Goal: Task Accomplishment & Management: Complete application form

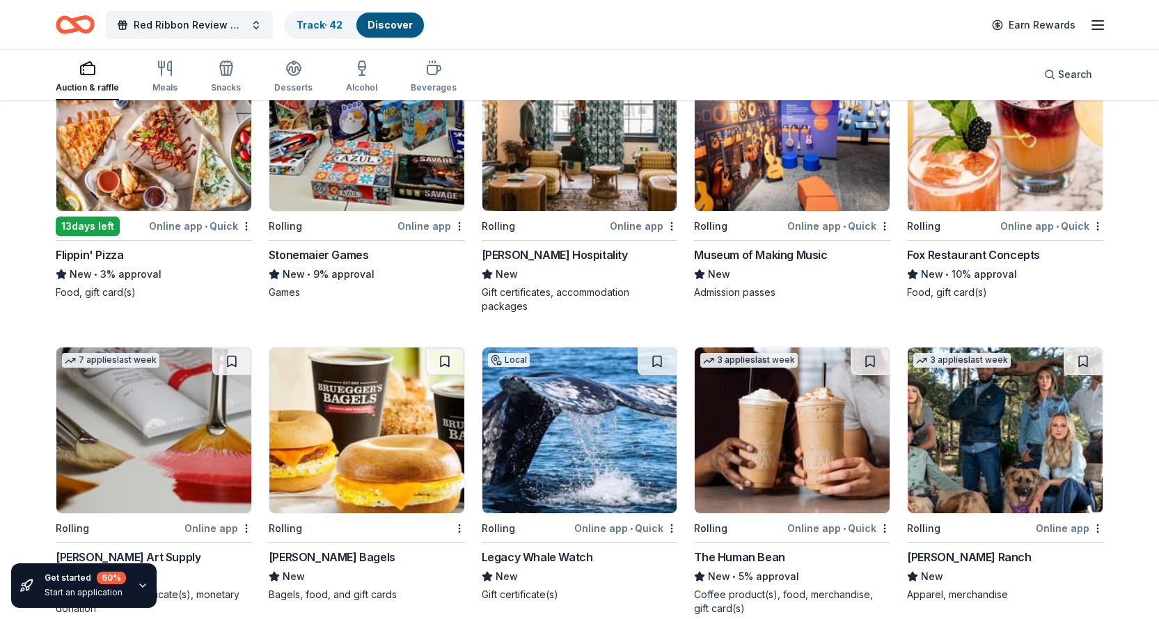
scroll to position [2994, 0]
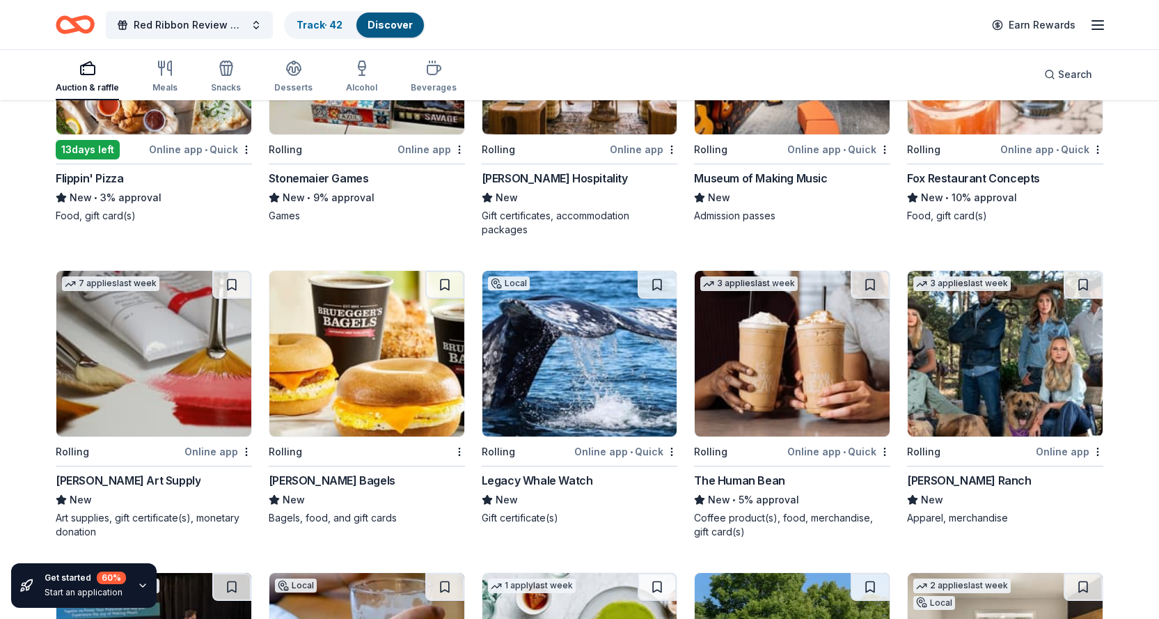
click at [336, 372] on img at bounding box center [366, 354] width 195 height 166
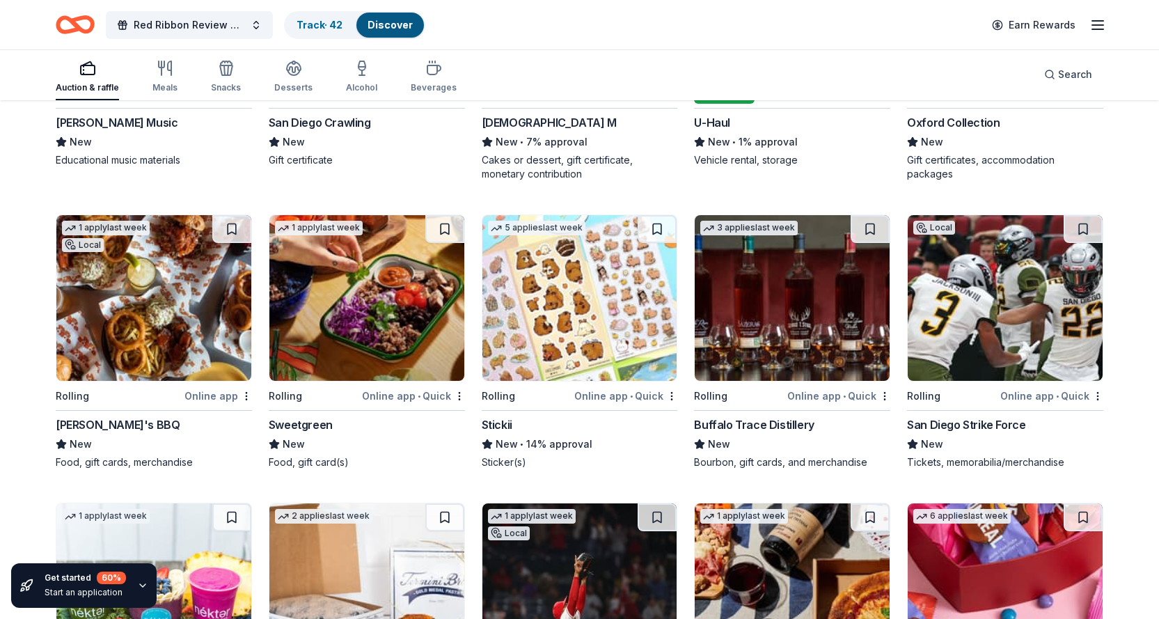
scroll to position [3690, 0]
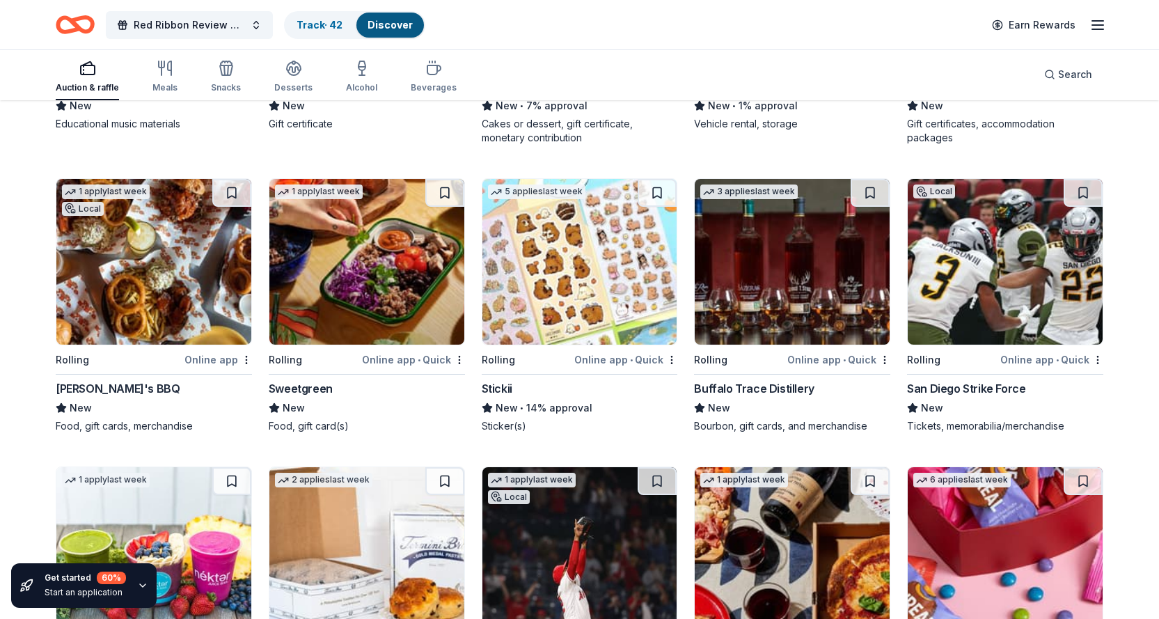
click at [171, 274] on img at bounding box center [153, 262] width 195 height 166
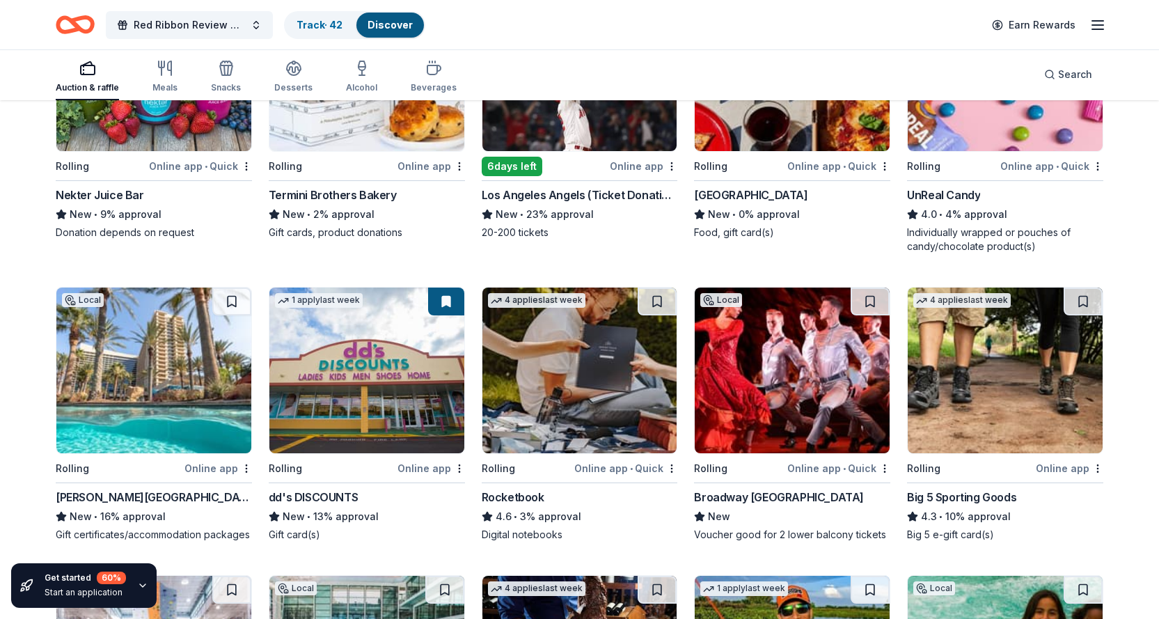
scroll to position [4196, 0]
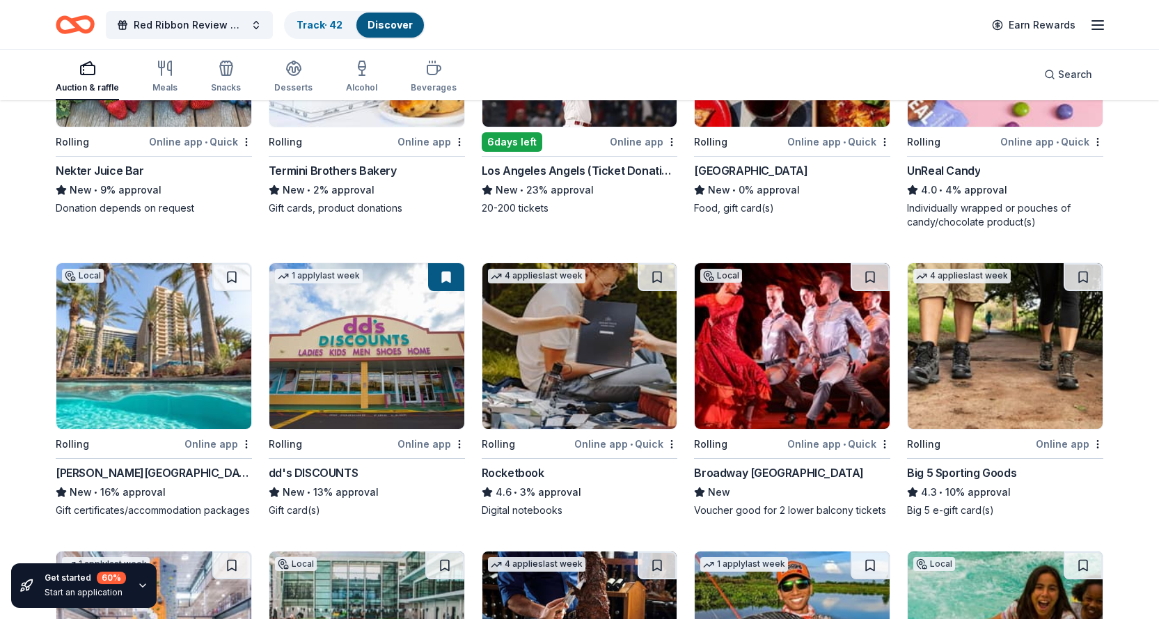
click at [134, 347] on img at bounding box center [153, 346] width 195 height 166
click at [179, 389] on img at bounding box center [153, 346] width 195 height 166
click at [782, 352] on img at bounding box center [792, 346] width 195 height 166
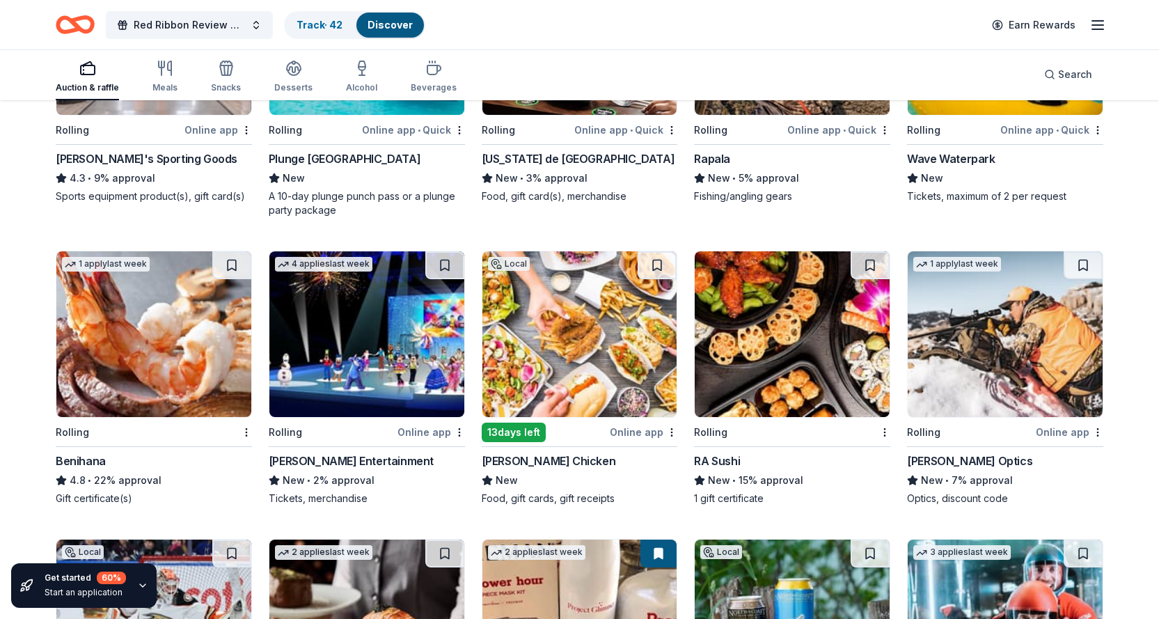
scroll to position [4823, 0]
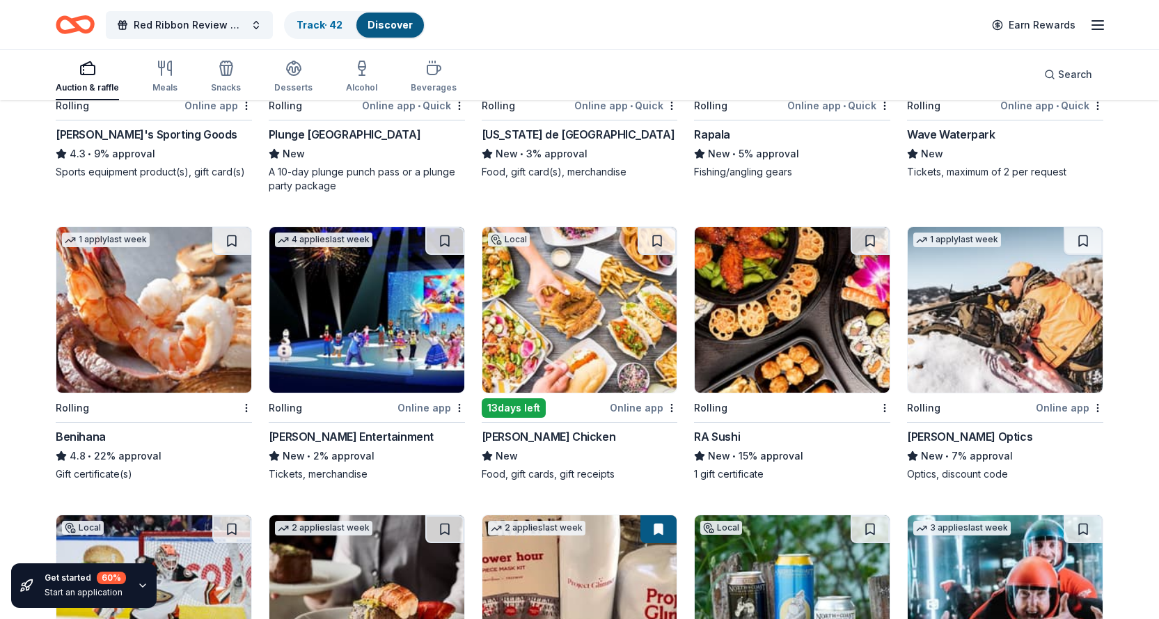
click at [187, 317] on img at bounding box center [153, 310] width 195 height 166
click at [756, 278] on img at bounding box center [792, 310] width 195 height 166
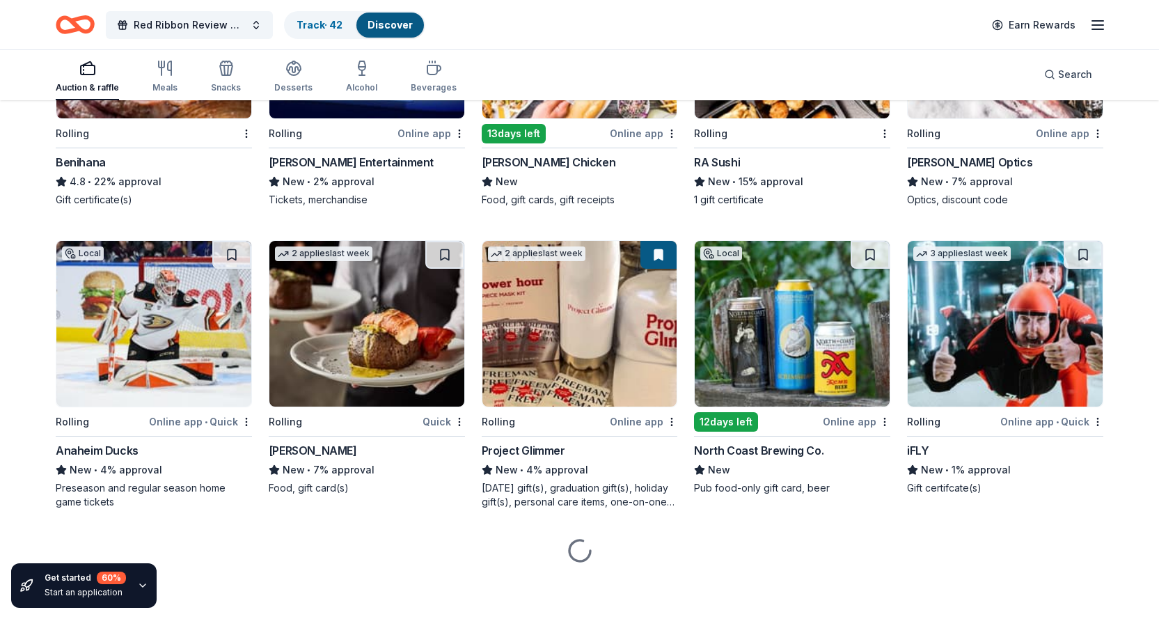
scroll to position [5098, 0]
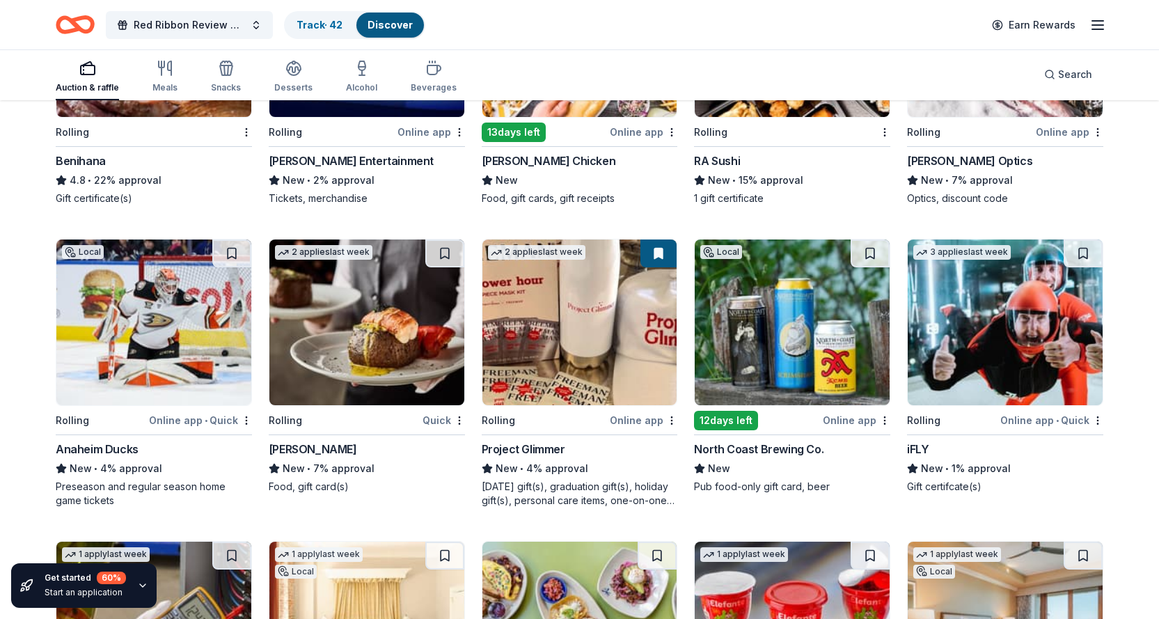
click at [301, 445] on div "[PERSON_NAME]" at bounding box center [313, 449] width 88 height 17
click at [303, 446] on div "Fleming's" at bounding box center [313, 449] width 88 height 17
click at [922, 443] on div "iFLY" at bounding box center [918, 449] width 22 height 17
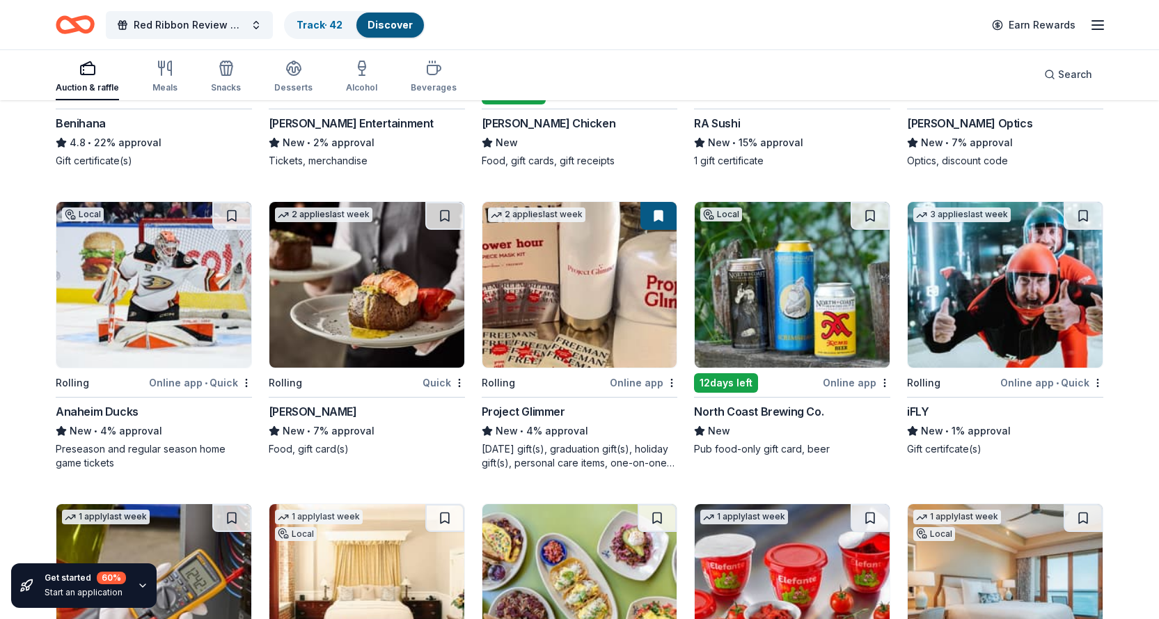
scroll to position [5307, 0]
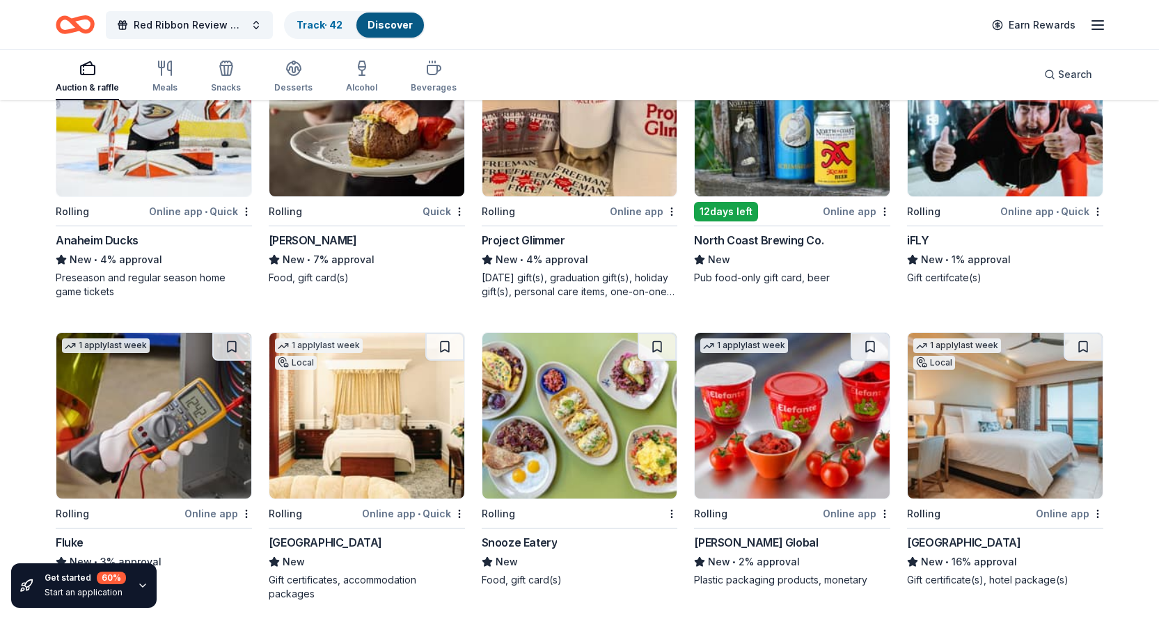
click at [531, 540] on div "Snooze Eatery" at bounding box center [520, 542] width 76 height 17
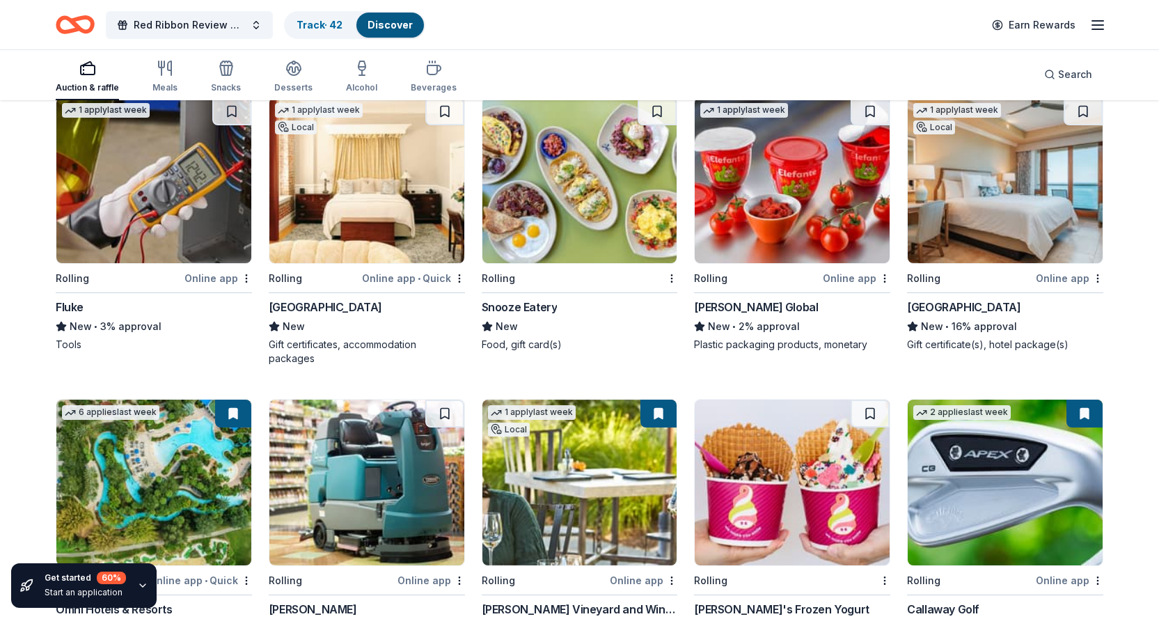
scroll to position [5655, 0]
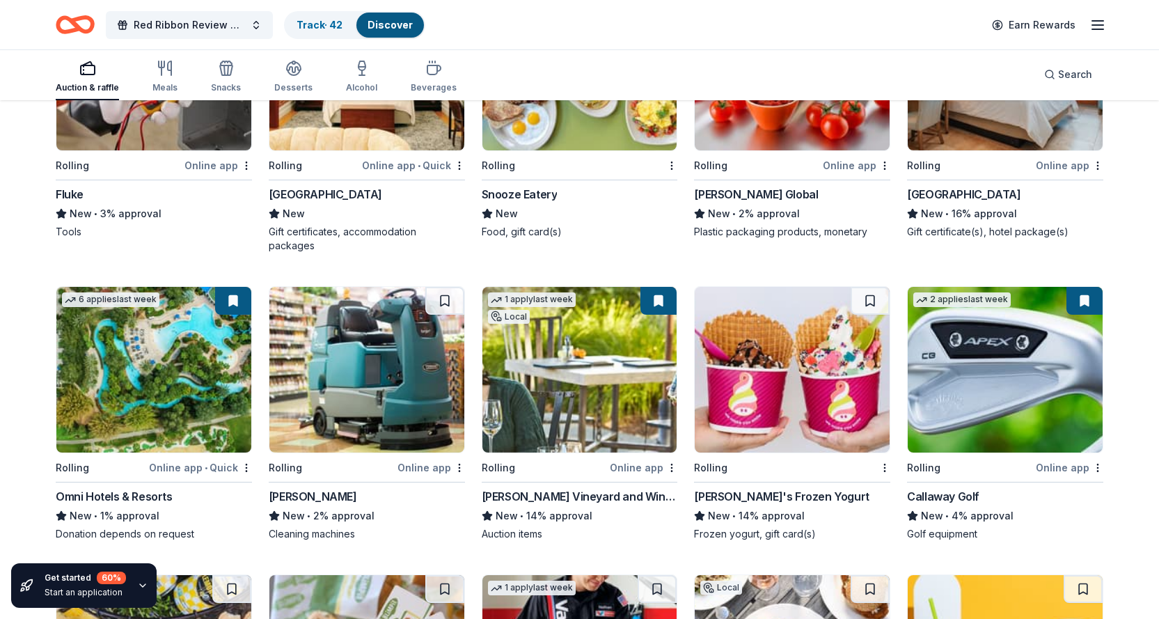
click at [141, 496] on div "Omni Hotels & Resorts" at bounding box center [114, 496] width 117 height 17
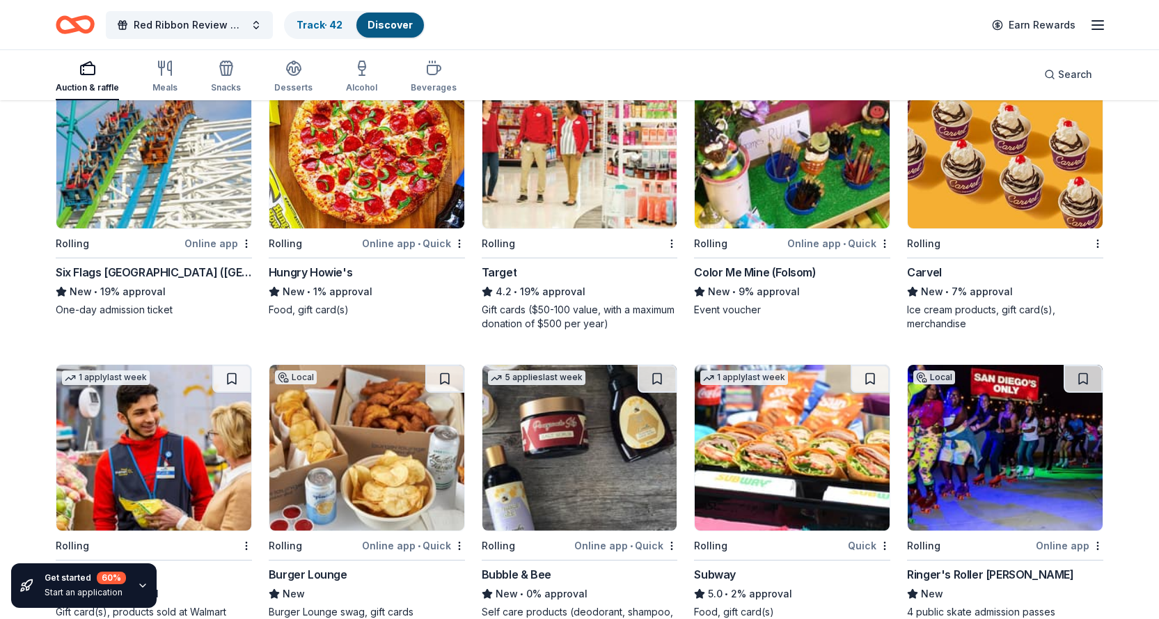
scroll to position [7048, 0]
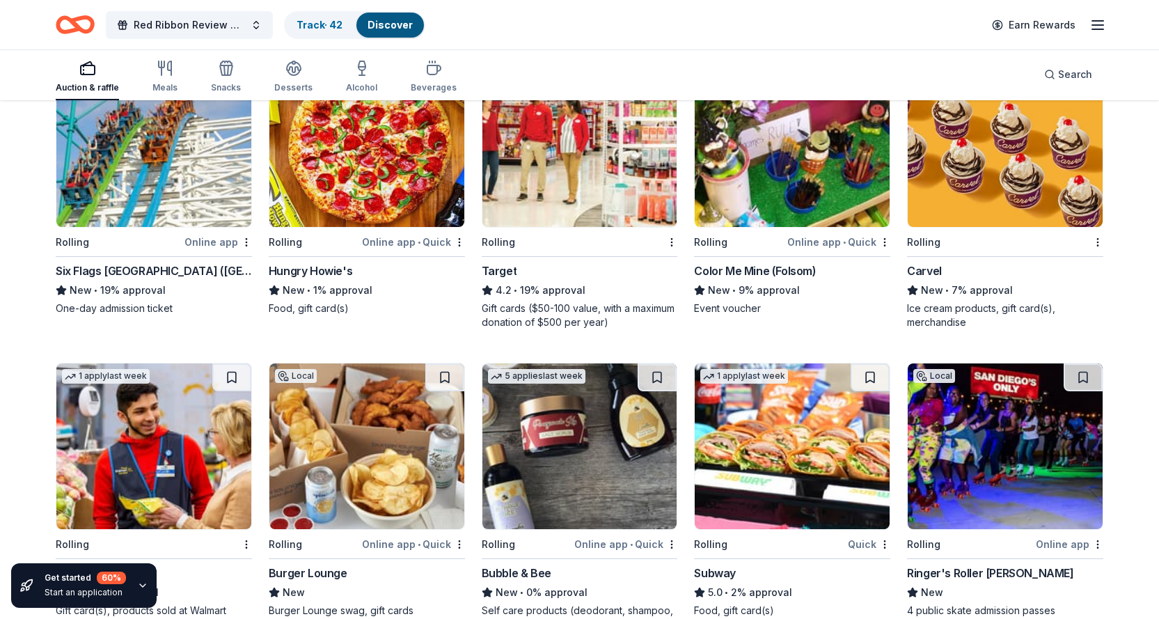
click at [153, 195] on img at bounding box center [153, 144] width 195 height 166
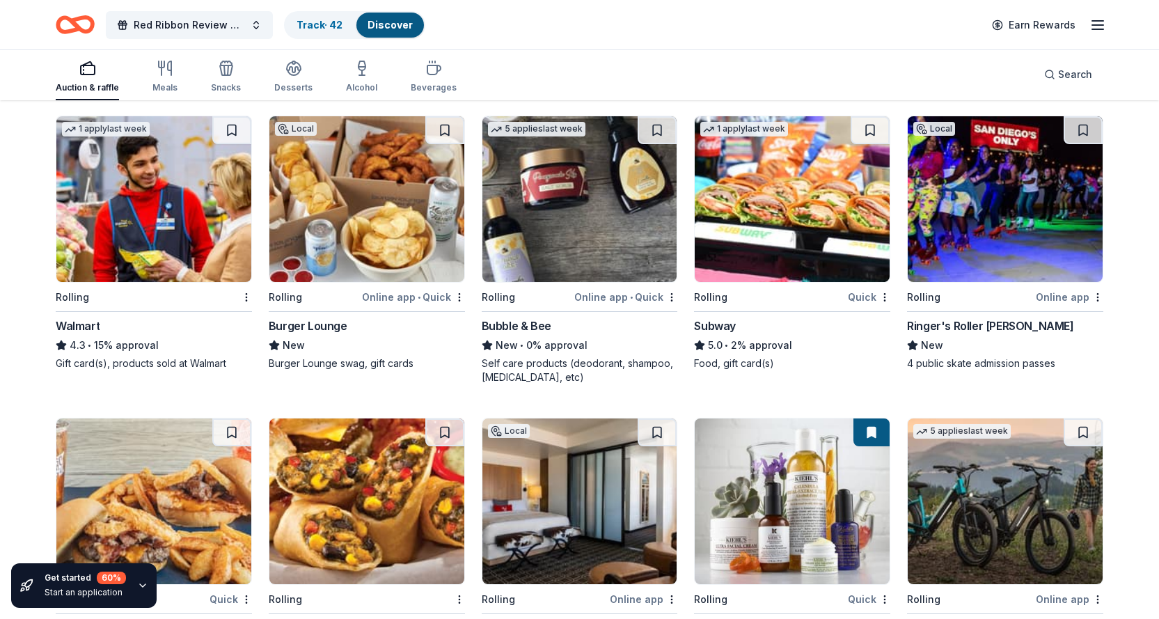
scroll to position [7187, 0]
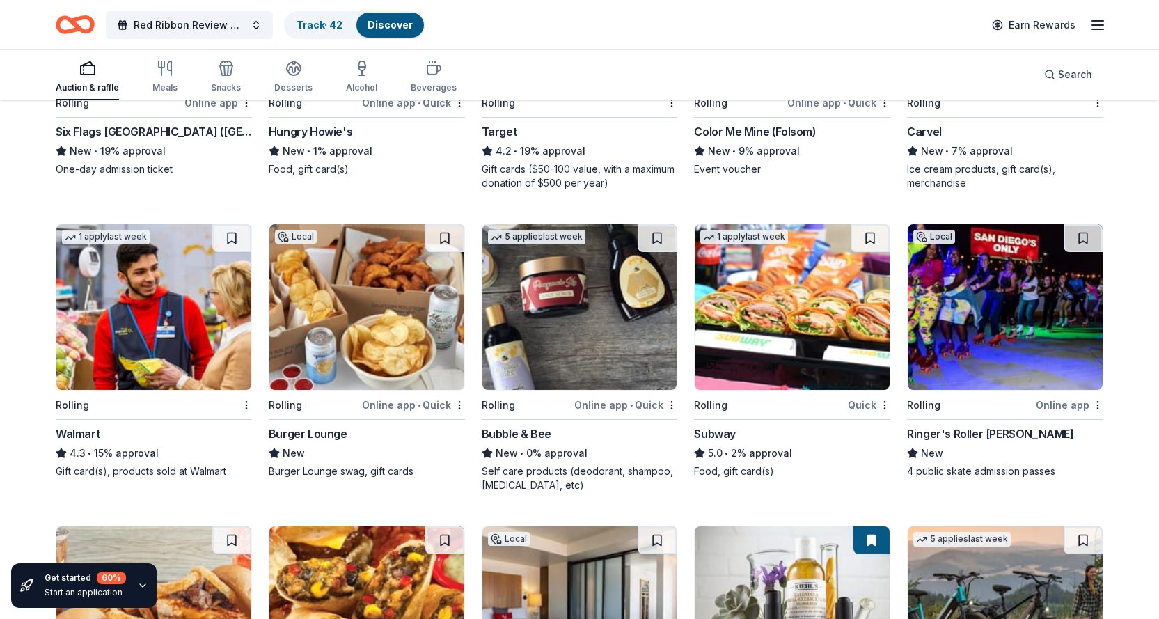
click at [350, 305] on img at bounding box center [366, 307] width 195 height 166
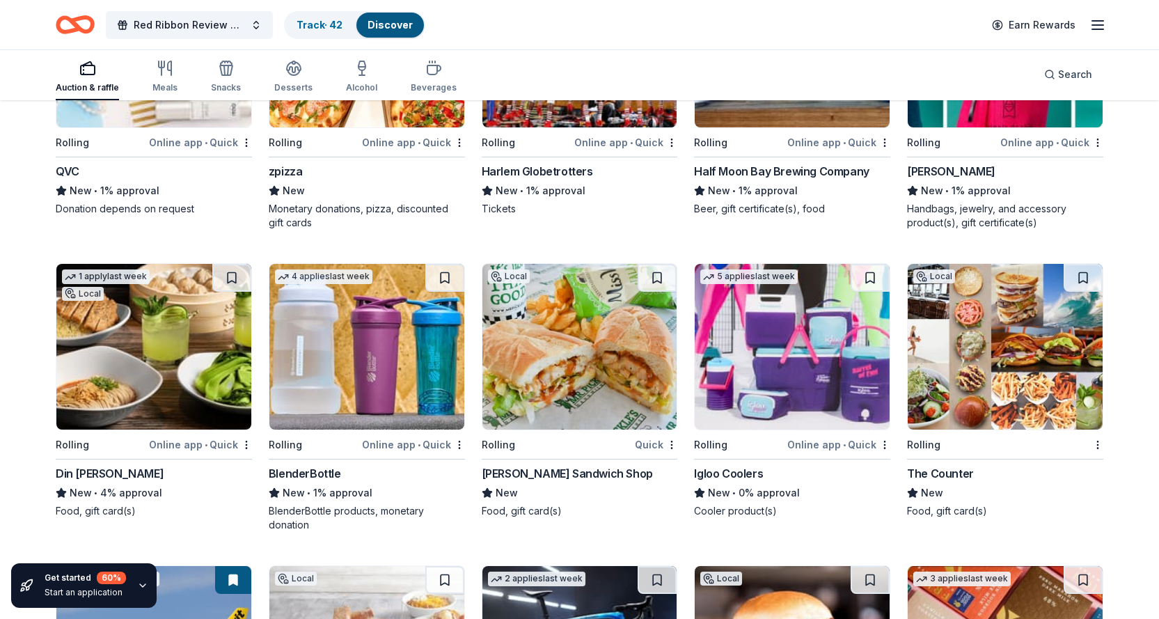
scroll to position [9537, 0]
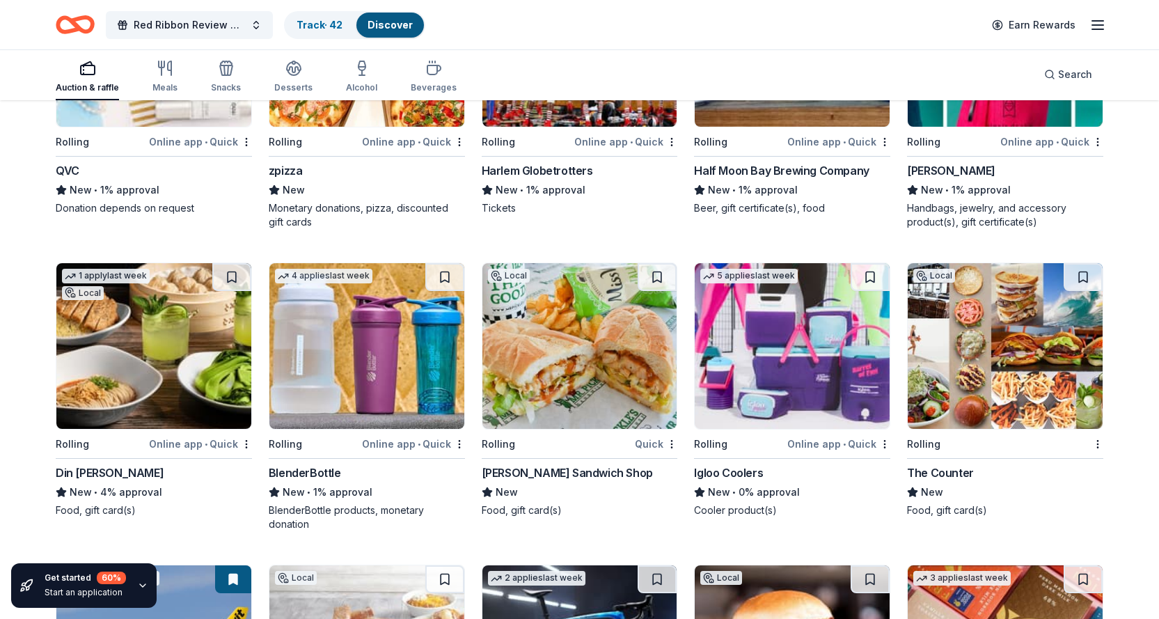
click at [178, 360] on img at bounding box center [153, 346] width 195 height 166
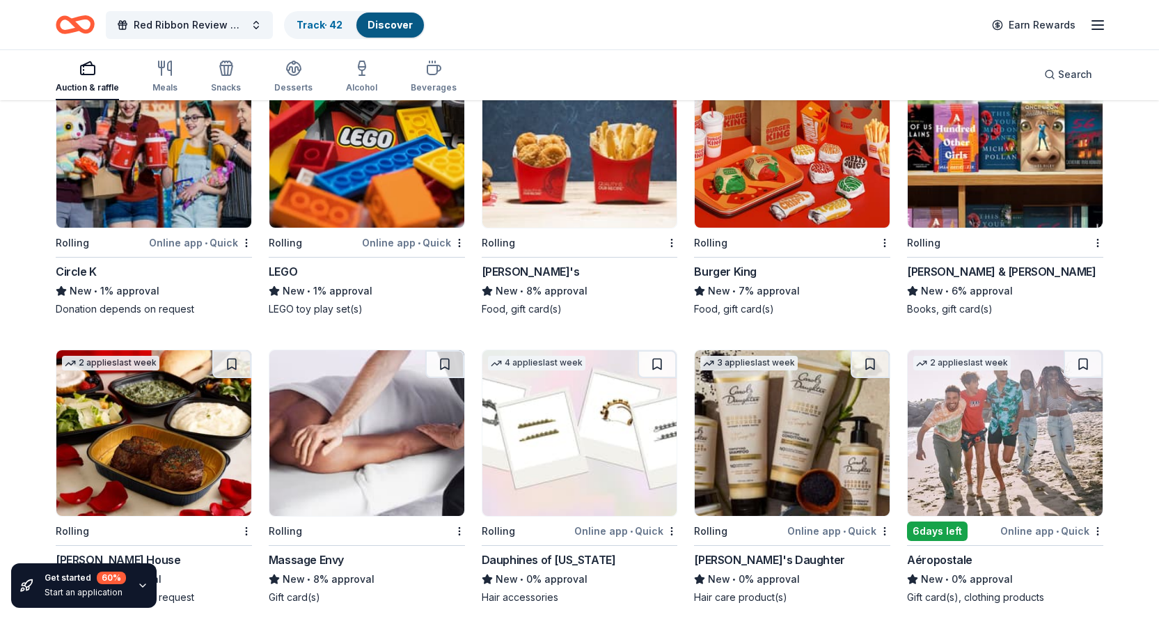
scroll to position [10999, 0]
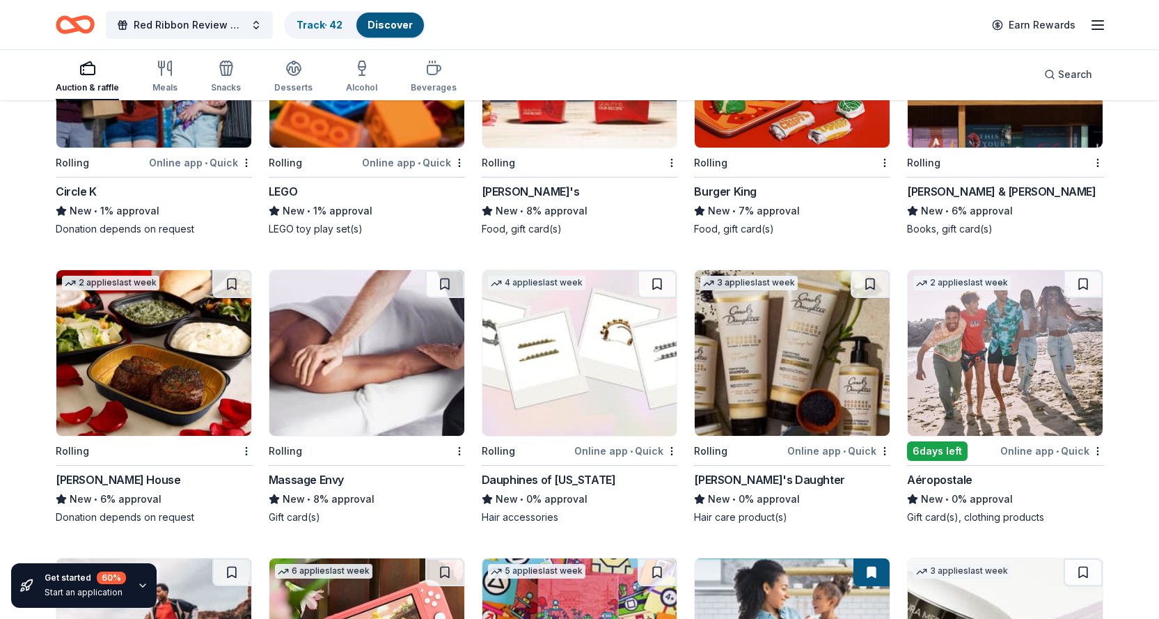
click at [372, 350] on img at bounding box center [366, 353] width 195 height 166
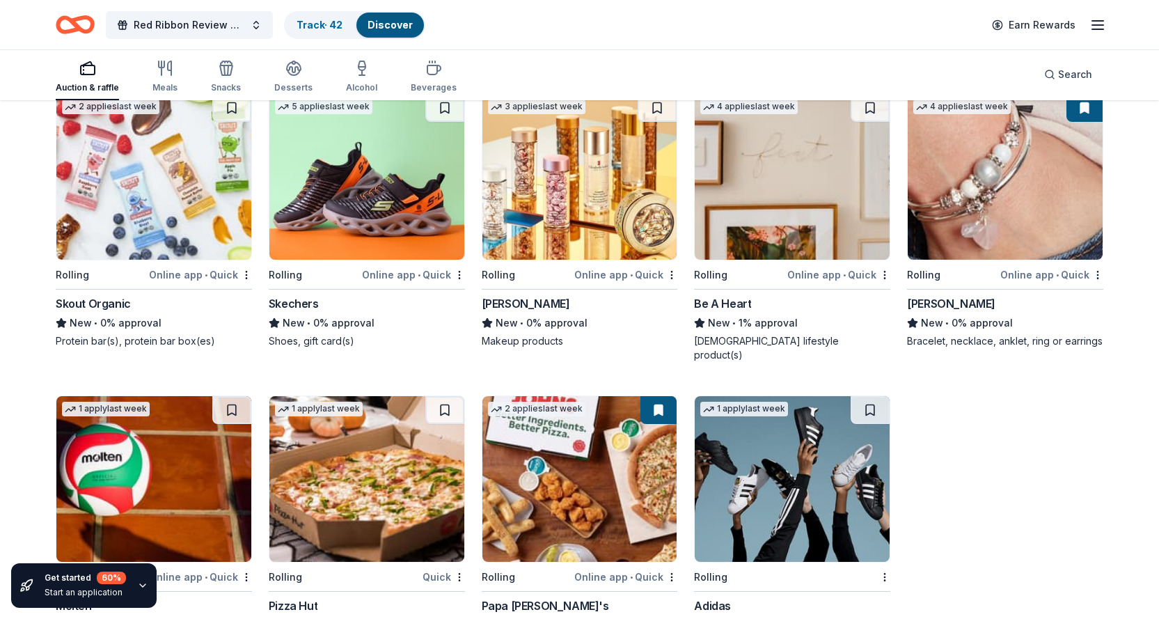
scroll to position [11811, 0]
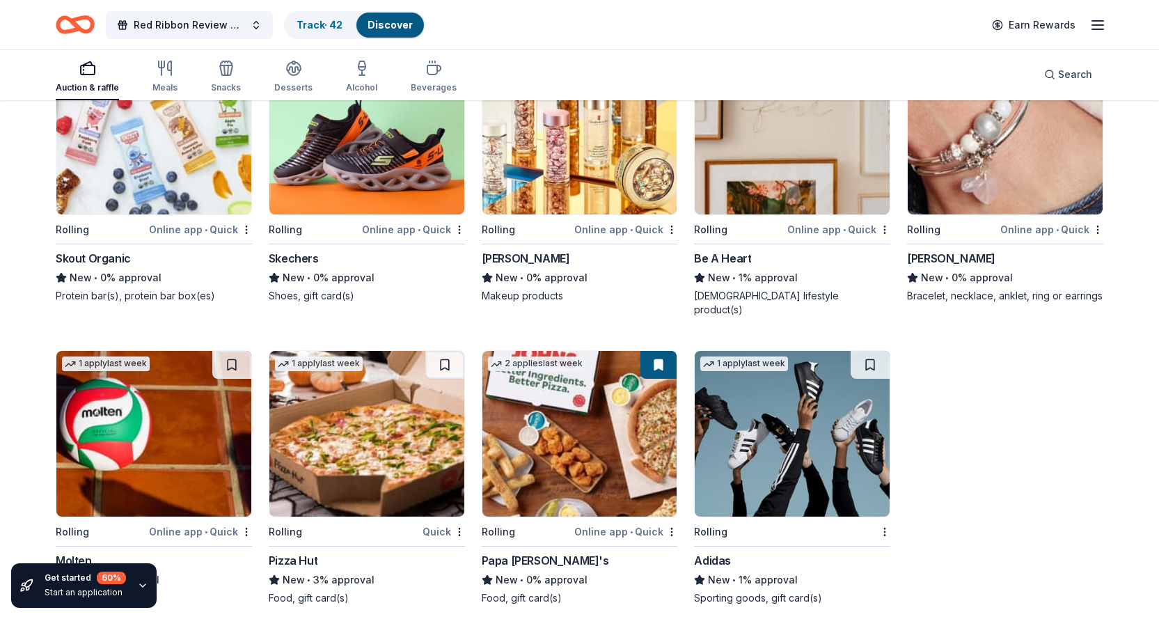
click at [787, 425] on img at bounding box center [792, 434] width 195 height 166
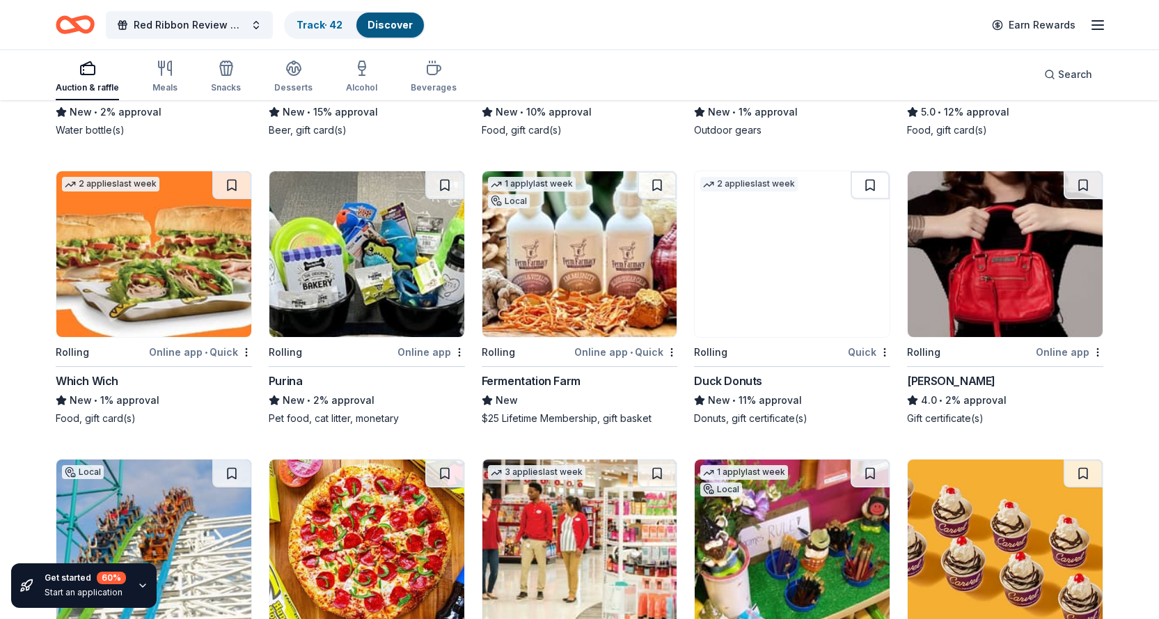
scroll to position [6590, 0]
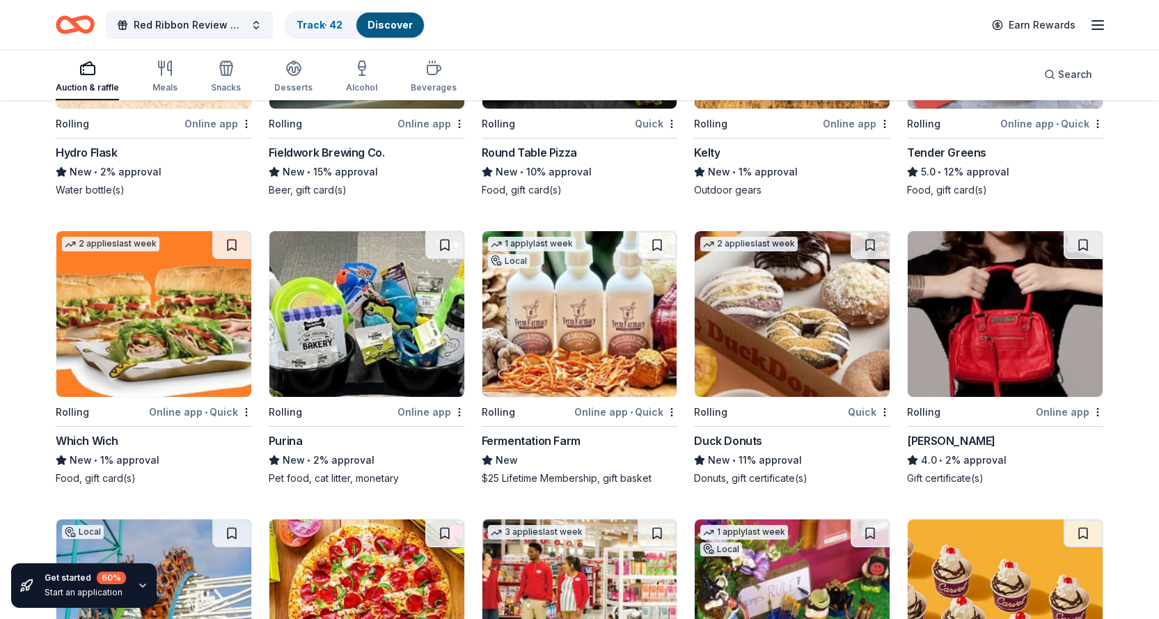
click at [384, 334] on img at bounding box center [366, 314] width 195 height 166
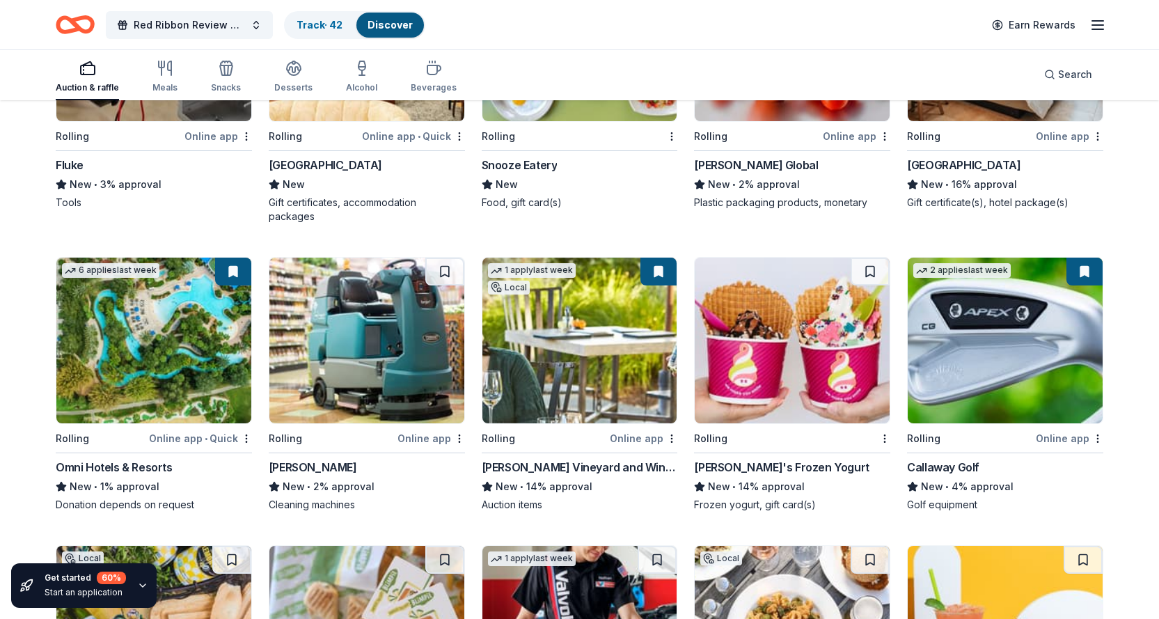
scroll to position [5476, 0]
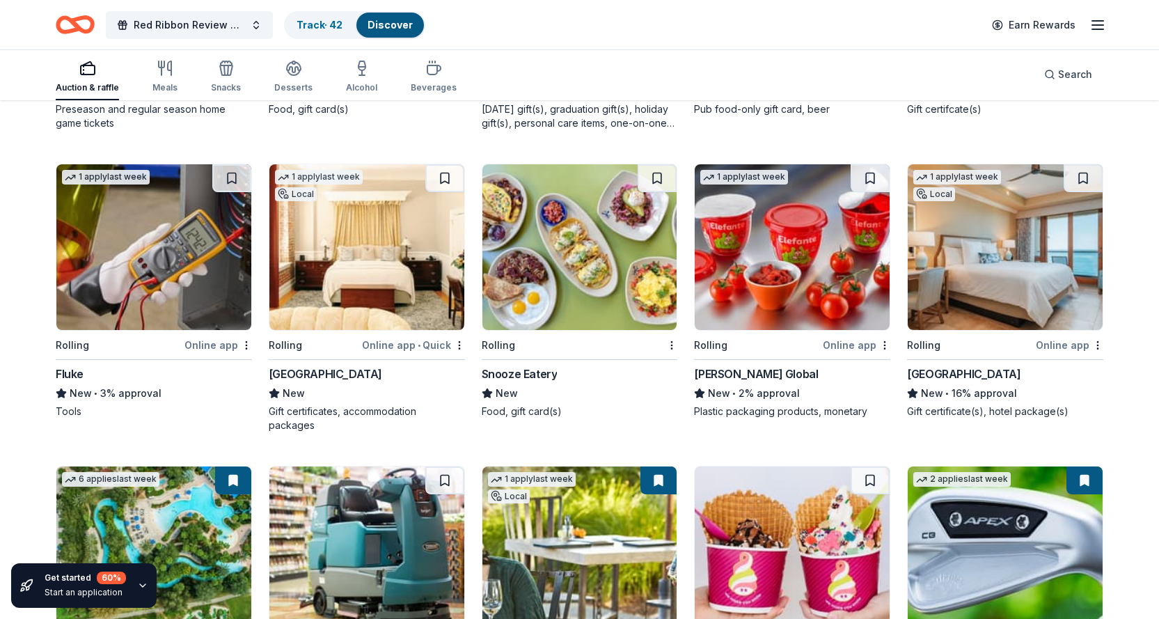
click at [981, 269] on img at bounding box center [1005, 247] width 195 height 166
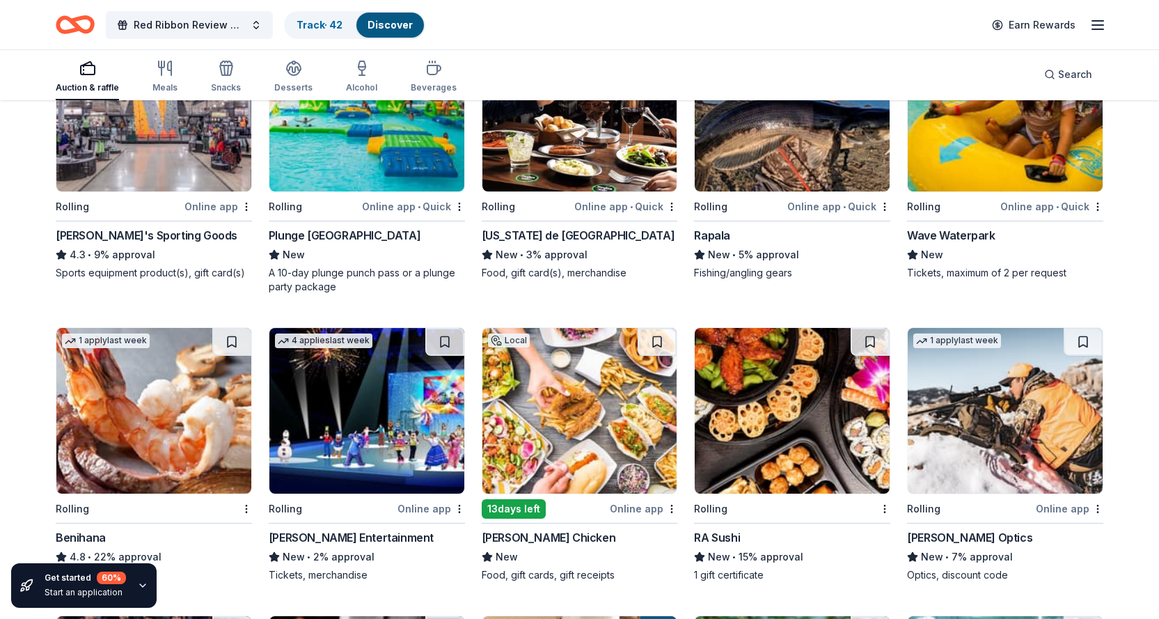
scroll to position [4501, 0]
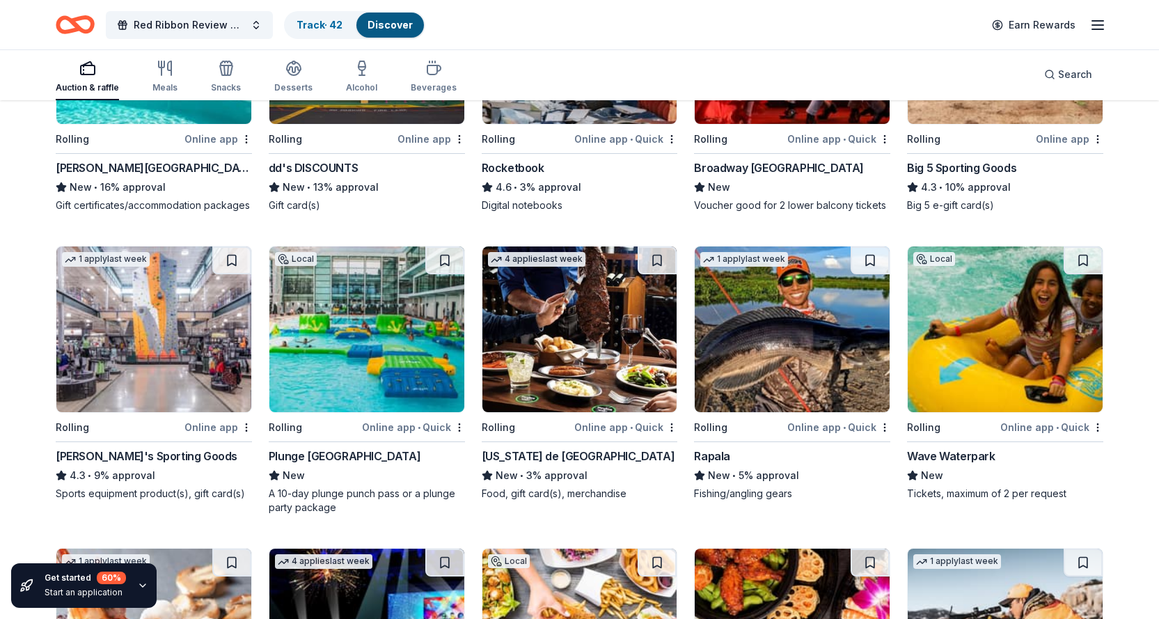
click at [559, 338] on img at bounding box center [579, 329] width 195 height 166
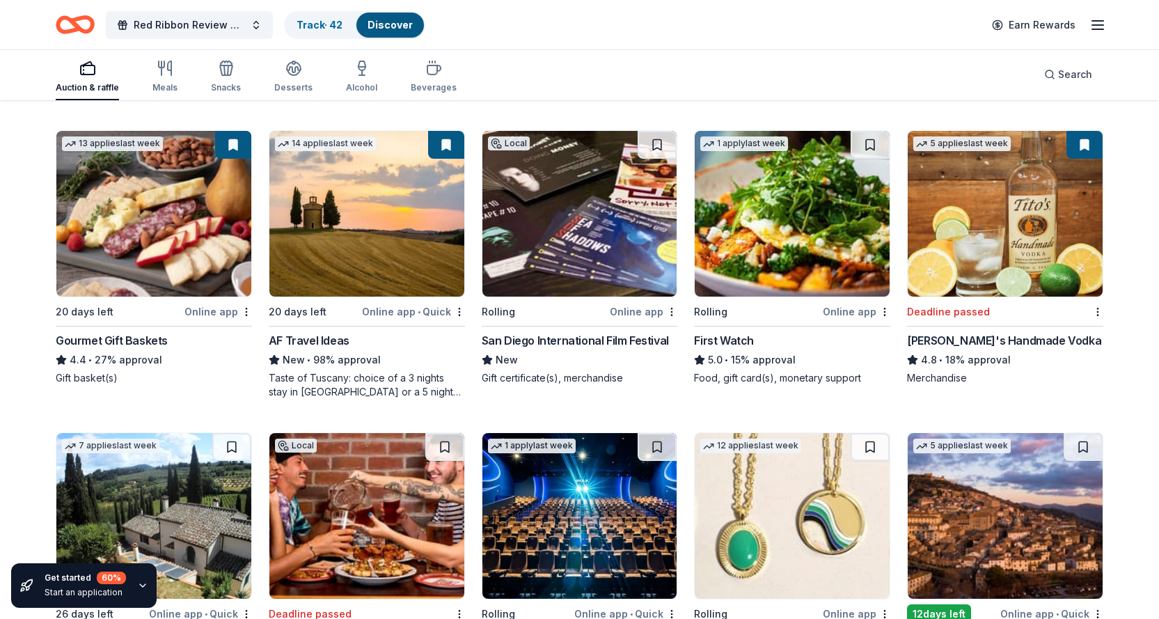
scroll to position [1438, 0]
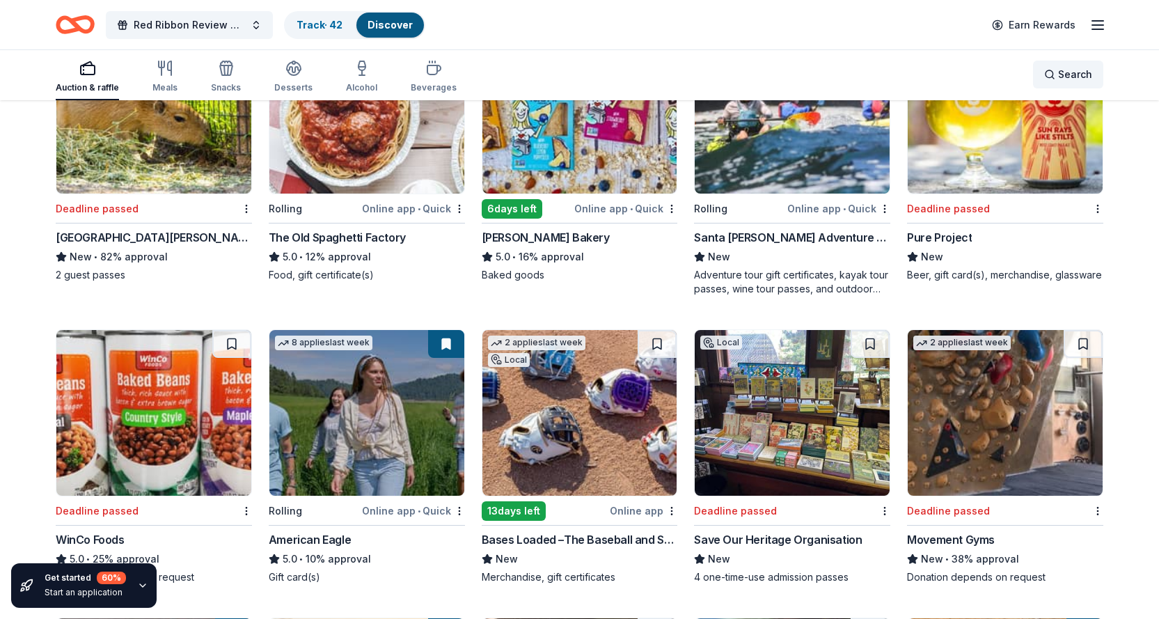
click at [1051, 70] on div "Search" at bounding box center [1068, 74] width 48 height 17
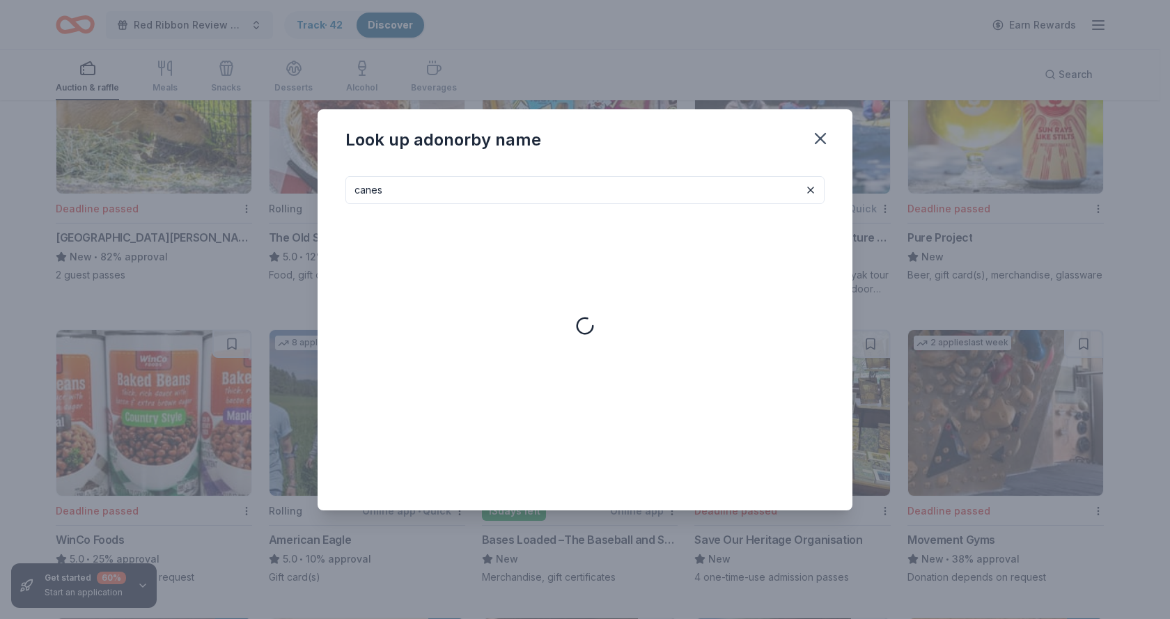
type input "canes"
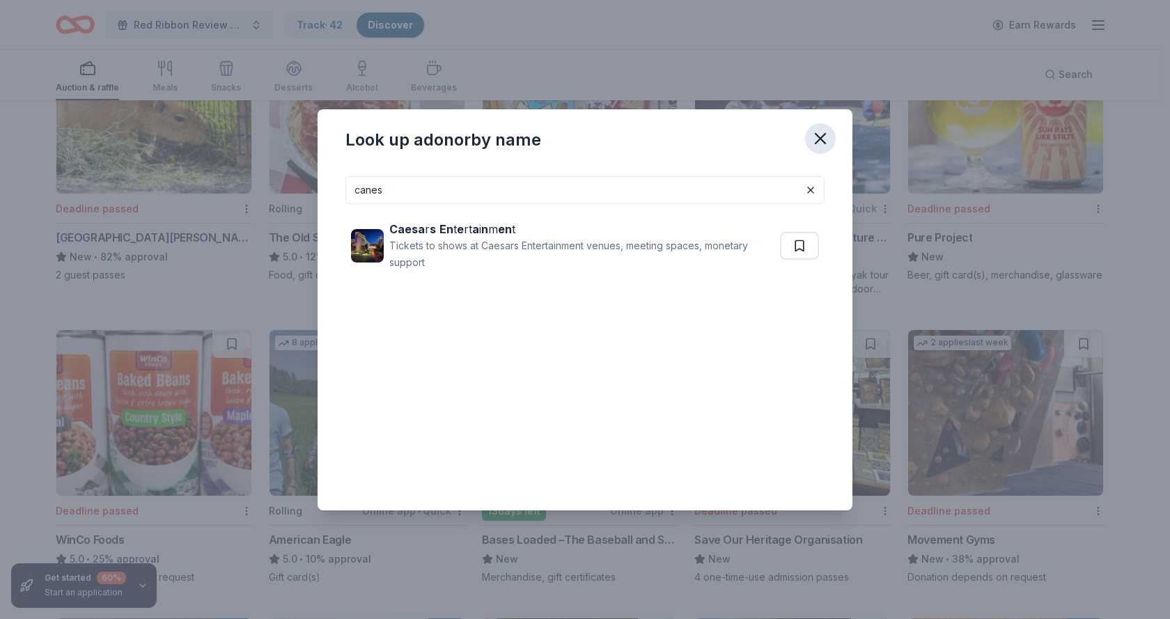
click at [822, 133] on icon "button" at bounding box center [819, 138] width 19 height 19
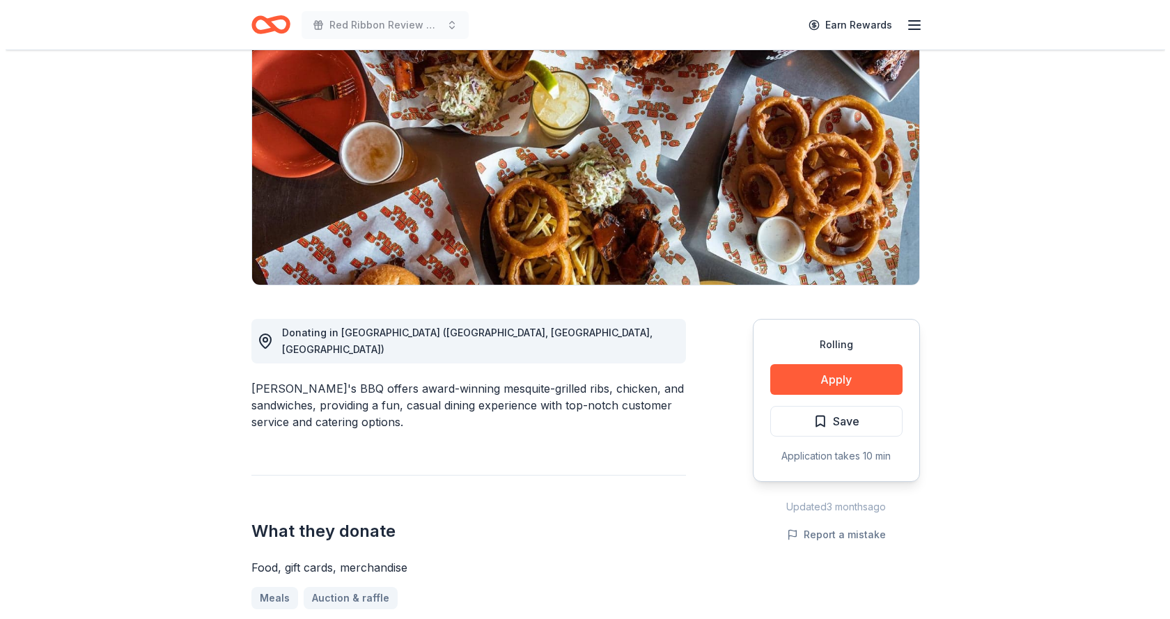
scroll to position [139, 0]
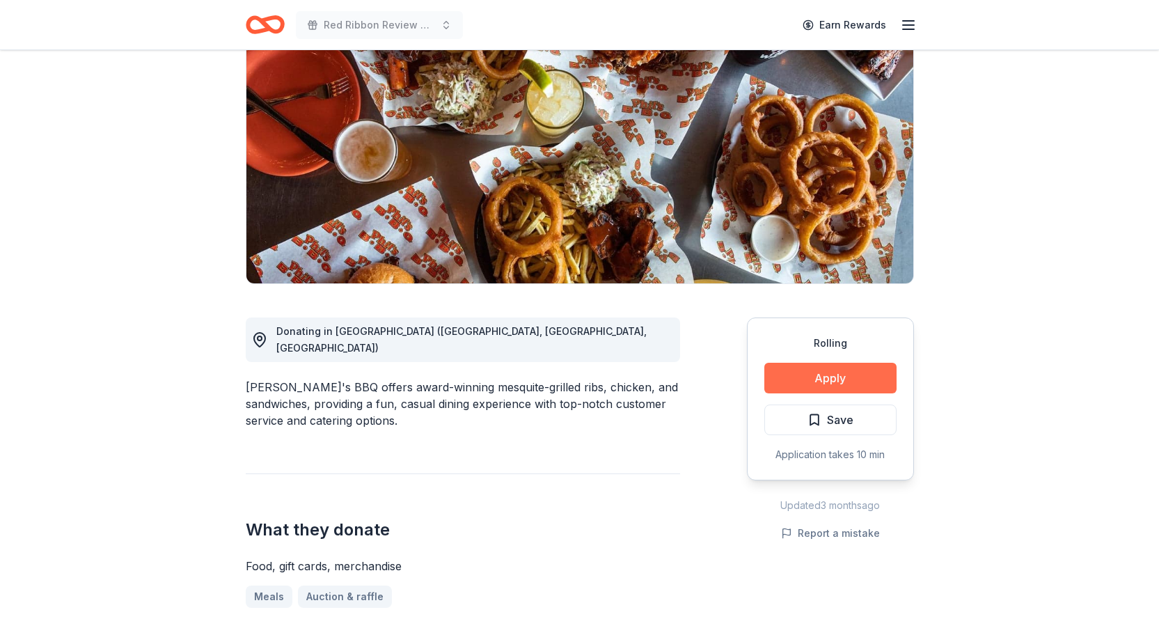
click at [855, 390] on button "Apply" at bounding box center [830, 378] width 132 height 31
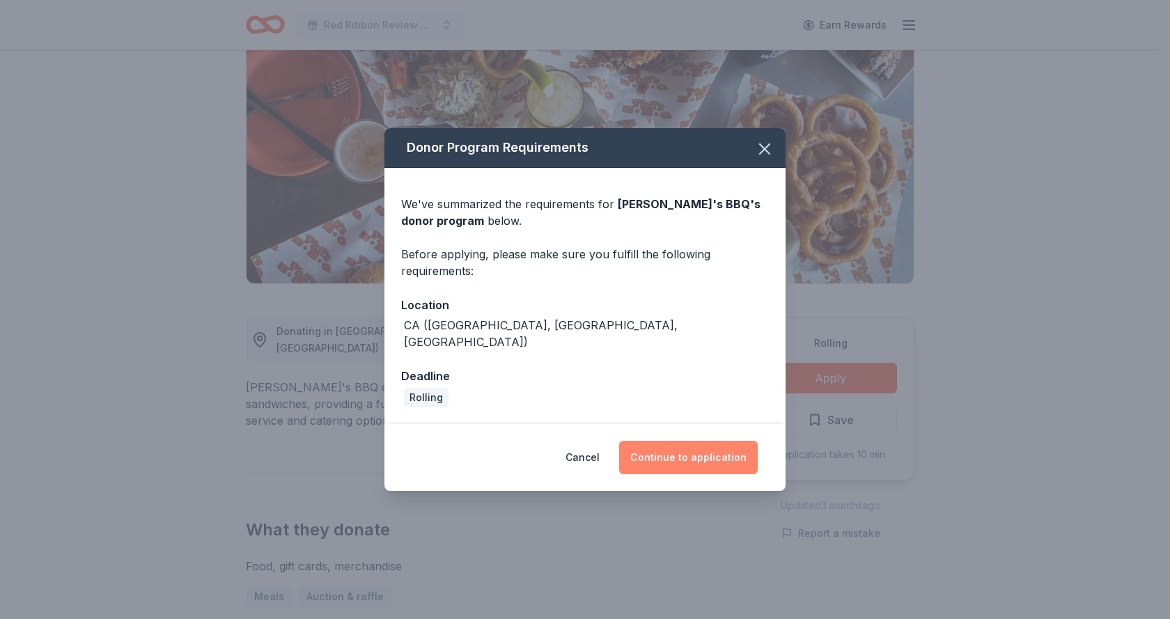
click at [693, 441] on button "Continue to application" at bounding box center [688, 457] width 139 height 33
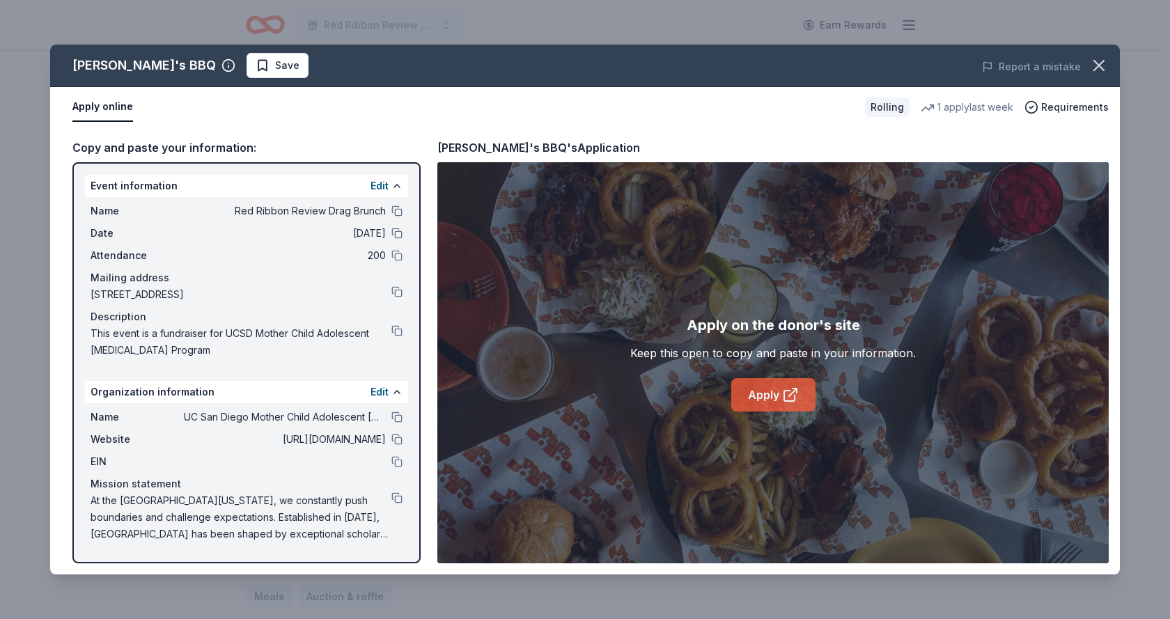
click at [767, 403] on link "Apply" at bounding box center [773, 394] width 84 height 33
click at [326, 520] on span "At the University of California San Diego, we constantly push boundaries and ch…" at bounding box center [241, 517] width 301 height 50
click at [757, 391] on link "Apply" at bounding box center [773, 394] width 84 height 33
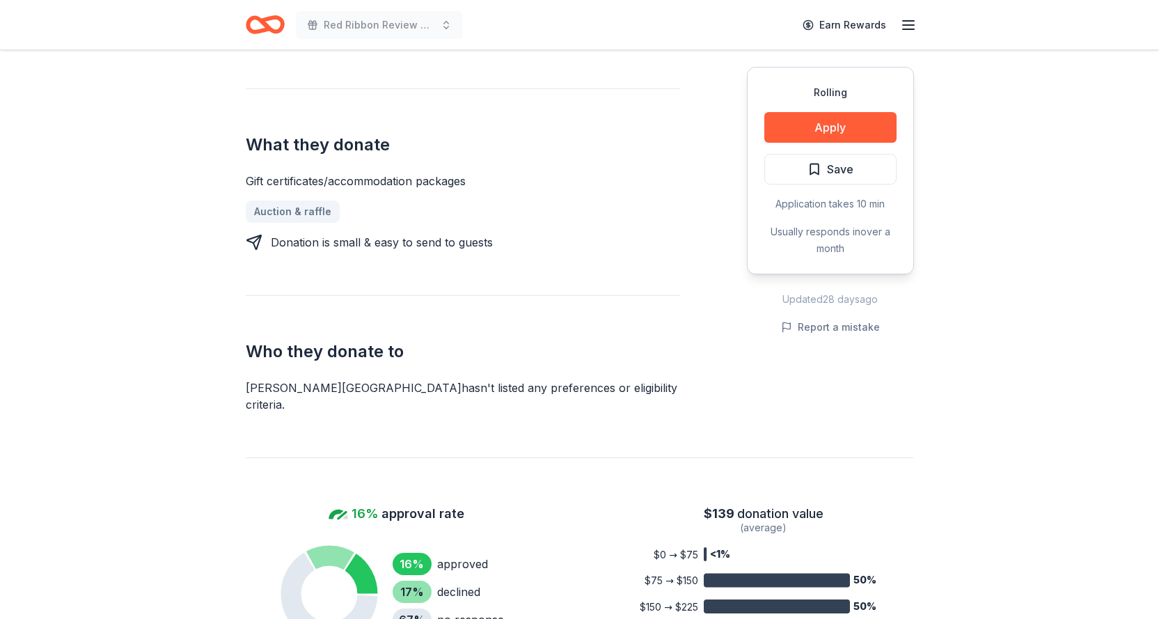
scroll to position [487, 0]
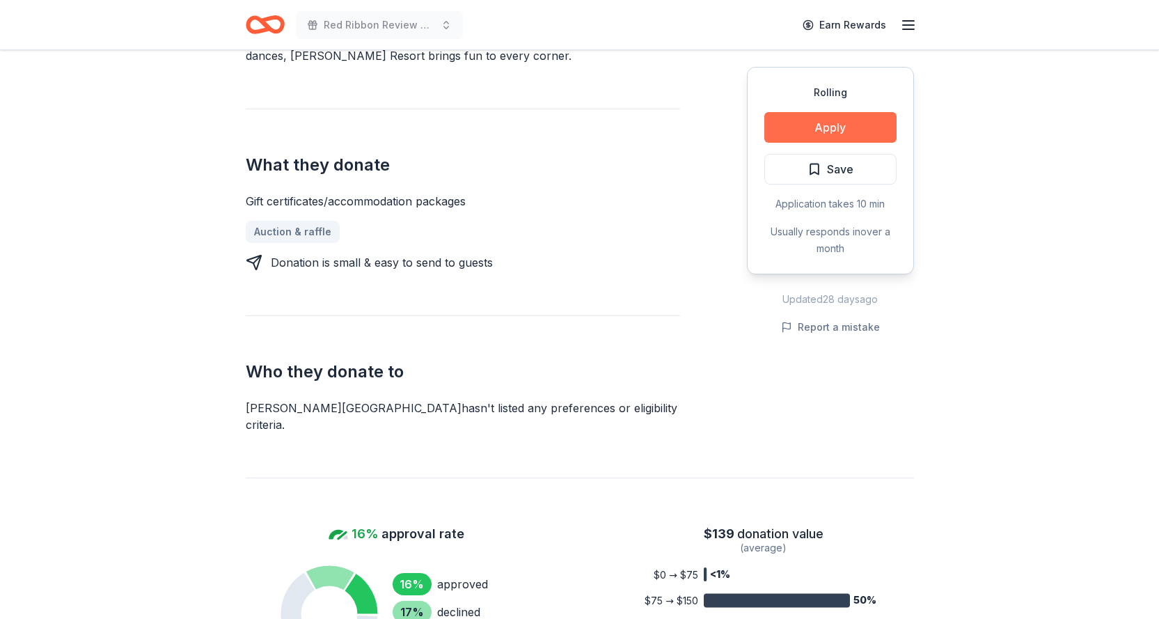
click at [817, 129] on button "Apply" at bounding box center [830, 127] width 132 height 31
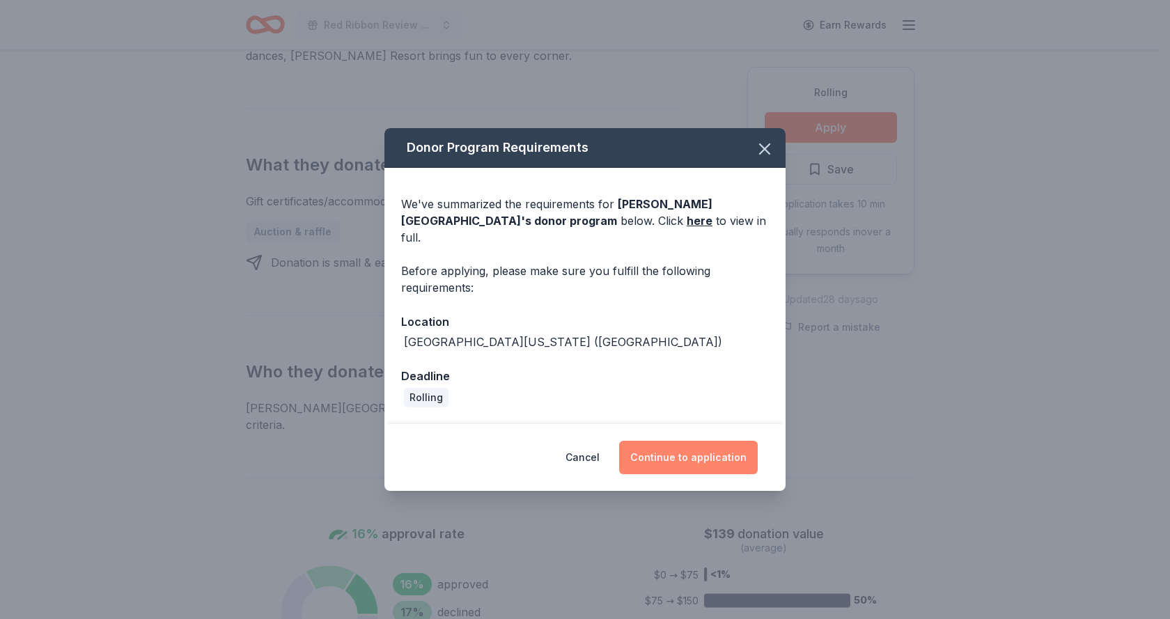
click at [710, 446] on button "Continue to application" at bounding box center [688, 457] width 139 height 33
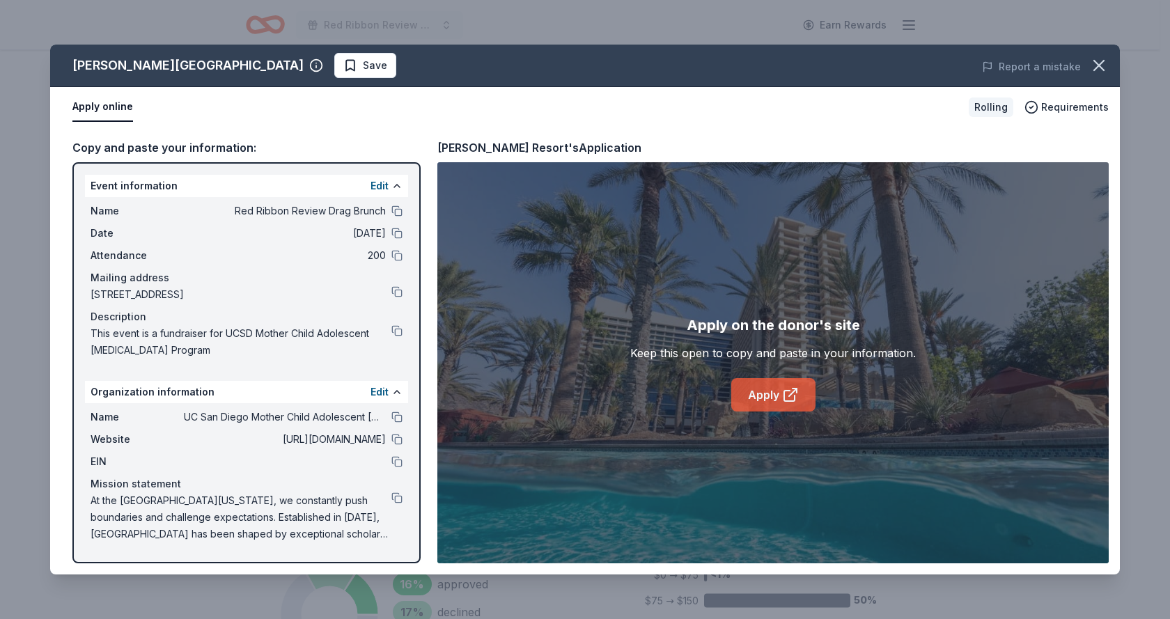
click at [767, 393] on link "Apply" at bounding box center [773, 394] width 84 height 33
click at [1100, 63] on icon "button" at bounding box center [1098, 65] width 19 height 19
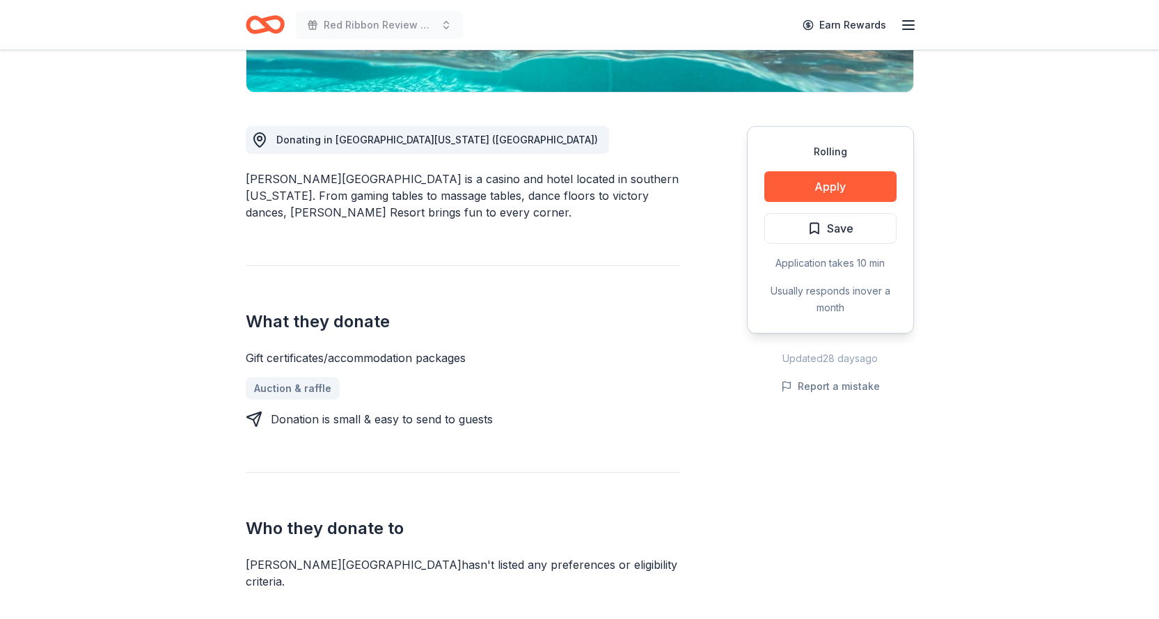
scroll to position [312, 0]
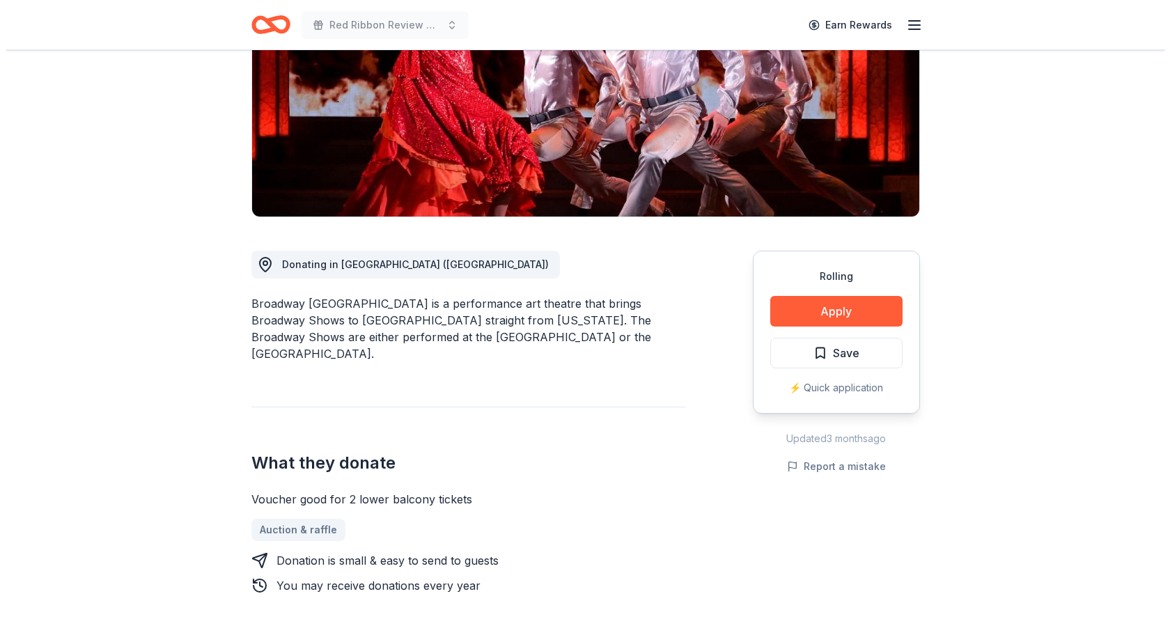
scroll to position [209, 0]
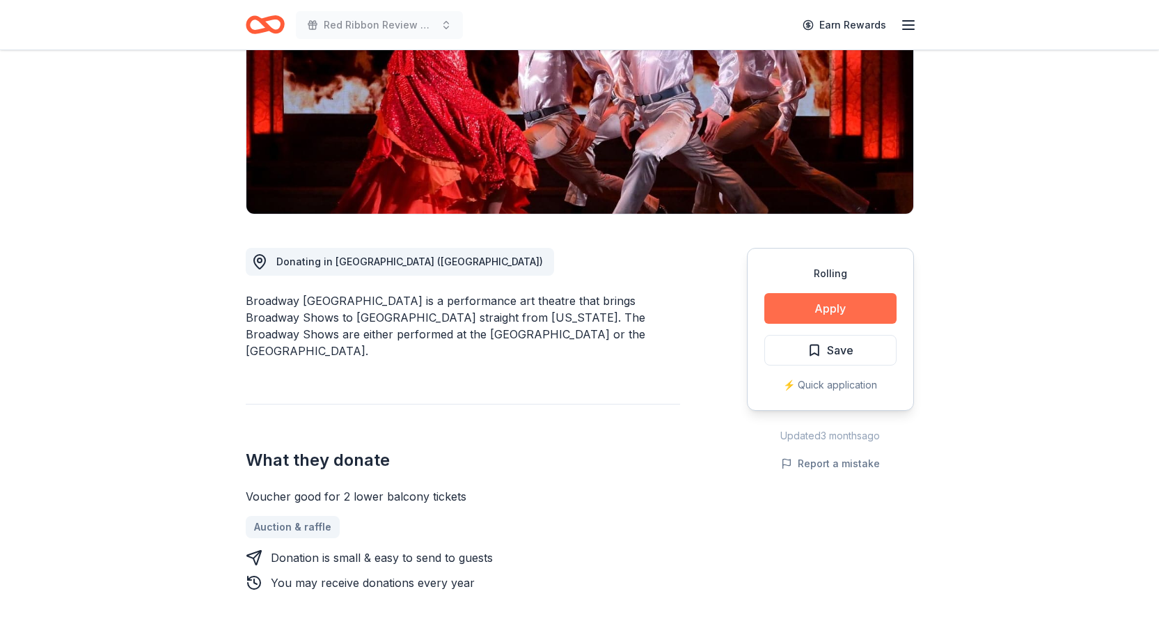
click at [809, 310] on button "Apply" at bounding box center [830, 308] width 132 height 31
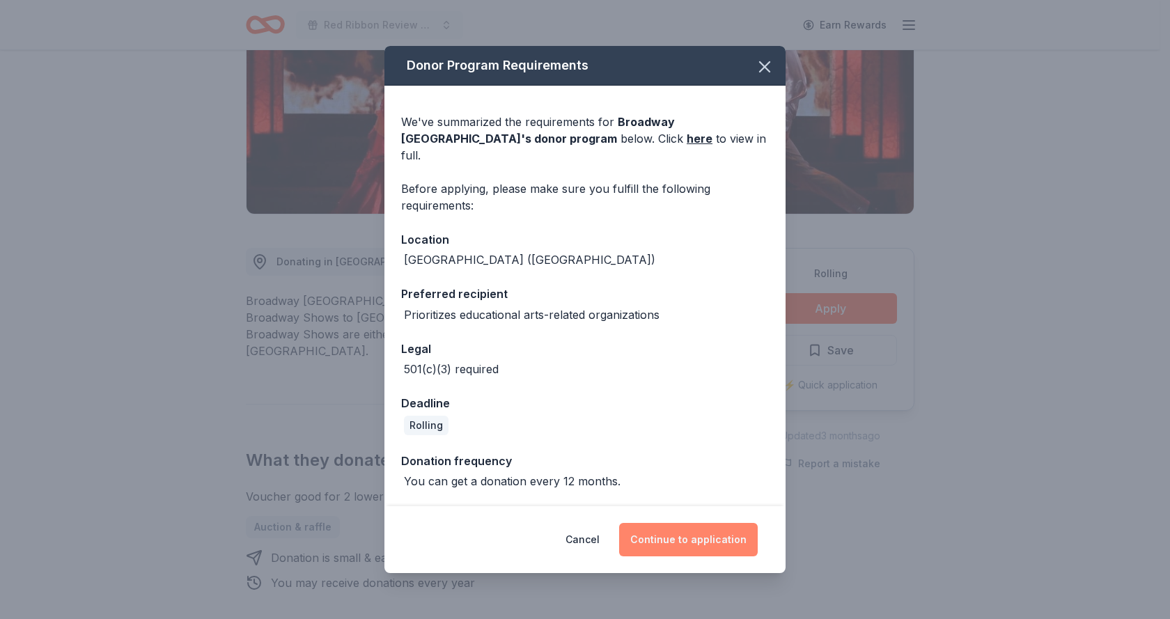
click at [684, 528] on button "Continue to application" at bounding box center [688, 539] width 139 height 33
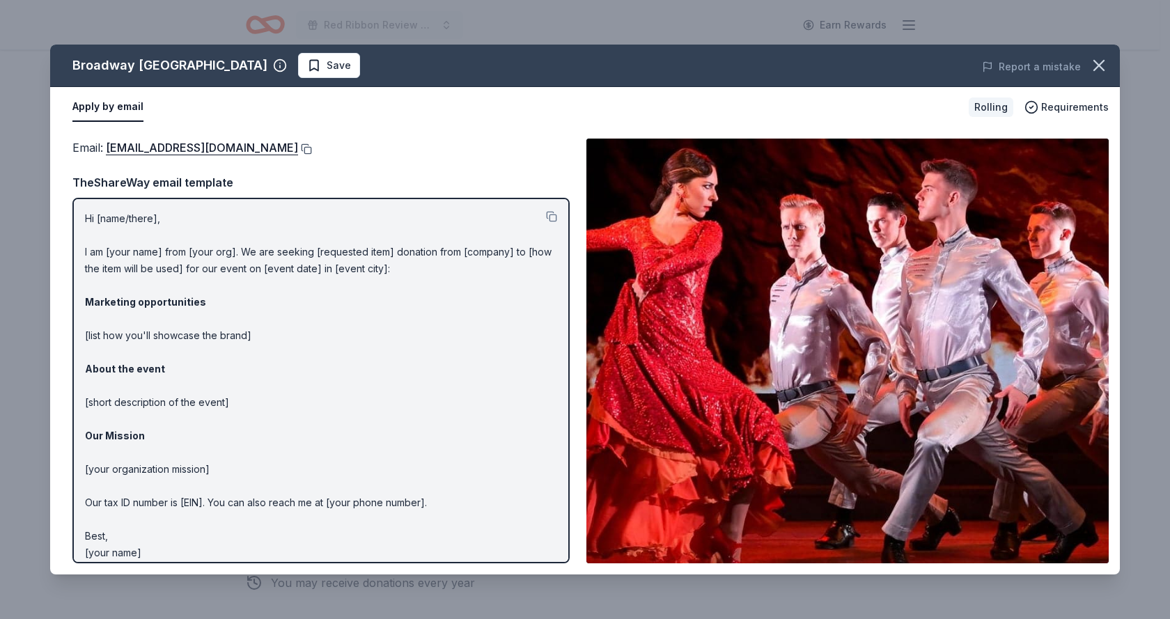
click at [298, 150] on button at bounding box center [305, 148] width 14 height 11
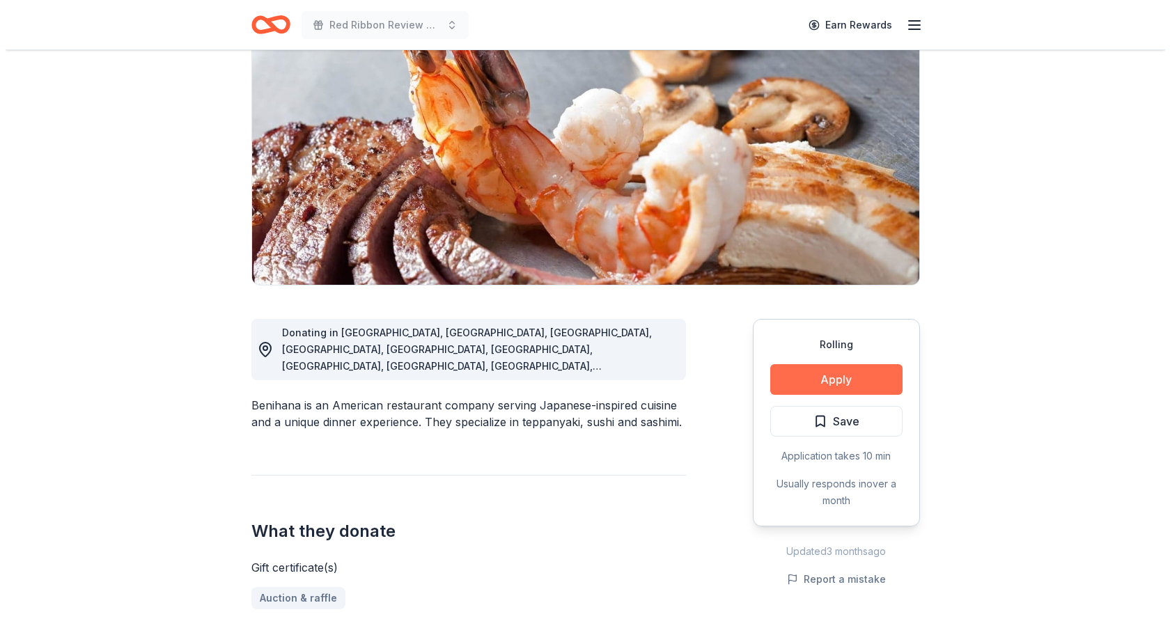
scroll to position [139, 0]
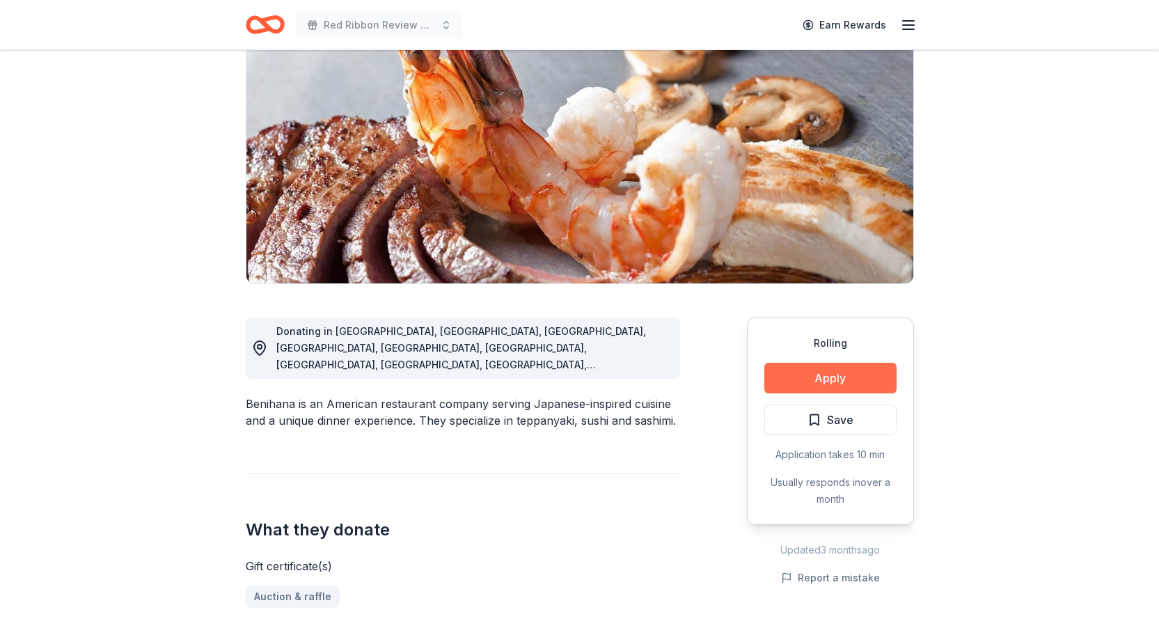
click at [828, 382] on button "Apply" at bounding box center [830, 378] width 132 height 31
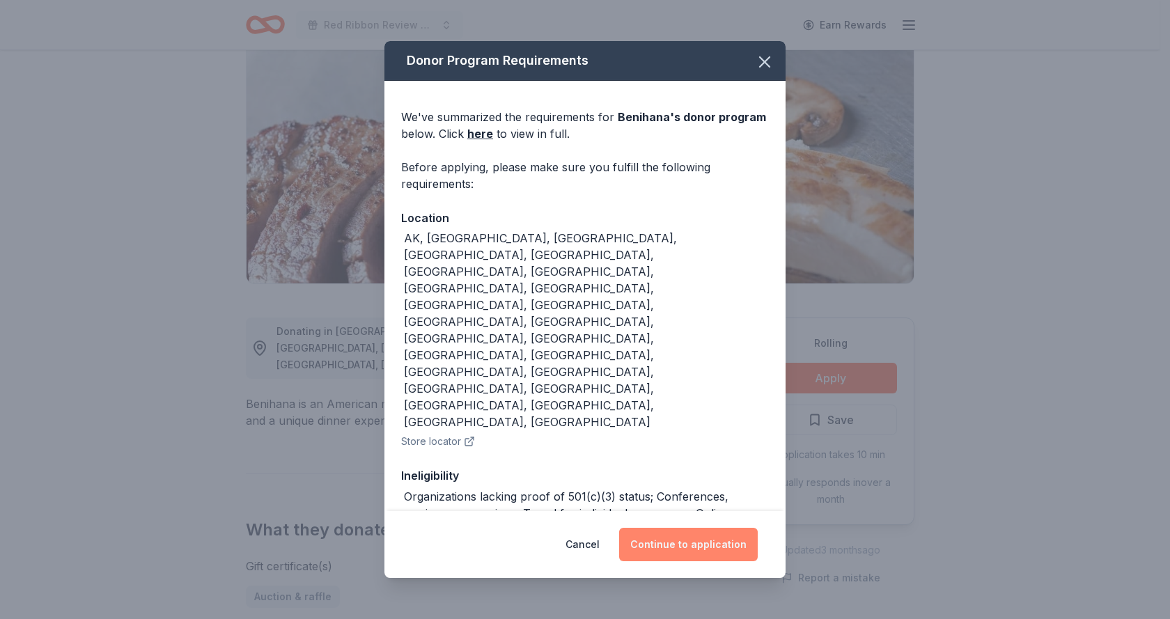
click at [705, 535] on button "Continue to application" at bounding box center [688, 544] width 139 height 33
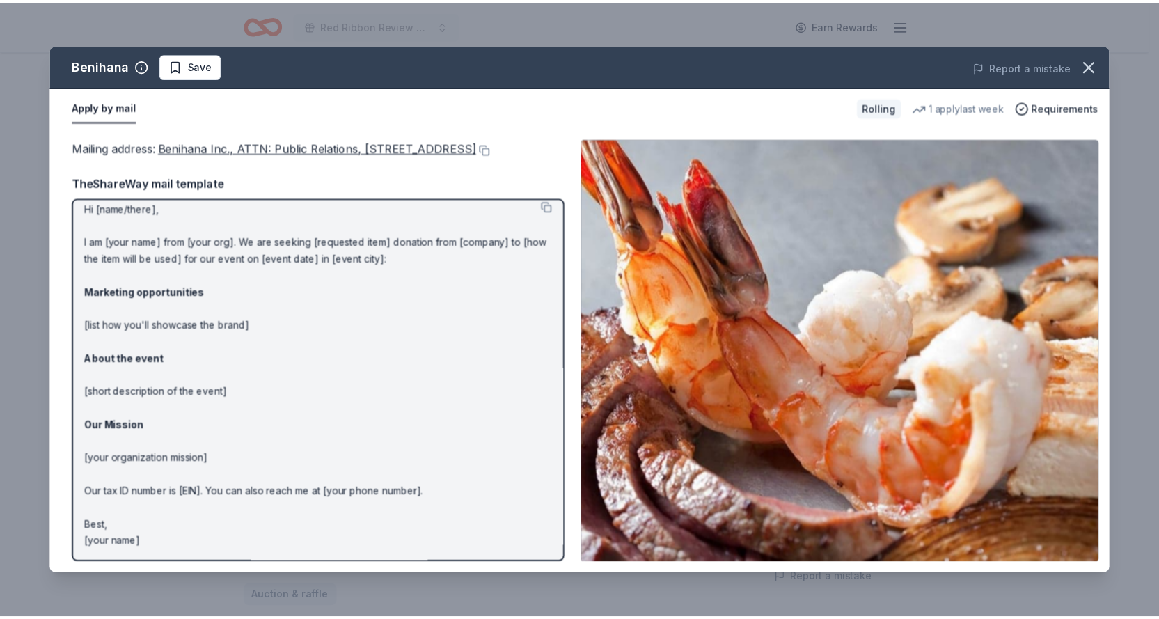
scroll to position [0, 0]
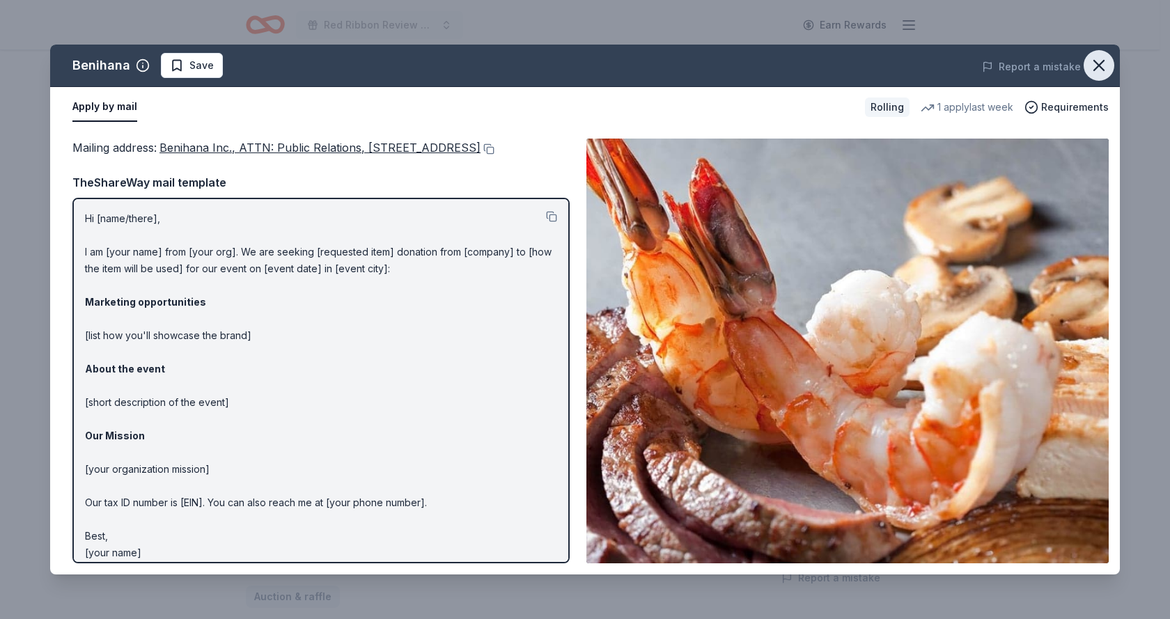
click at [1094, 65] on icon "button" at bounding box center [1098, 65] width 19 height 19
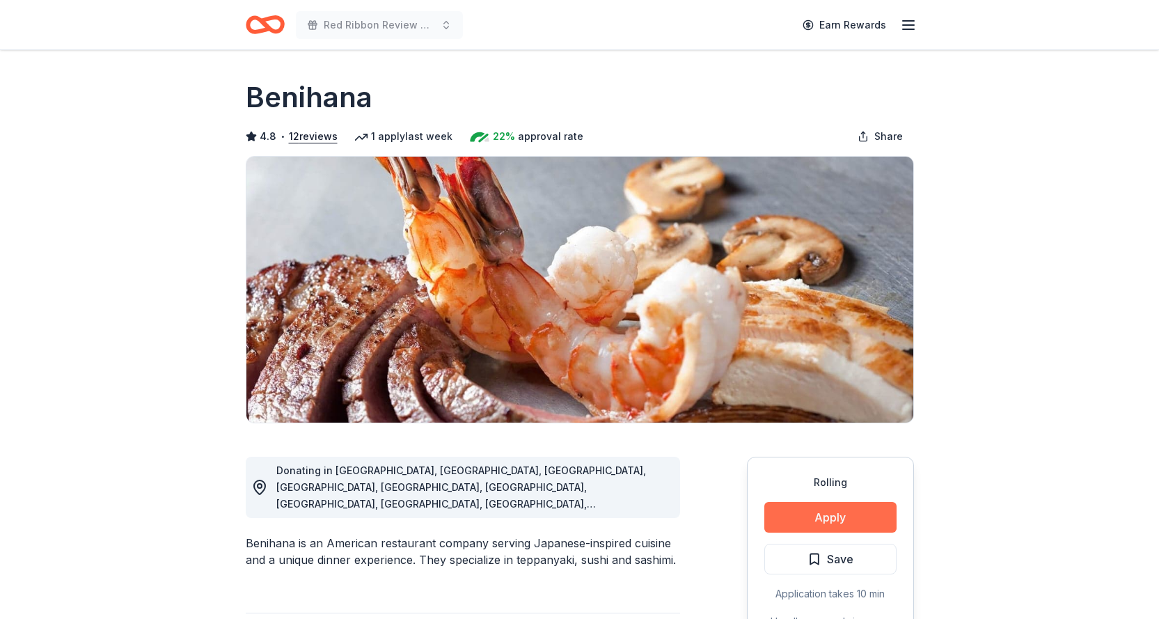
click at [824, 521] on button "Apply" at bounding box center [830, 517] width 132 height 31
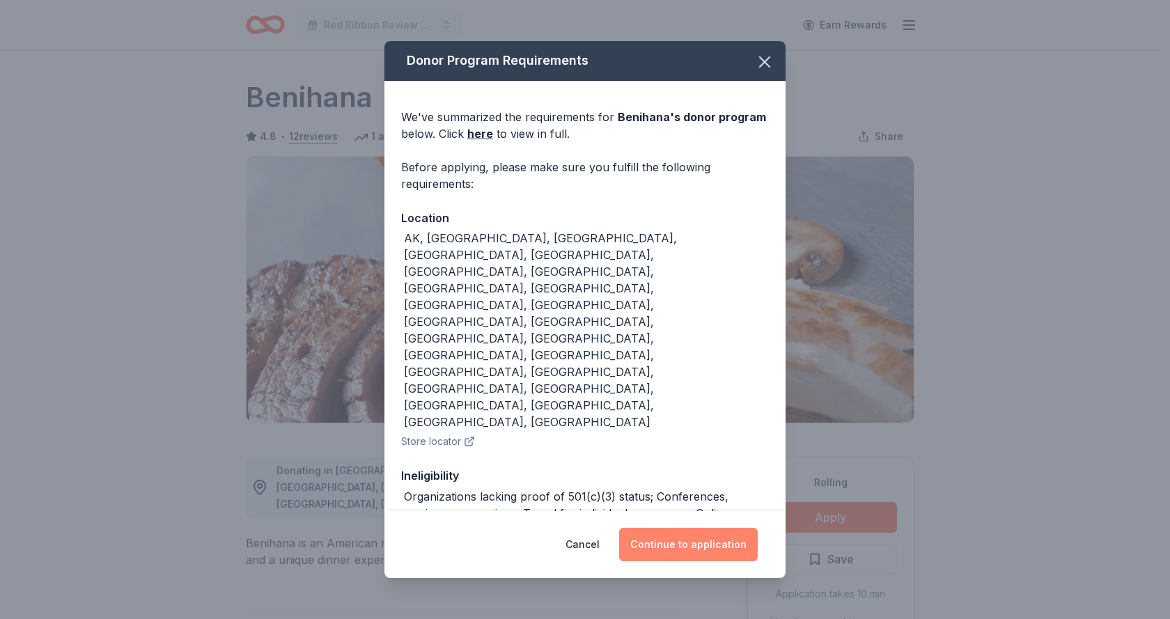
click at [679, 533] on button "Continue to application" at bounding box center [688, 544] width 139 height 33
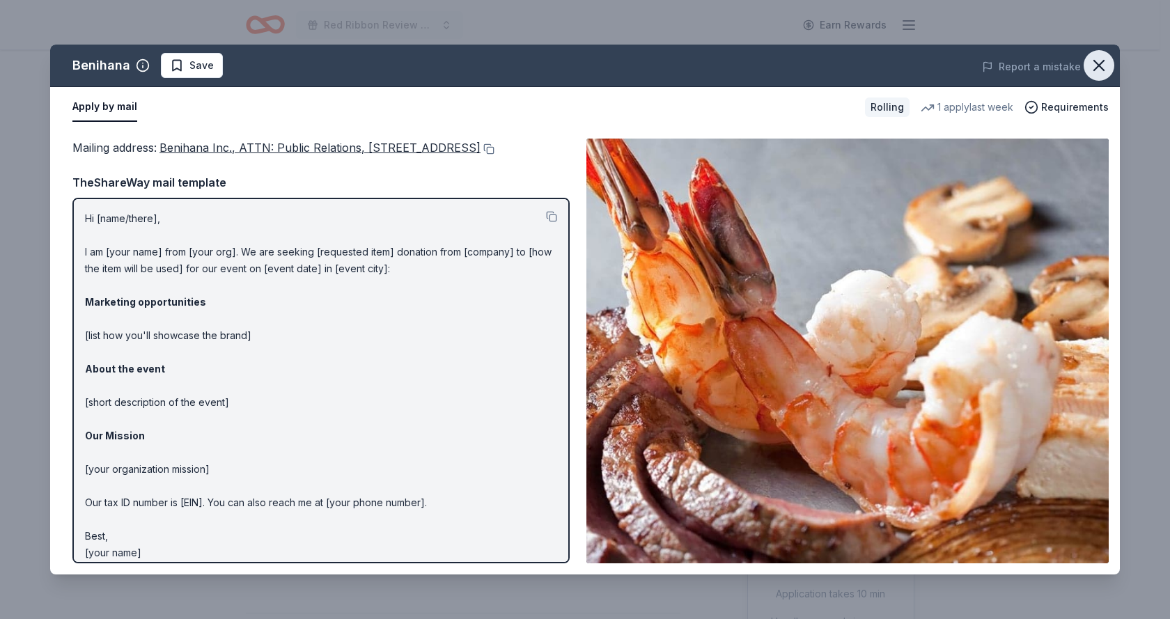
drag, startPoint x: 1094, startPoint y: 66, endPoint x: 1081, endPoint y: 70, distance: 13.2
click at [1094, 66] on icon "button" at bounding box center [1098, 65] width 19 height 19
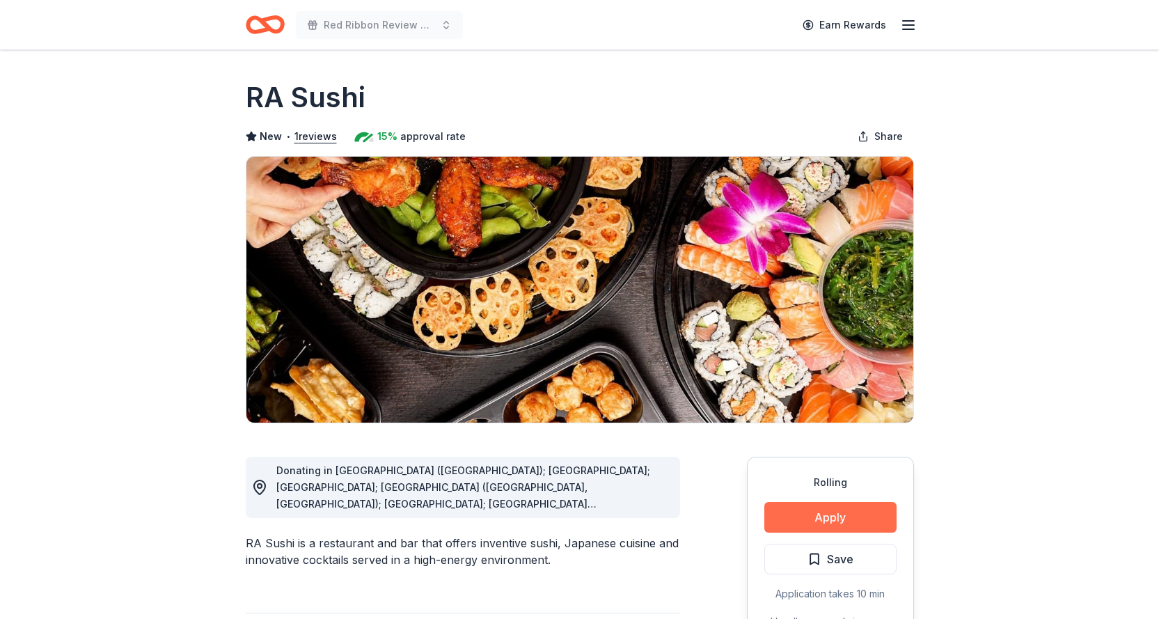
scroll to position [70, 0]
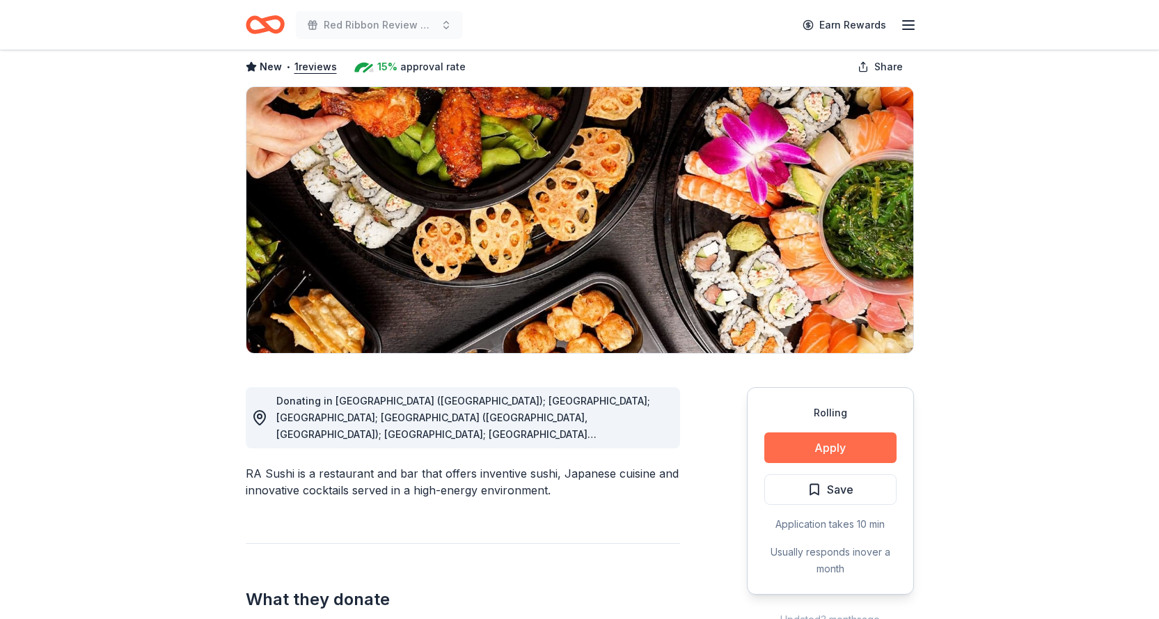
click at [836, 448] on button "Apply" at bounding box center [830, 447] width 132 height 31
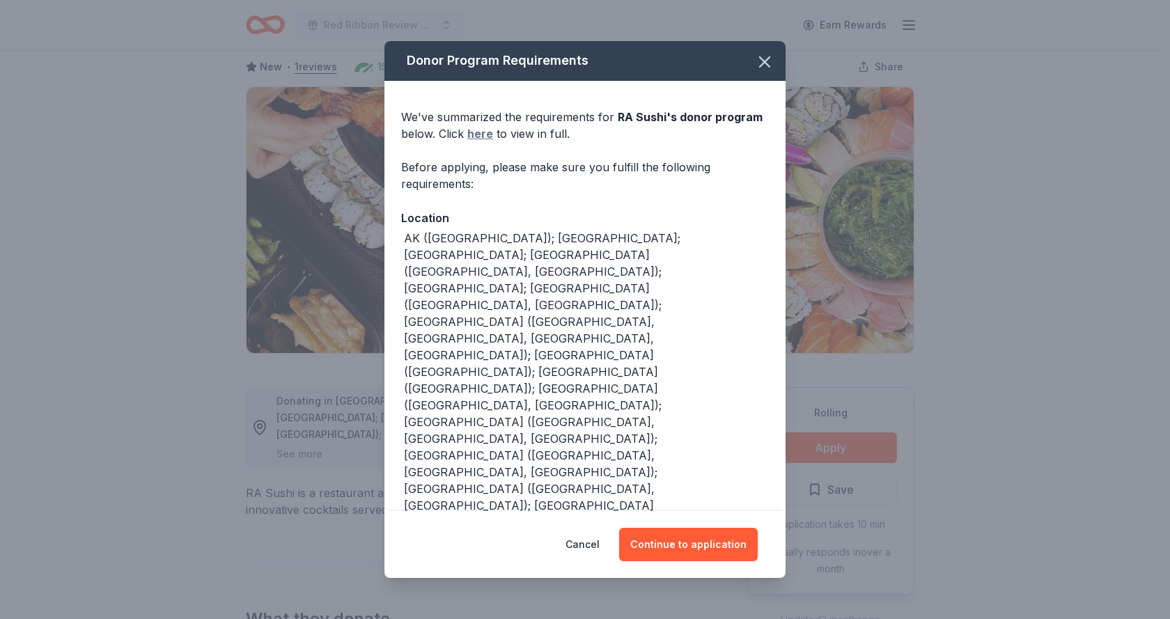
click at [487, 132] on link "here" at bounding box center [480, 133] width 26 height 17
click at [760, 63] on icon "button" at bounding box center [765, 62] width 10 height 10
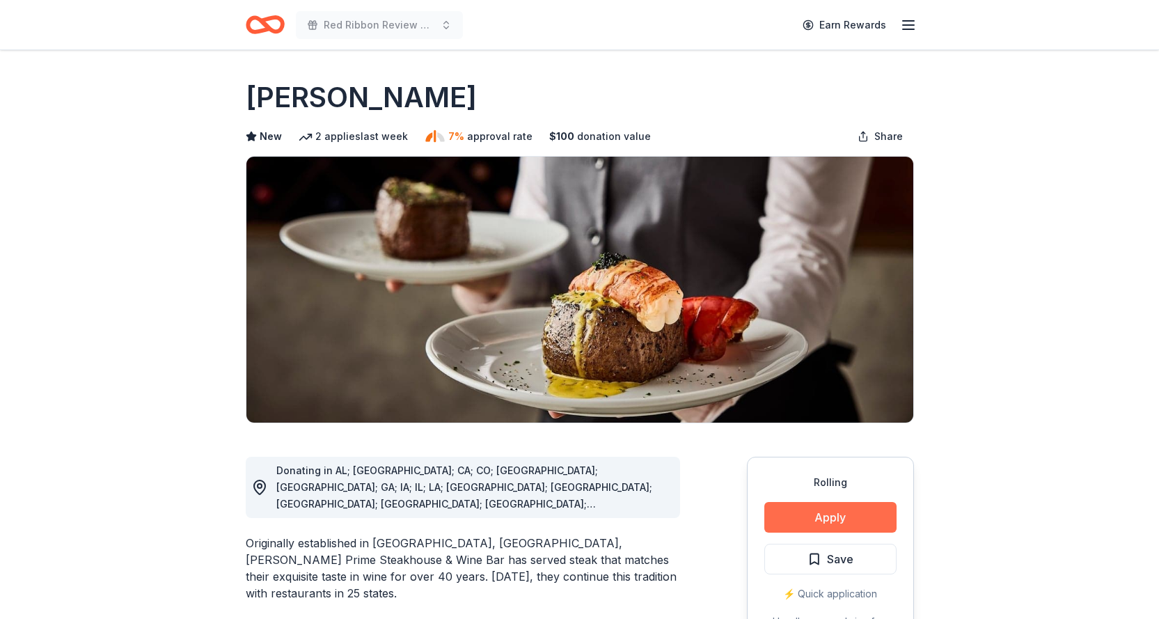
click at [818, 519] on button "Apply" at bounding box center [830, 517] width 132 height 31
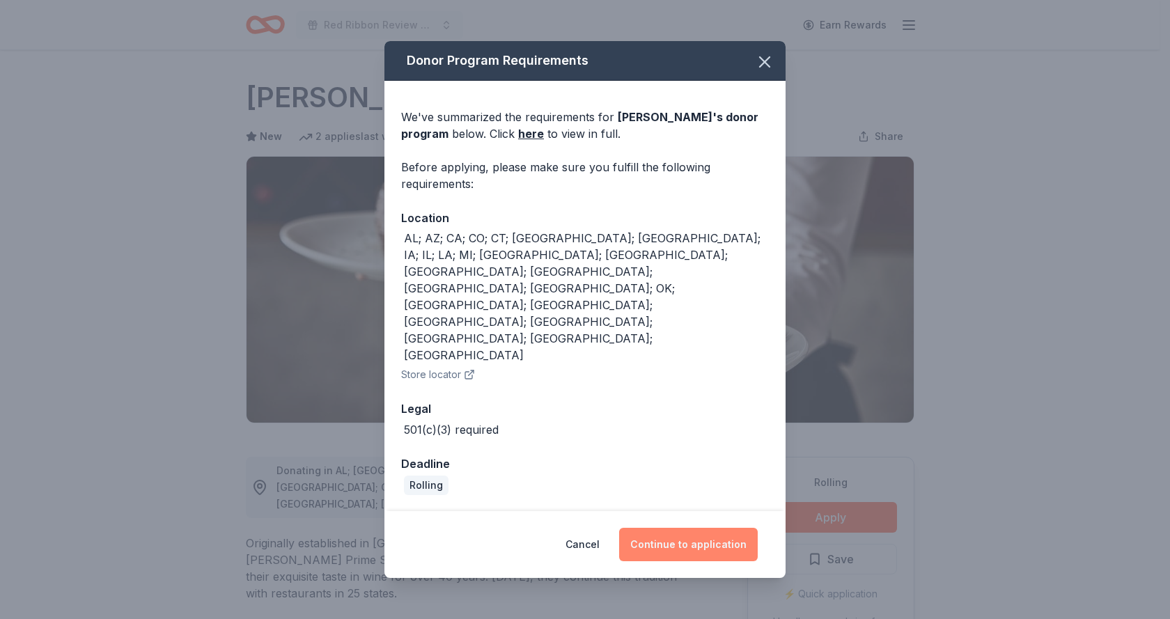
click at [719, 528] on button "Continue to application" at bounding box center [688, 544] width 139 height 33
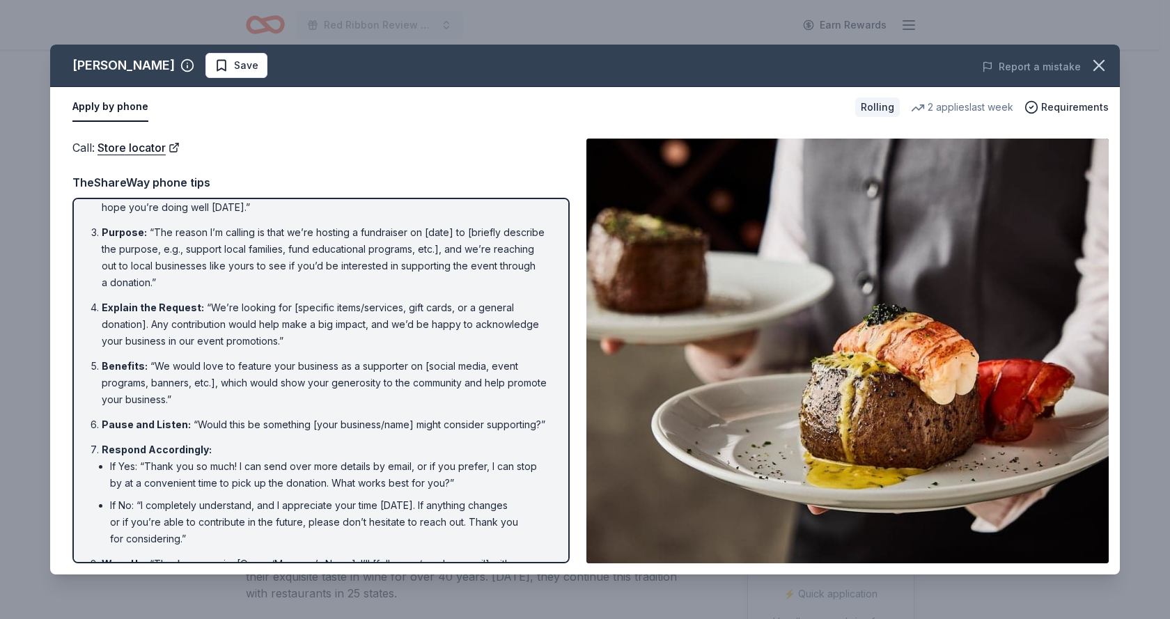
scroll to position [125, 0]
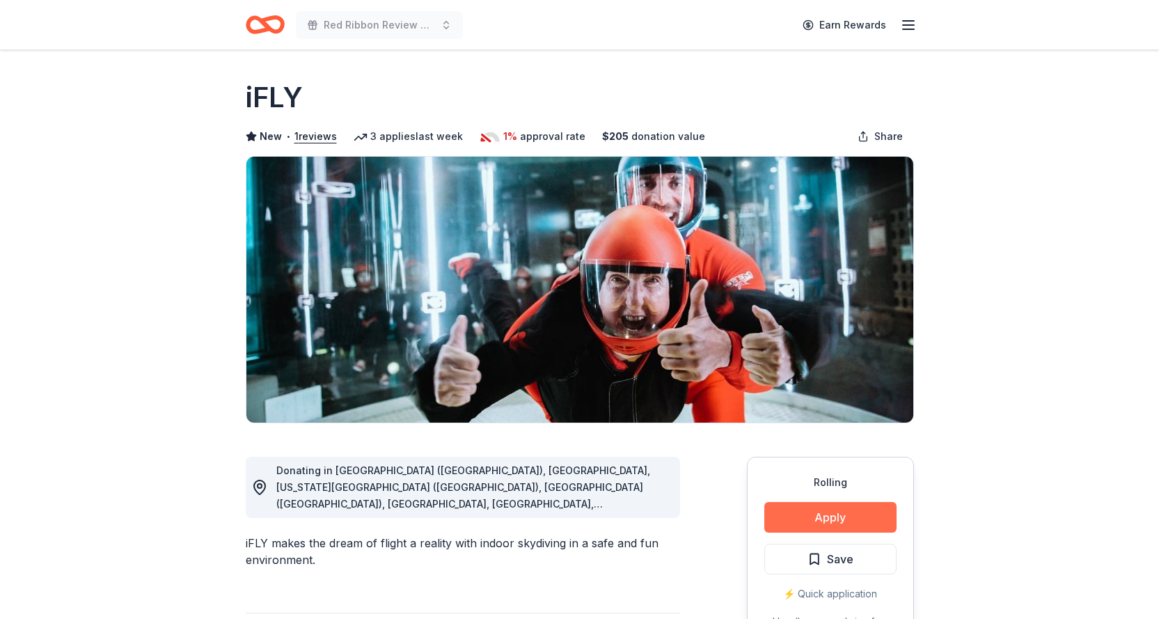
click at [801, 524] on button "Apply" at bounding box center [830, 517] width 132 height 31
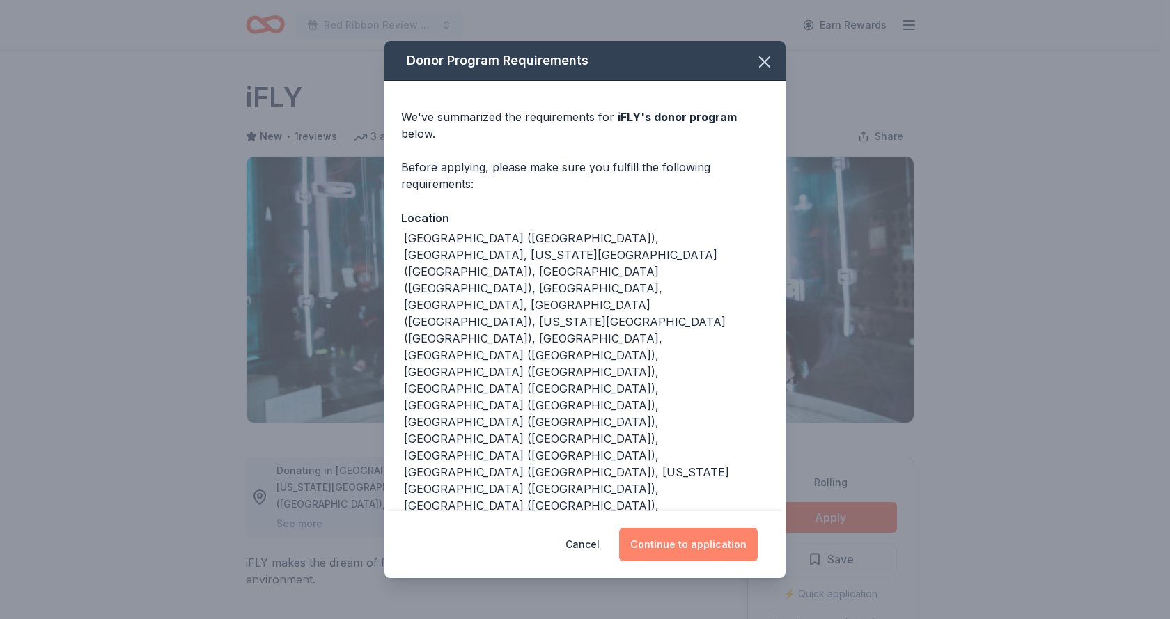
click at [714, 528] on button "Continue to application" at bounding box center [688, 544] width 139 height 33
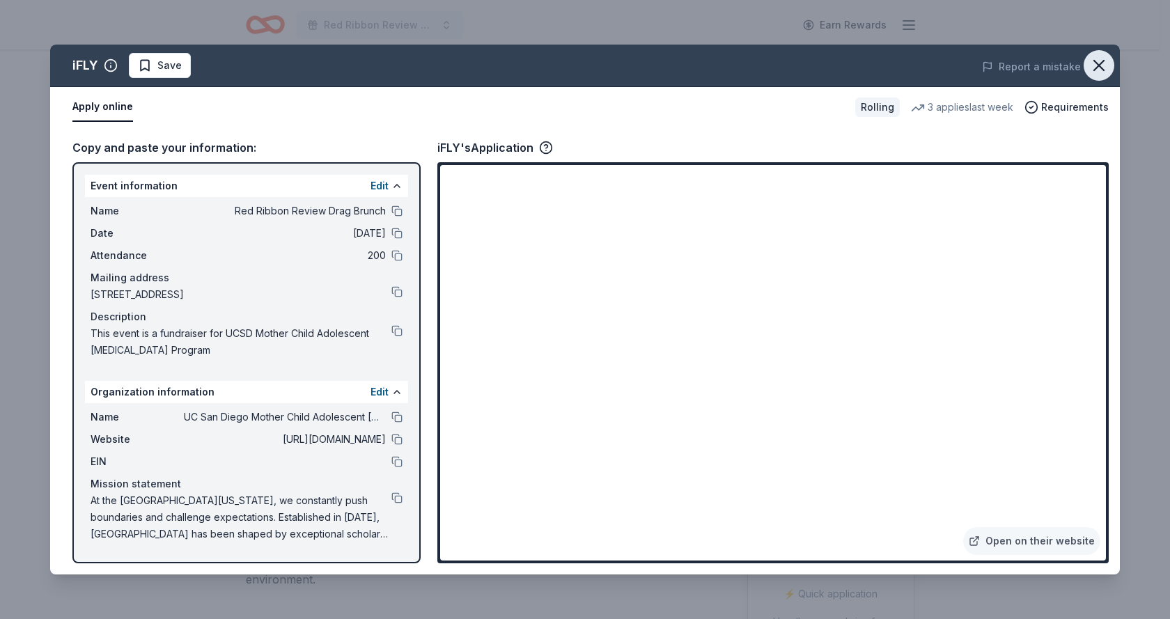
click at [1098, 64] on icon "button" at bounding box center [1099, 66] width 10 height 10
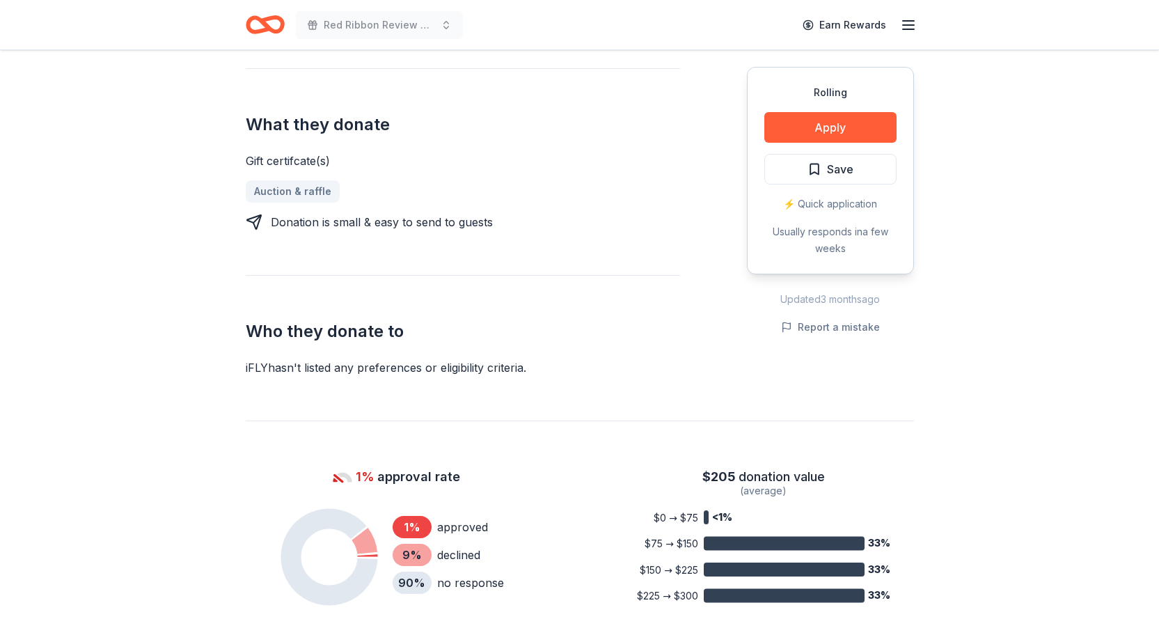
scroll to position [627, 0]
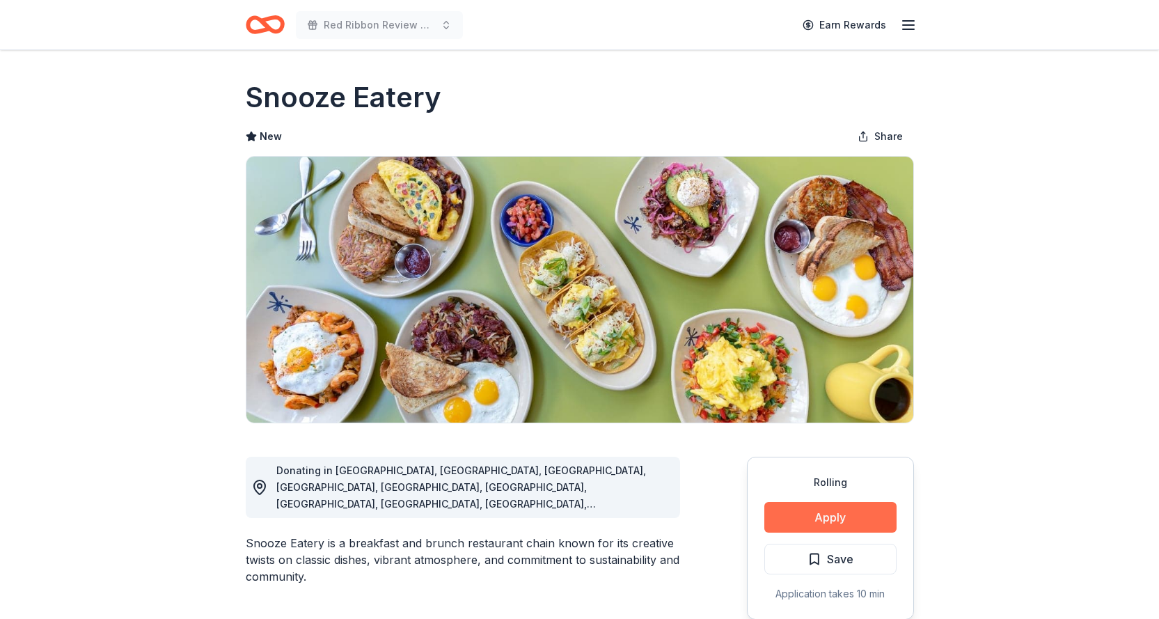
click at [820, 514] on button "Apply" at bounding box center [830, 517] width 132 height 31
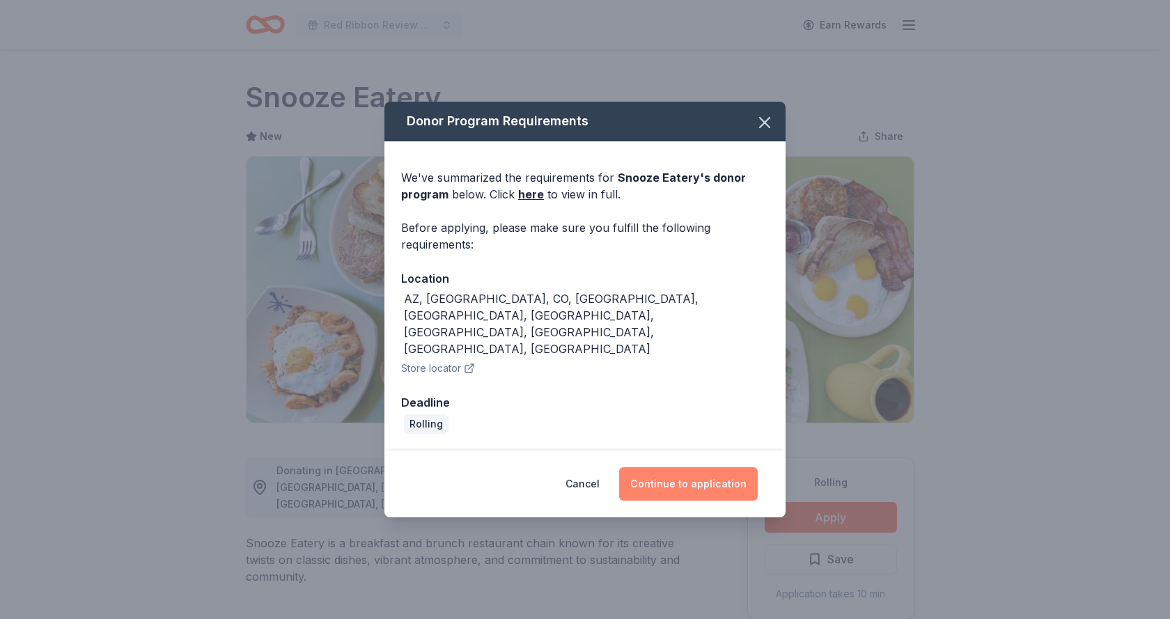
click at [712, 467] on button "Continue to application" at bounding box center [688, 483] width 139 height 33
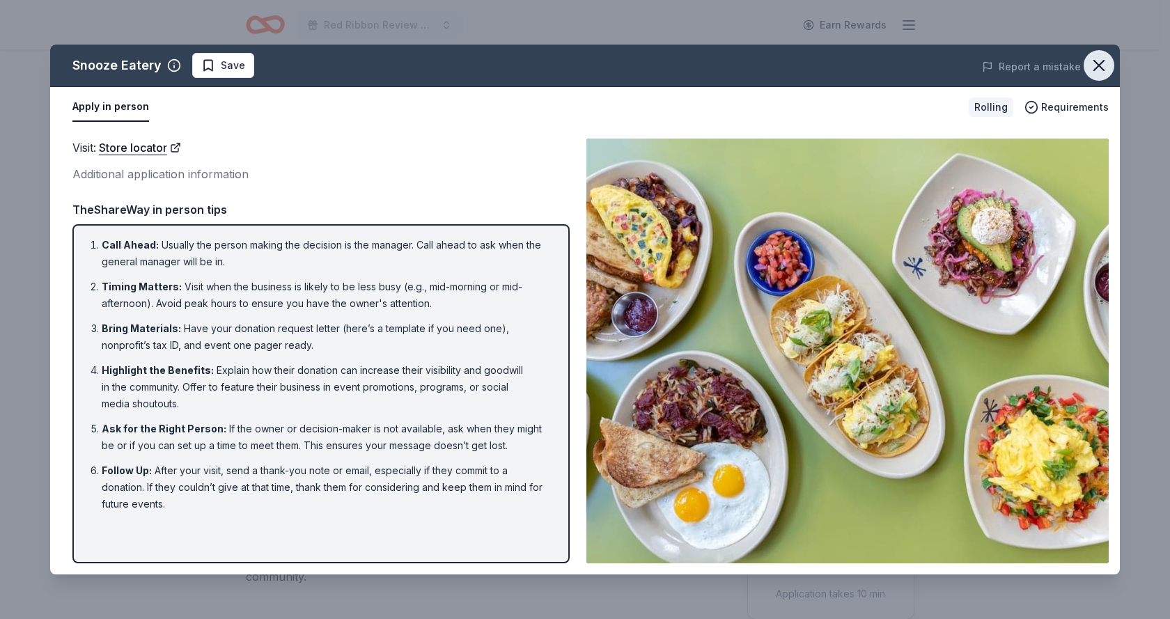
click at [1104, 63] on icon "button" at bounding box center [1098, 65] width 19 height 19
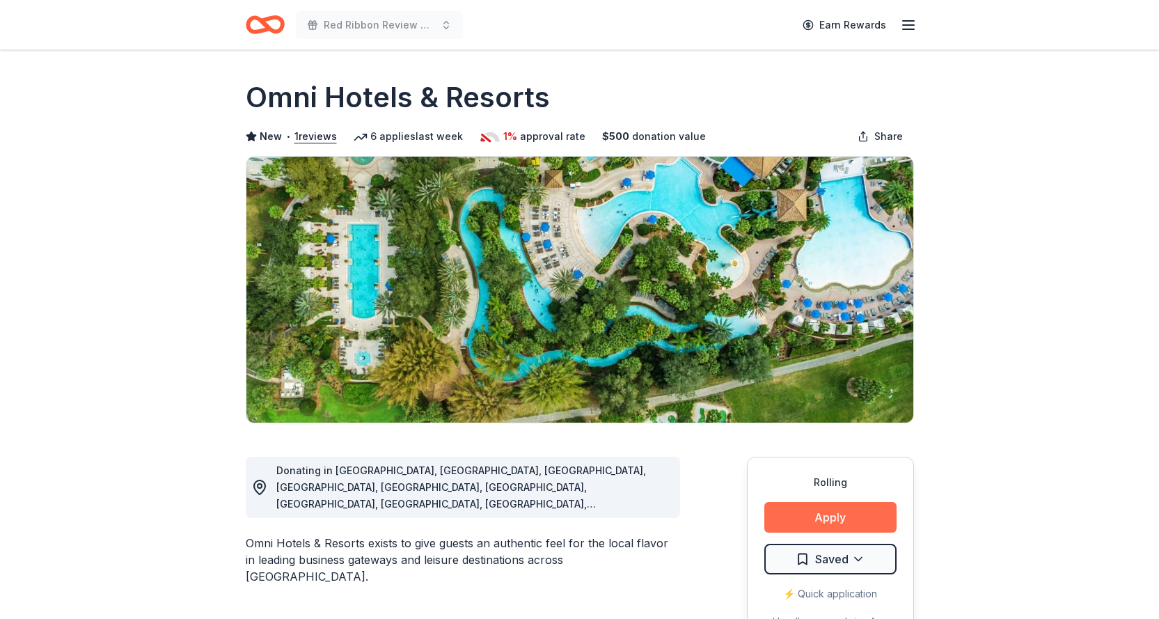
click at [803, 519] on button "Apply" at bounding box center [830, 517] width 132 height 31
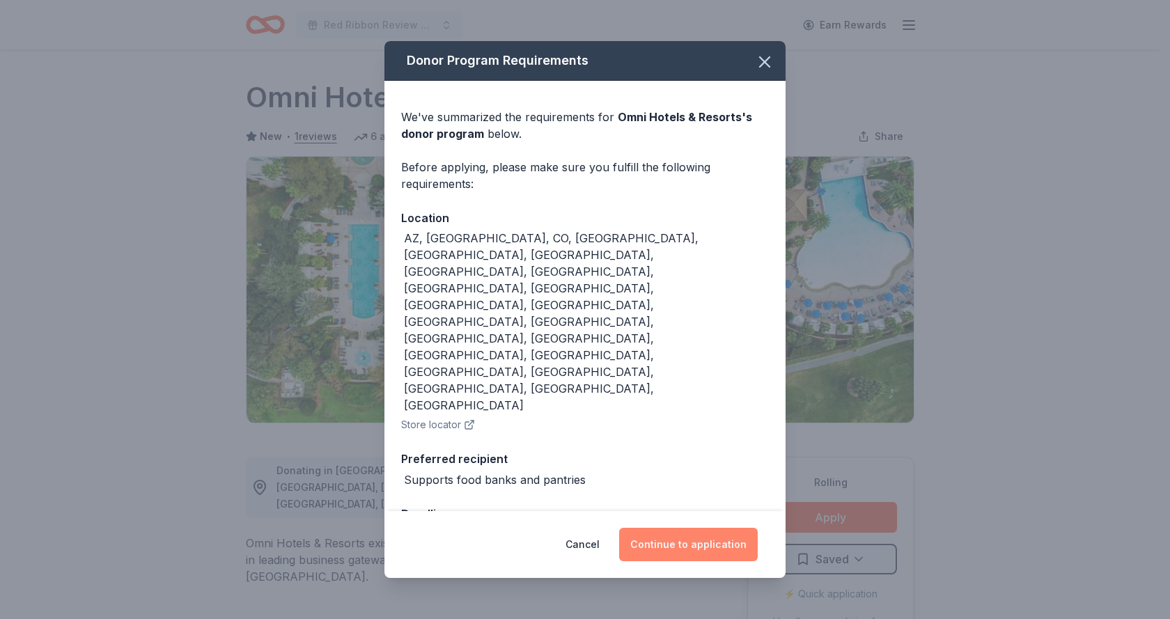
click at [690, 528] on button "Continue to application" at bounding box center [688, 544] width 139 height 33
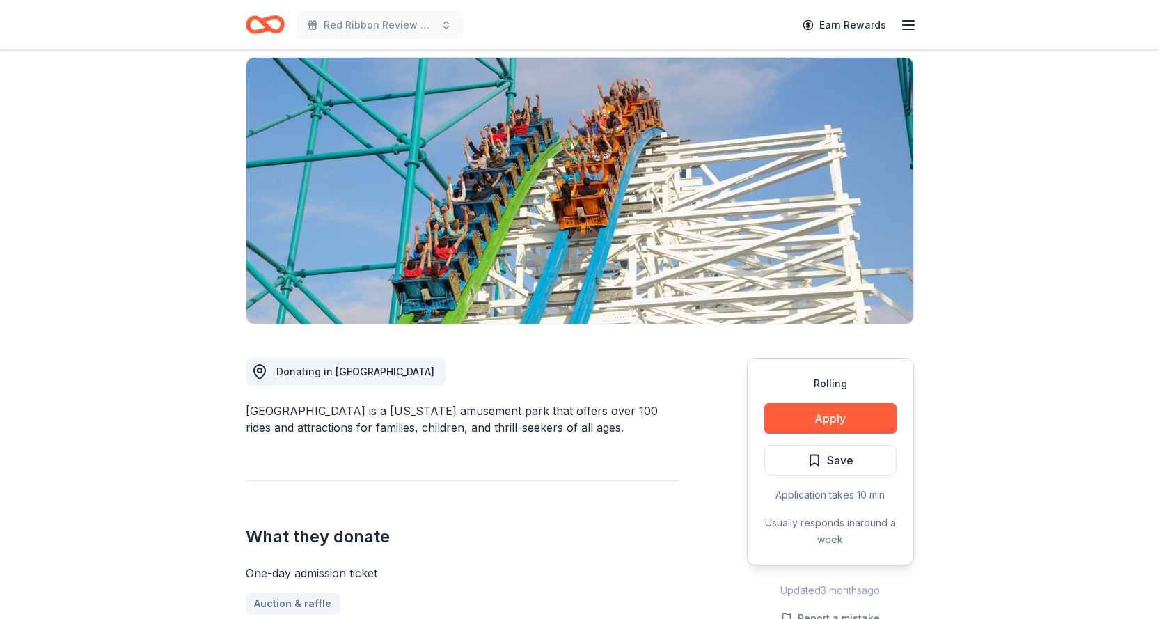
scroll to position [139, 0]
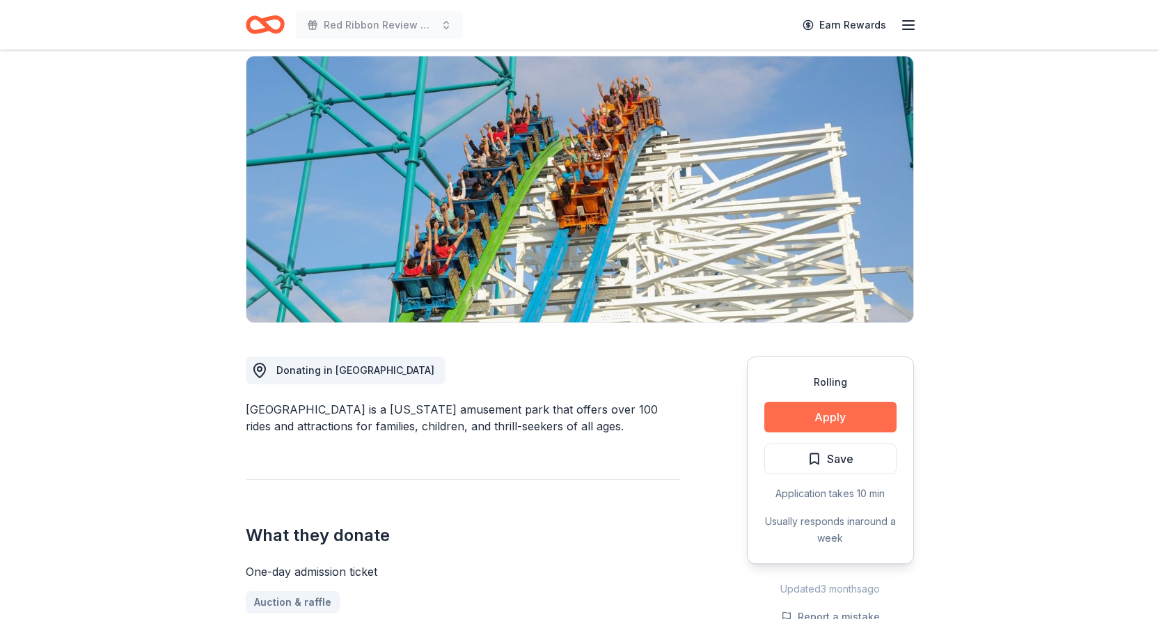
click at [810, 402] on button "Apply" at bounding box center [830, 417] width 132 height 31
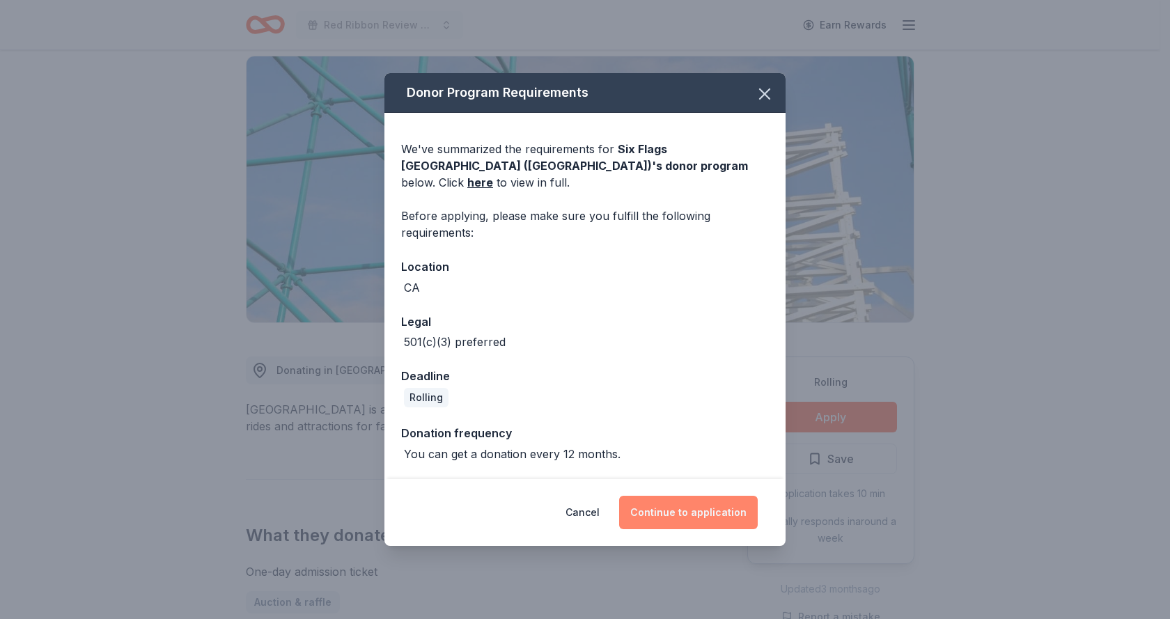
click at [693, 496] on button "Continue to application" at bounding box center [688, 512] width 139 height 33
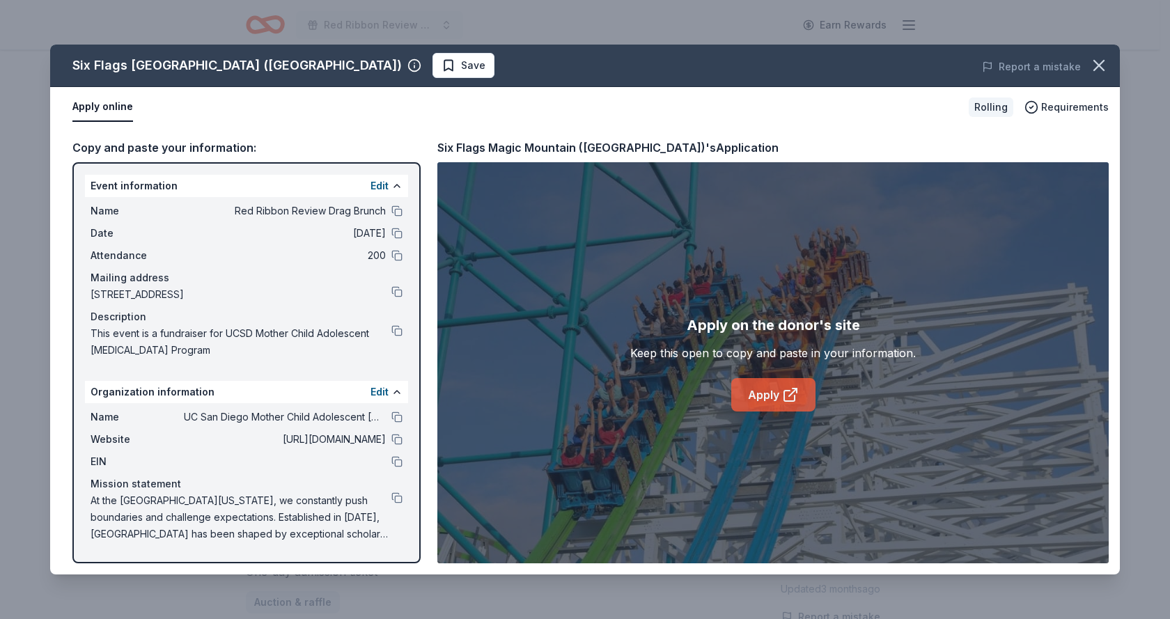
click at [778, 393] on link "Apply" at bounding box center [773, 394] width 84 height 33
click at [1107, 69] on icon "button" at bounding box center [1098, 65] width 19 height 19
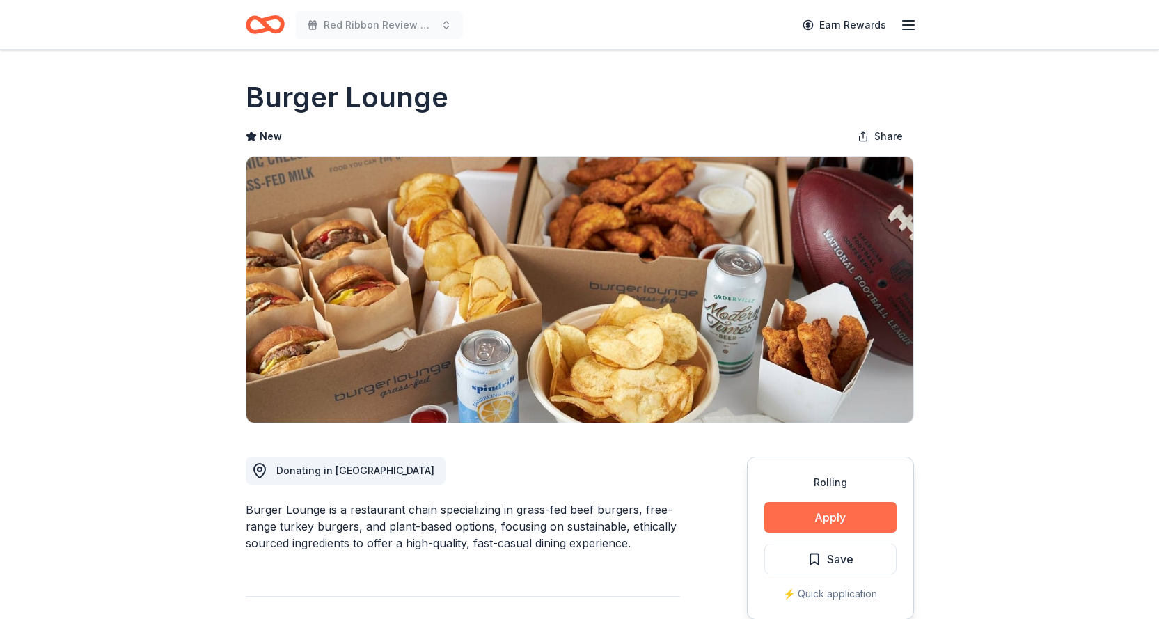
click at [811, 515] on button "Apply" at bounding box center [830, 517] width 132 height 31
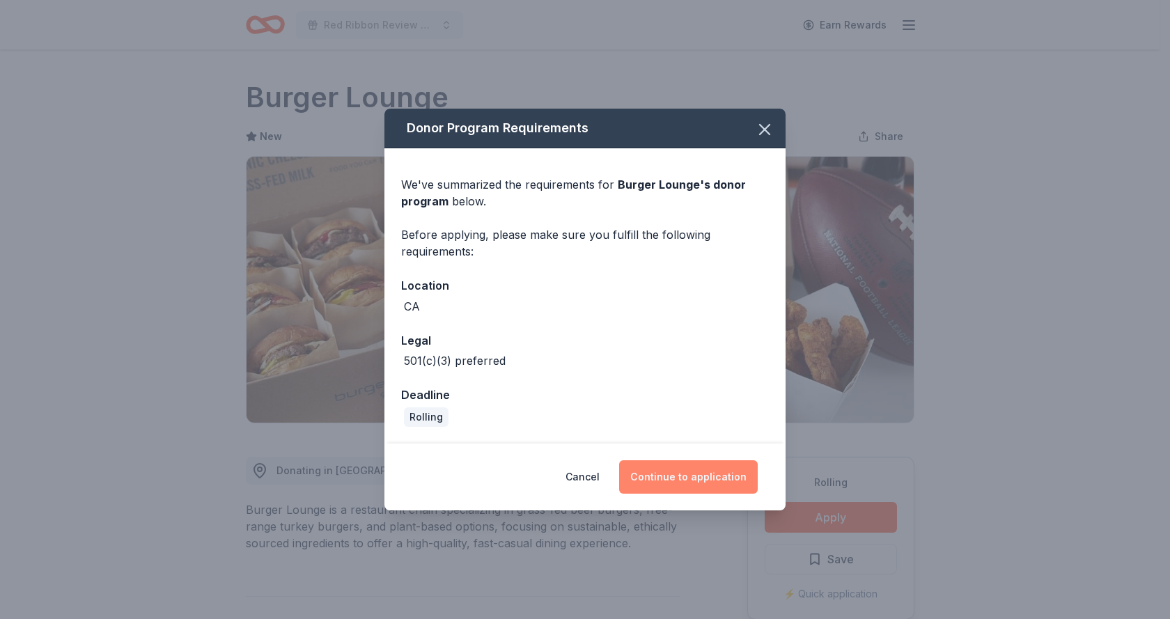
click at [727, 470] on button "Continue to application" at bounding box center [688, 476] width 139 height 33
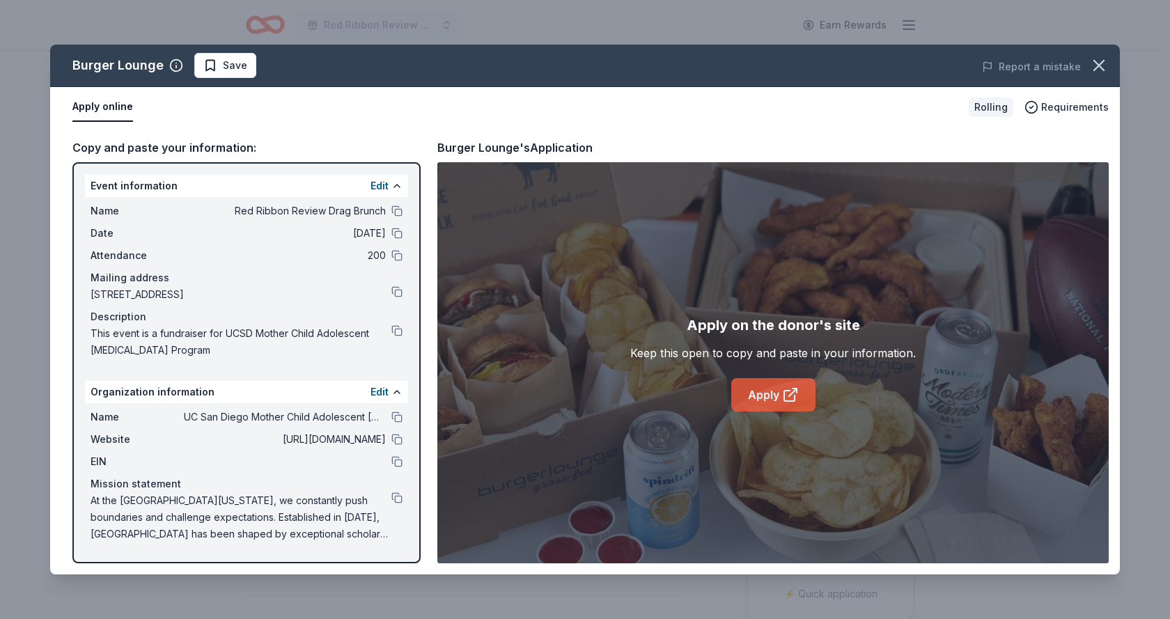
click at [771, 394] on link "Apply" at bounding box center [773, 394] width 84 height 33
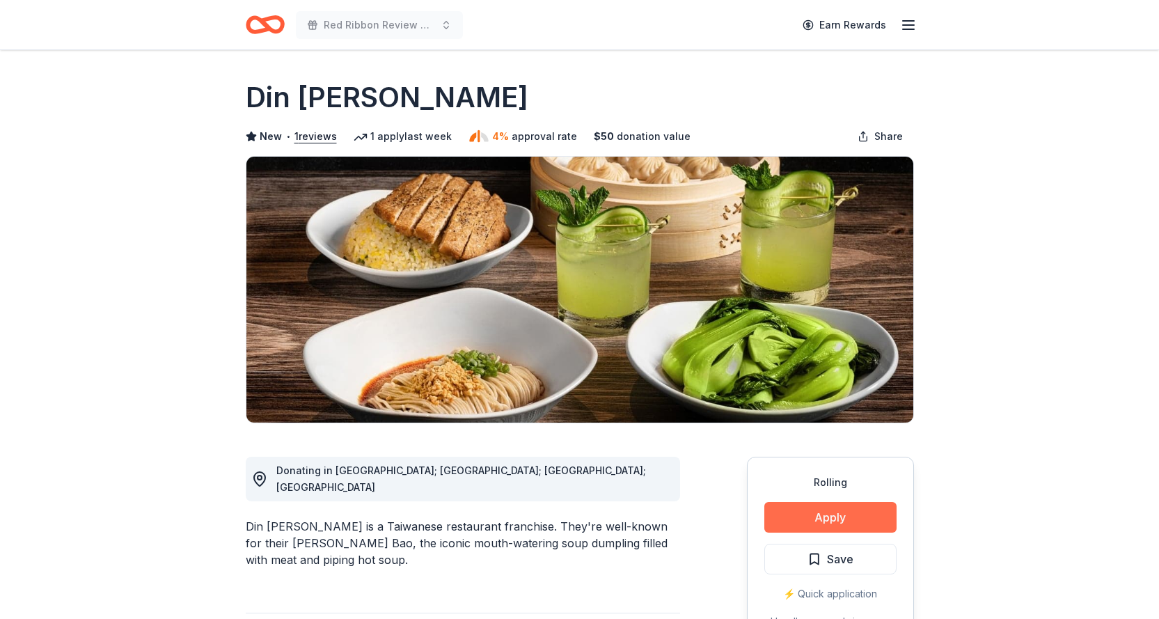
click at [830, 510] on button "Apply" at bounding box center [830, 517] width 132 height 31
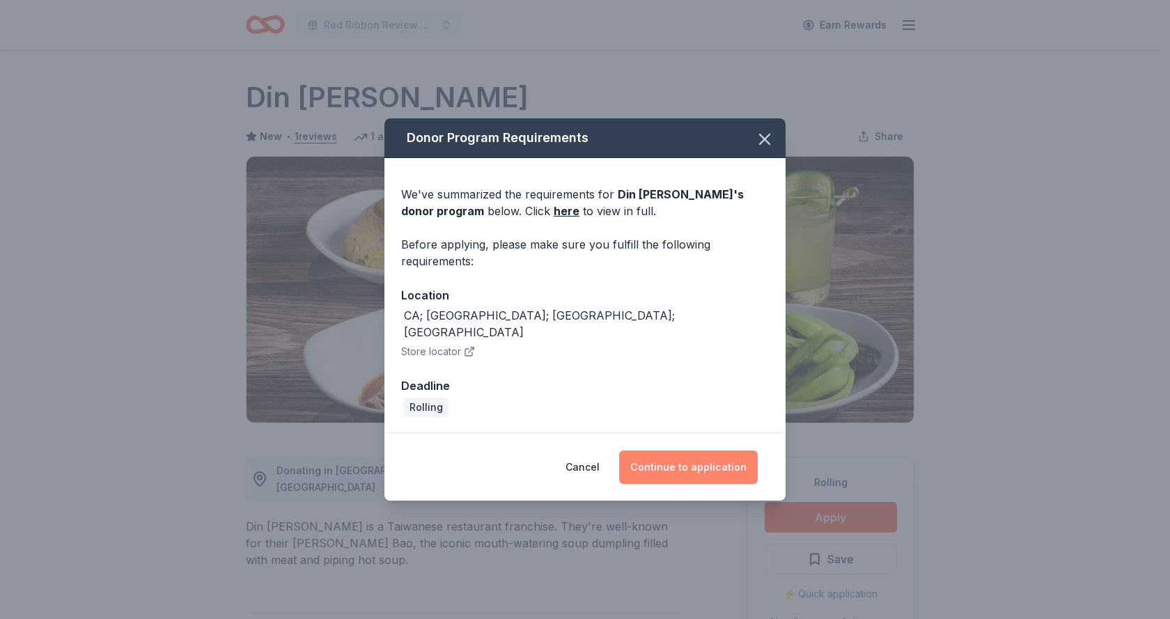
click at [700, 450] on button "Continue to application" at bounding box center [688, 466] width 139 height 33
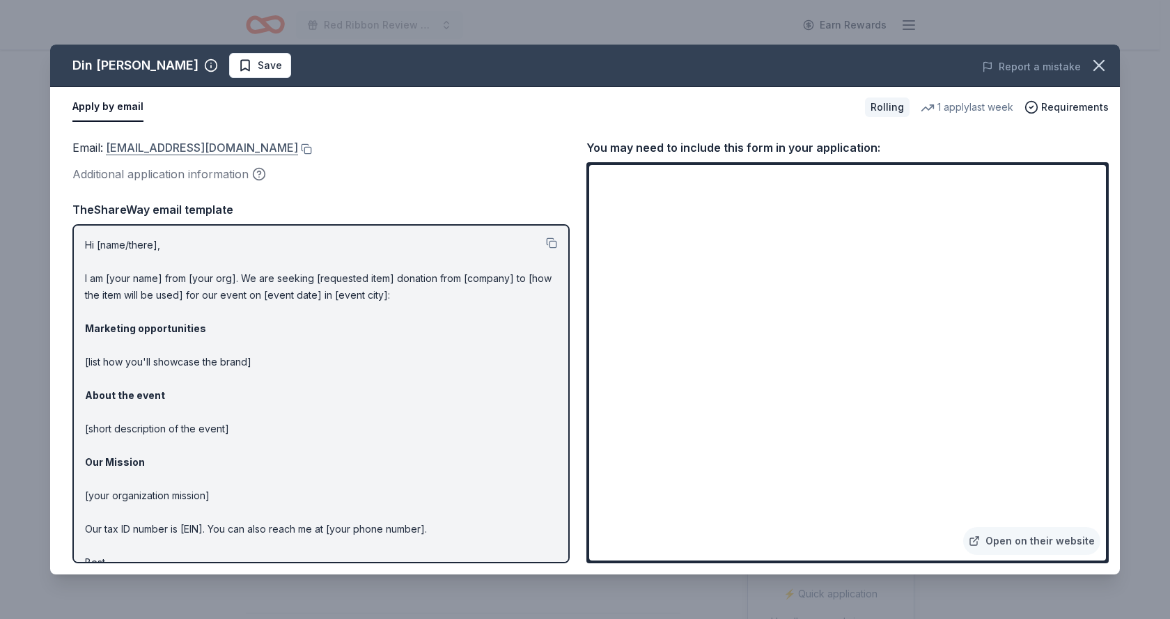
click at [219, 150] on link "guestservices@dintaifungusa.com" at bounding box center [202, 148] width 192 height 18
click at [298, 148] on button at bounding box center [305, 148] width 14 height 11
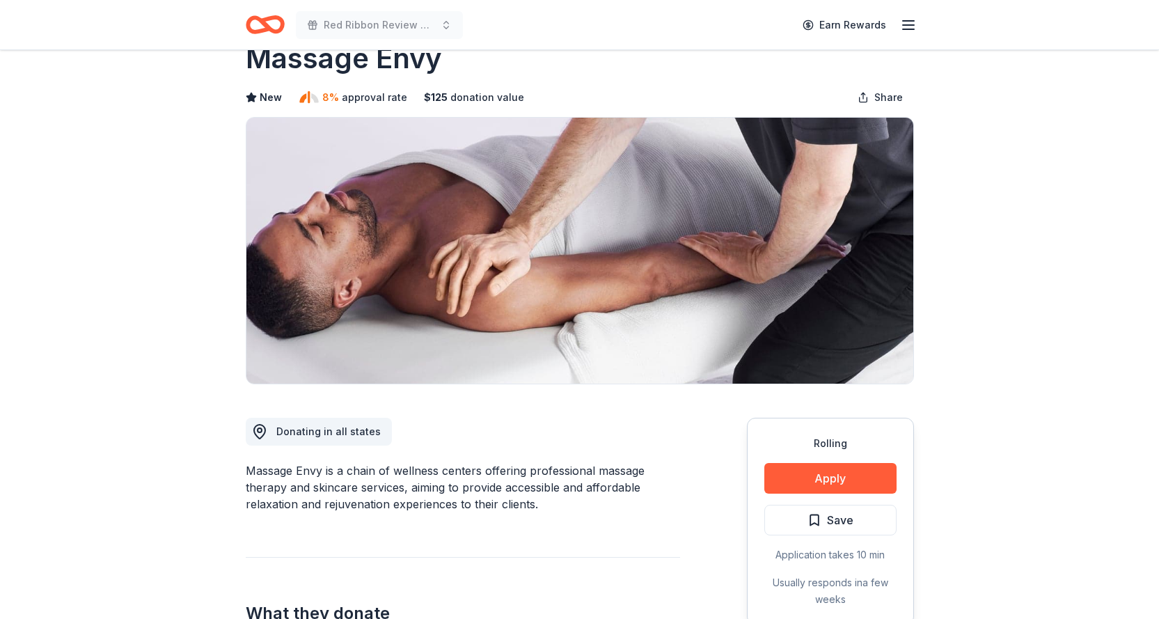
scroll to position [209, 0]
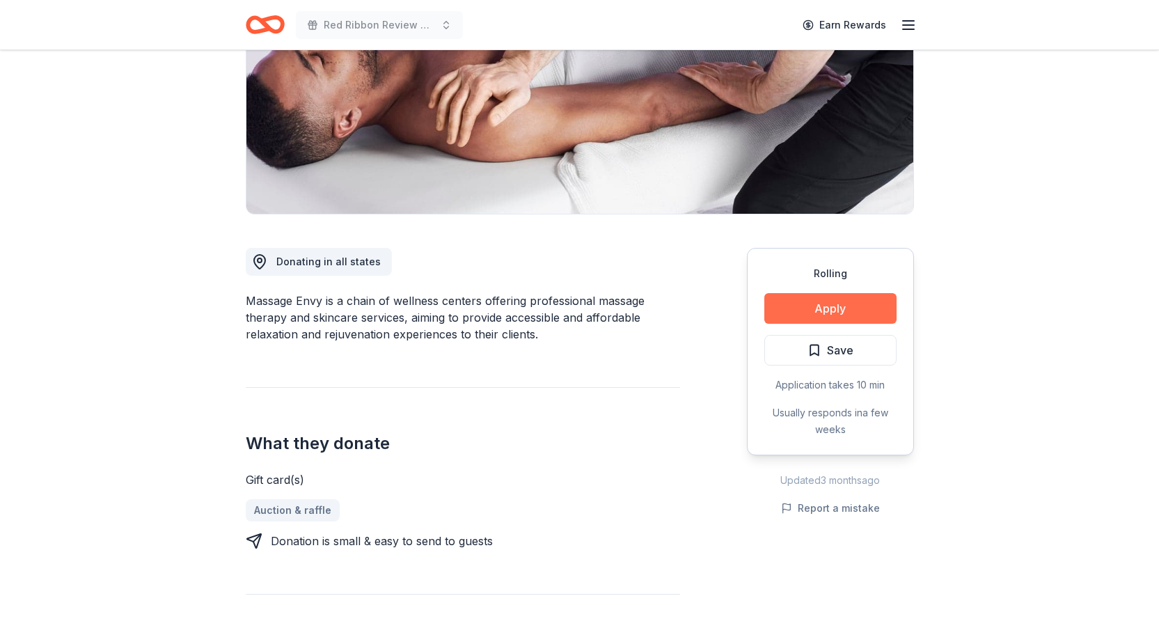
click at [832, 306] on button "Apply" at bounding box center [830, 308] width 132 height 31
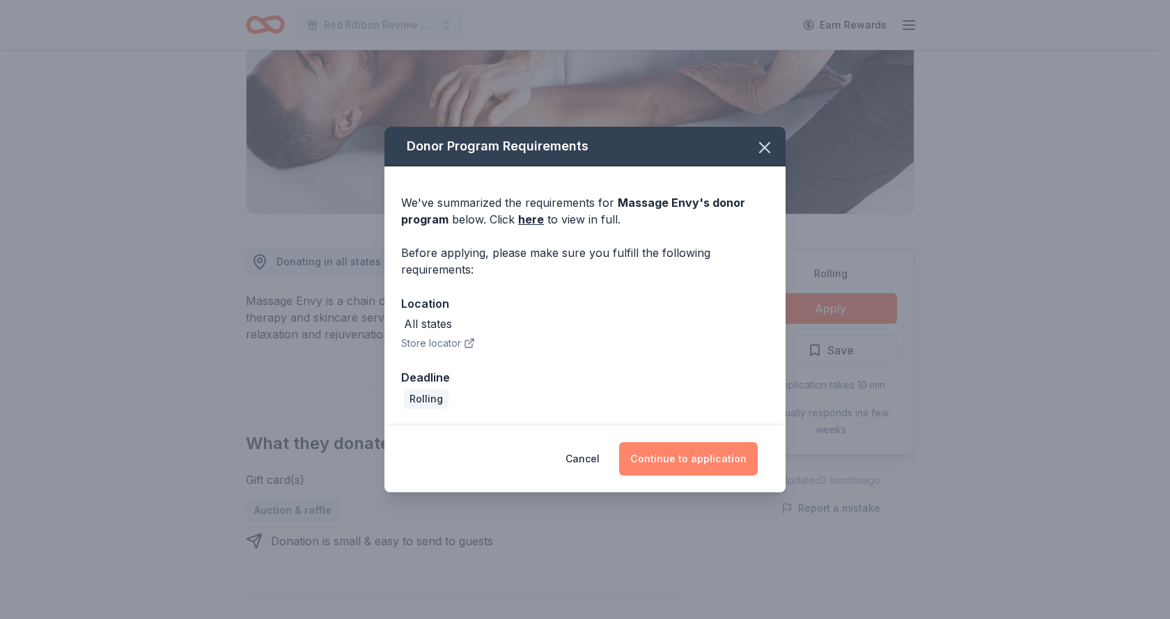
click at [719, 443] on button "Continue to application" at bounding box center [688, 458] width 139 height 33
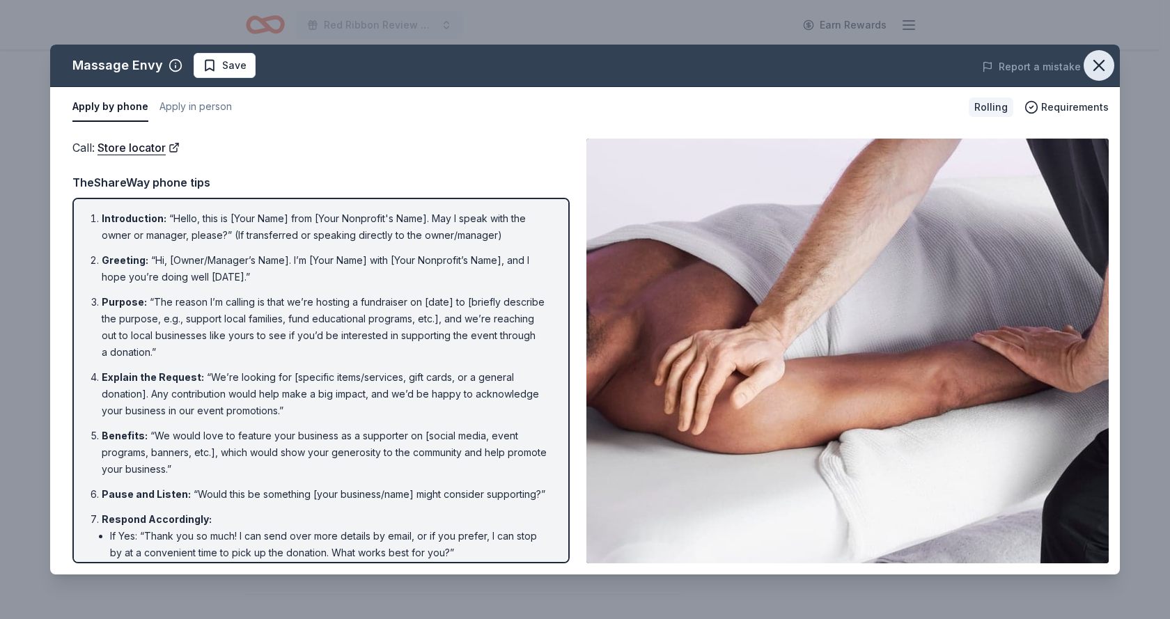
click at [1098, 63] on icon "button" at bounding box center [1098, 65] width 19 height 19
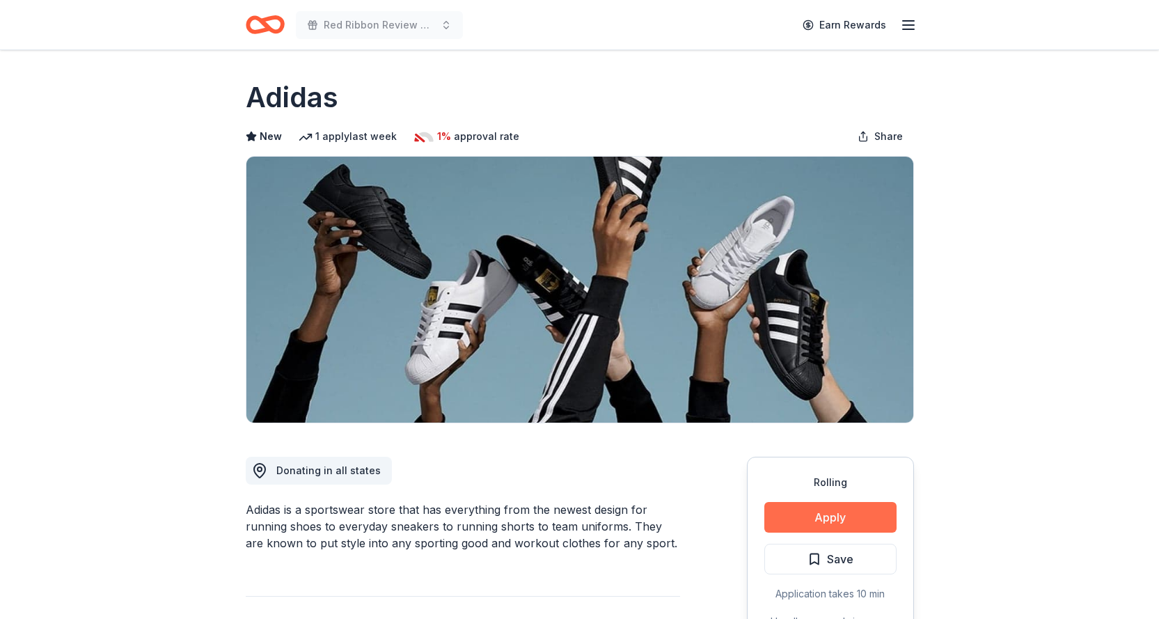
click at [786, 515] on button "Apply" at bounding box center [830, 517] width 132 height 31
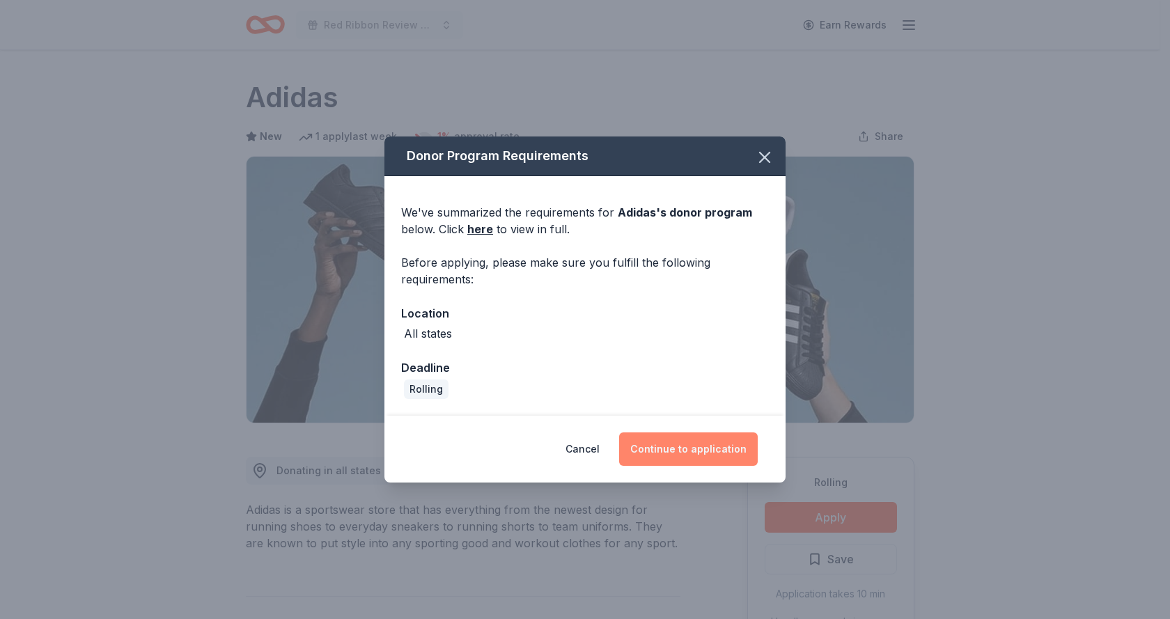
click at [697, 446] on button "Continue to application" at bounding box center [688, 448] width 139 height 33
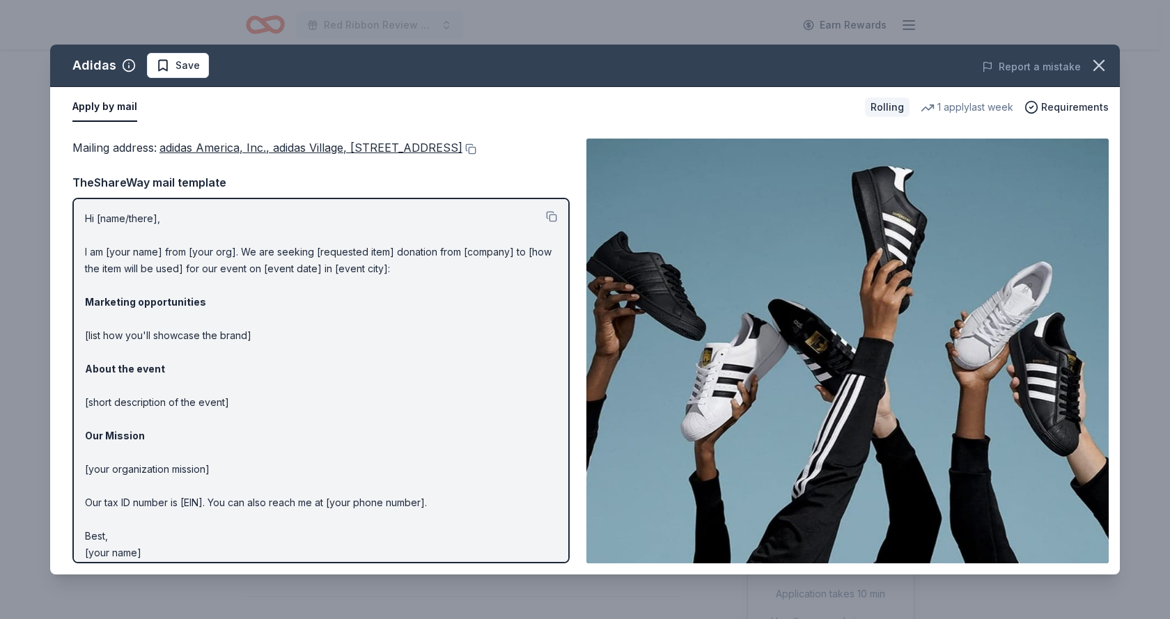
click at [302, 148] on span "adidas America, Inc., adidas Village, [STREET_ADDRESS]" at bounding box center [310, 148] width 303 height 14
click at [207, 146] on span "adidas America, Inc., adidas Village, [STREET_ADDRESS]" at bounding box center [310, 148] width 303 height 14
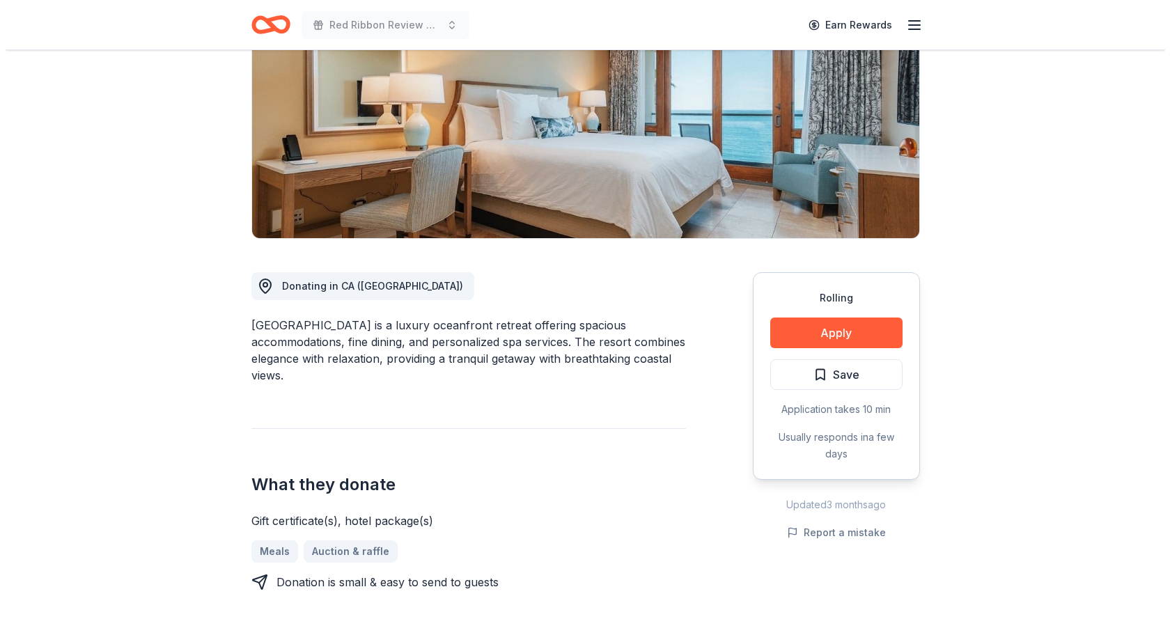
scroll to position [209, 0]
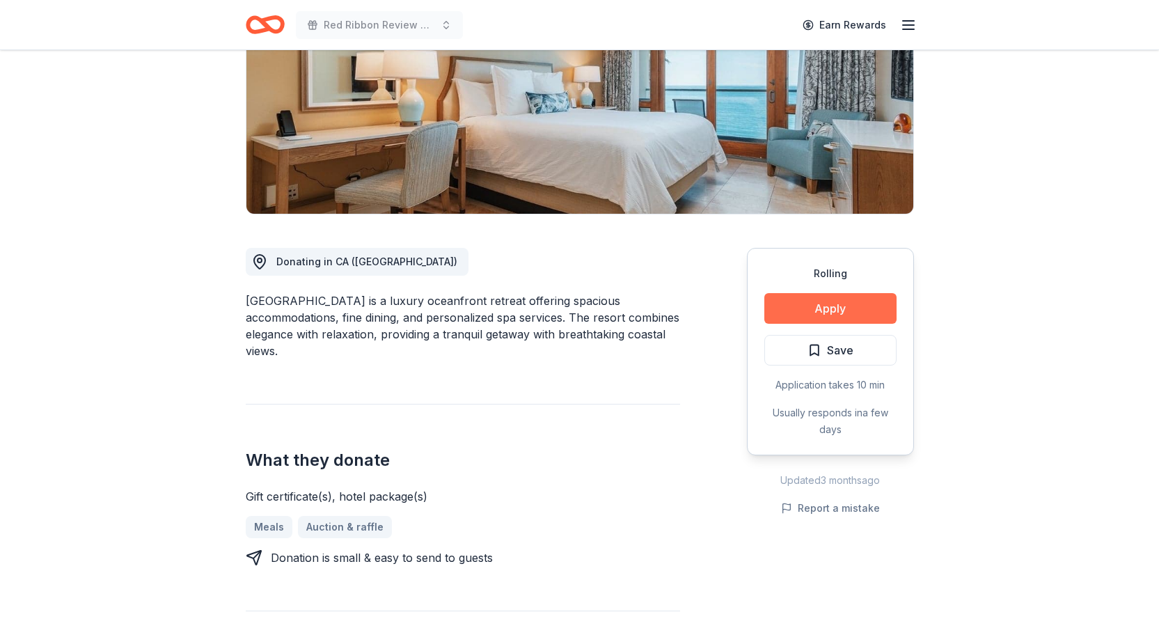
click at [832, 310] on button "Apply" at bounding box center [830, 308] width 132 height 31
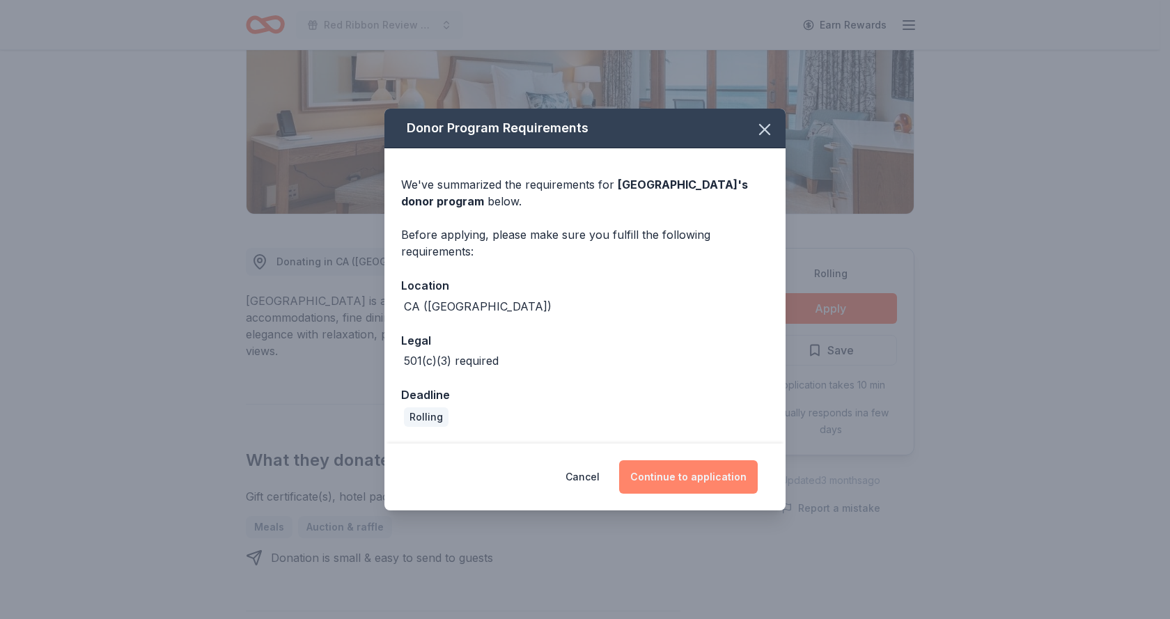
click at [712, 476] on button "Continue to application" at bounding box center [688, 476] width 139 height 33
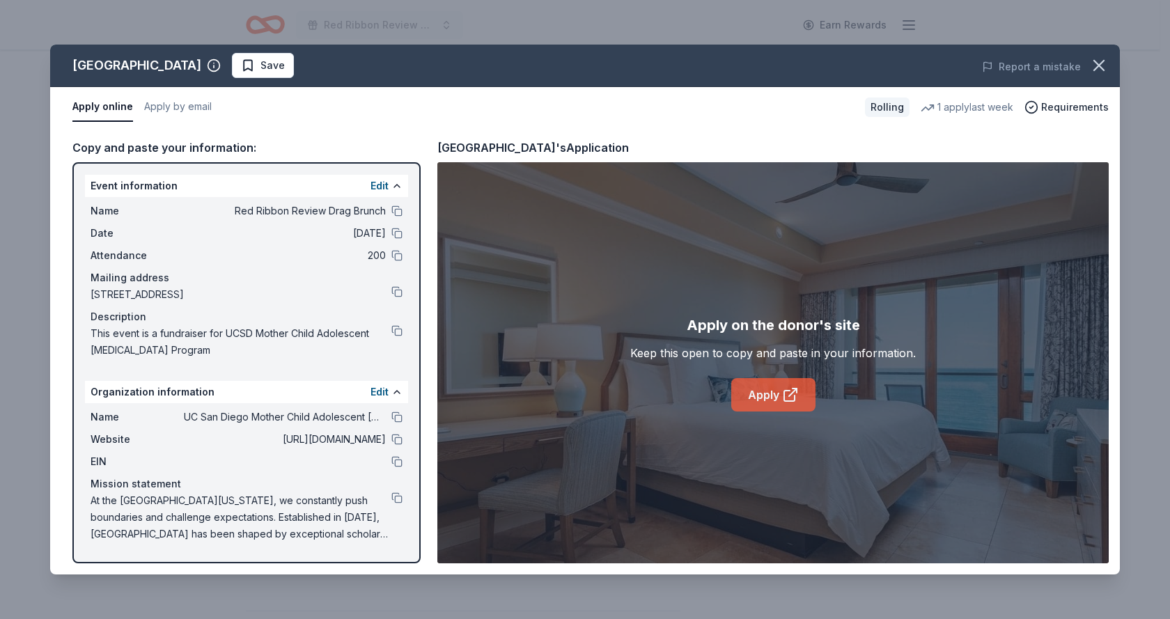
click at [754, 386] on link "Apply" at bounding box center [773, 394] width 84 height 33
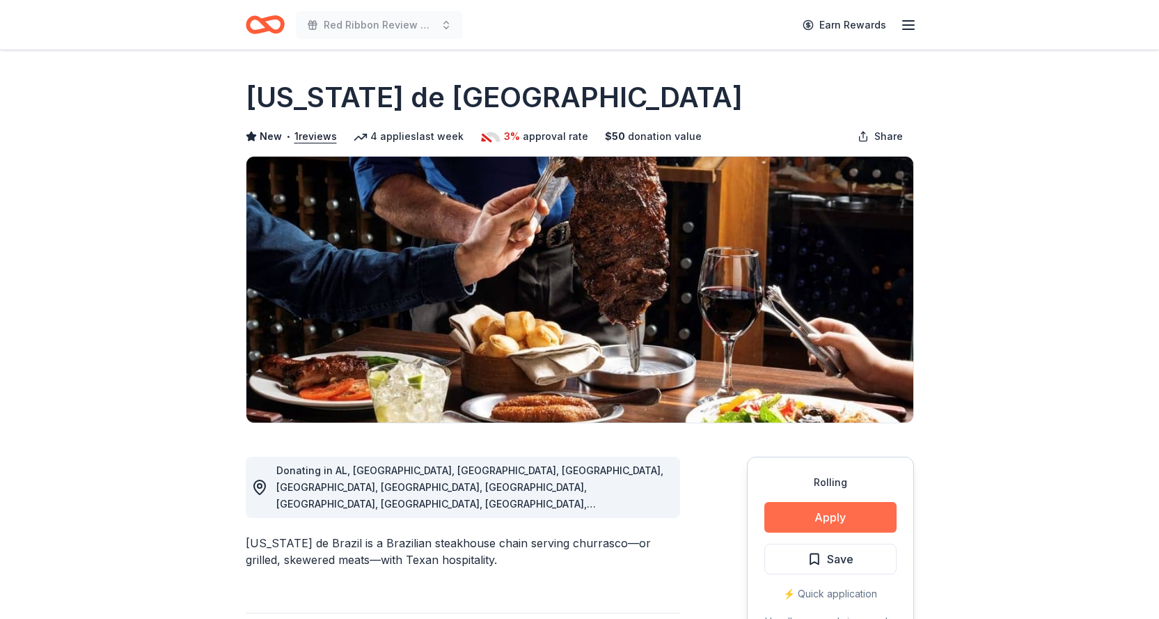
click at [851, 522] on button "Apply" at bounding box center [830, 517] width 132 height 31
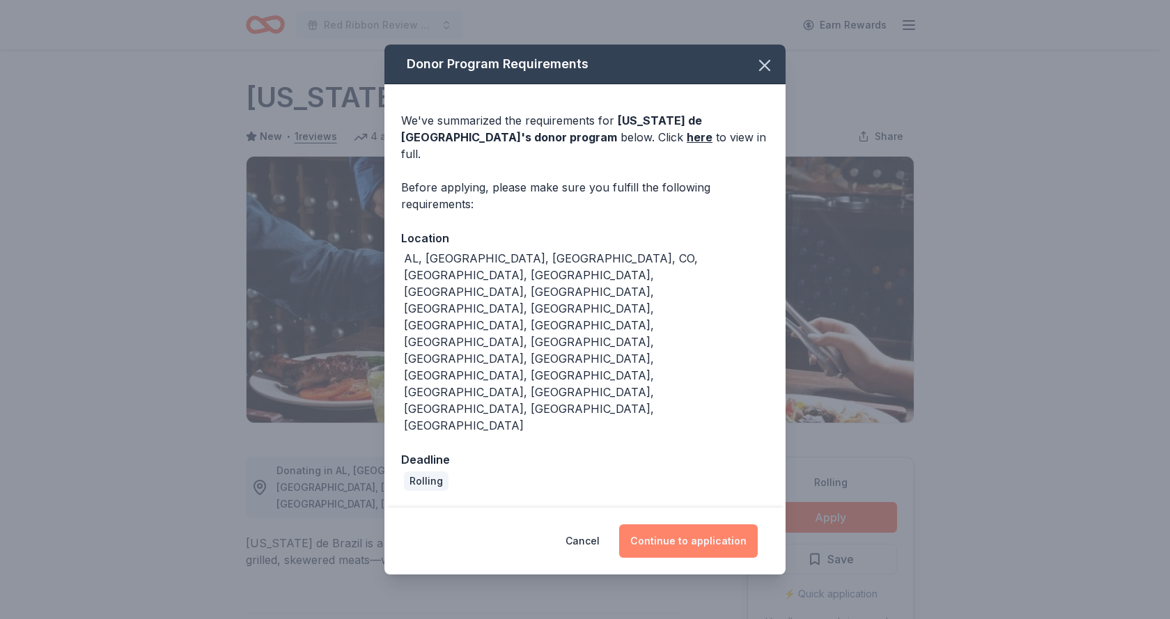
click at [711, 524] on button "Continue to application" at bounding box center [688, 540] width 139 height 33
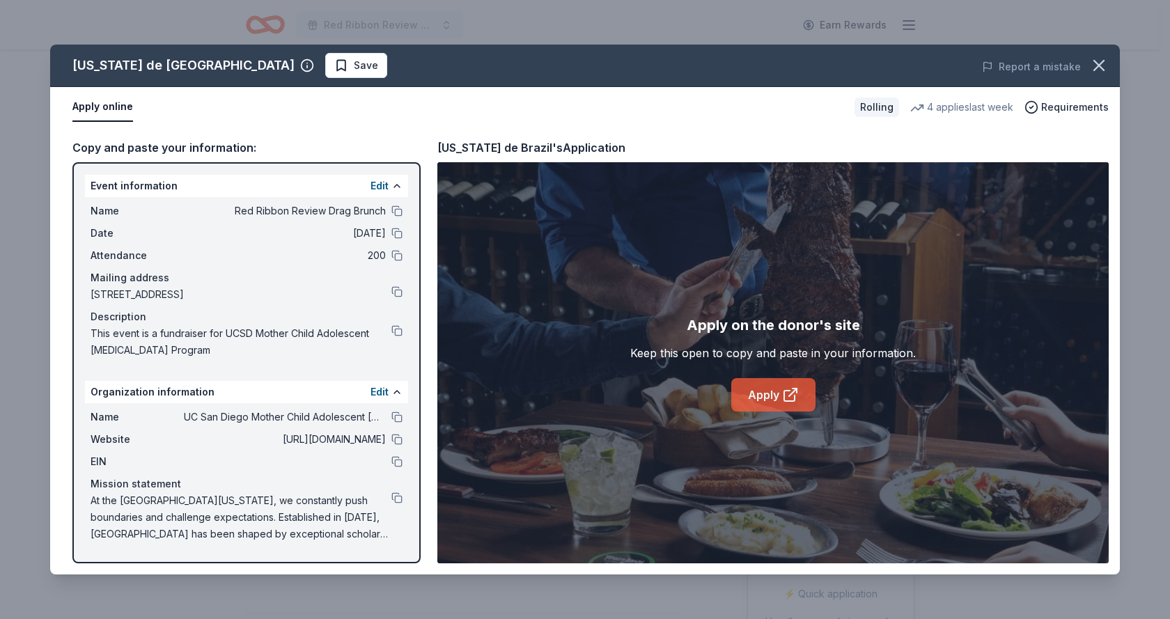
click at [749, 395] on link "Apply" at bounding box center [773, 394] width 84 height 33
